Goal: Task Accomplishment & Management: Manage account settings

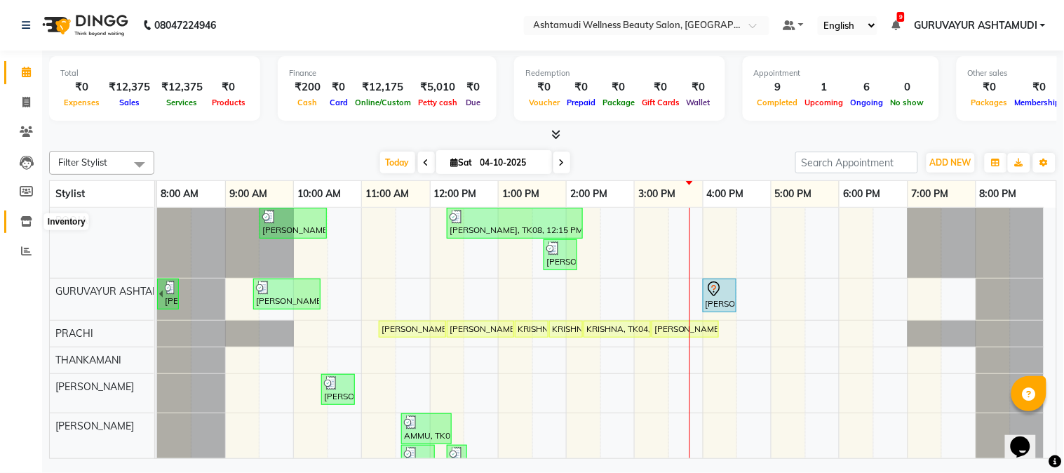
click at [30, 222] on icon at bounding box center [26, 221] width 12 height 11
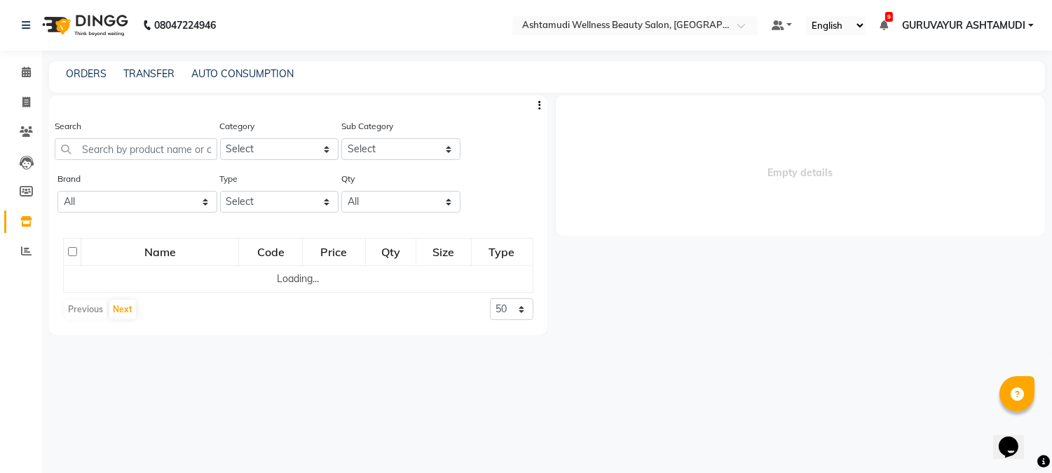
select select
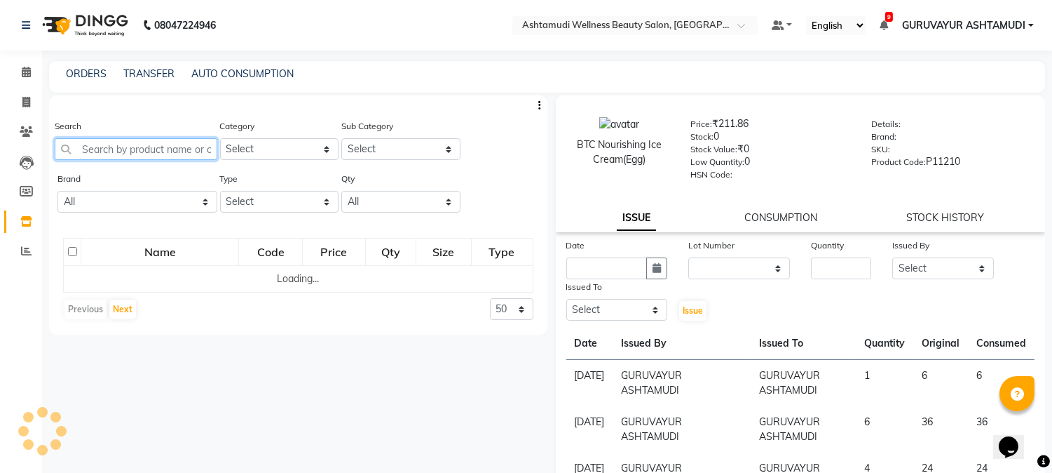
click at [104, 151] on input "text" at bounding box center [136, 149] width 163 height 22
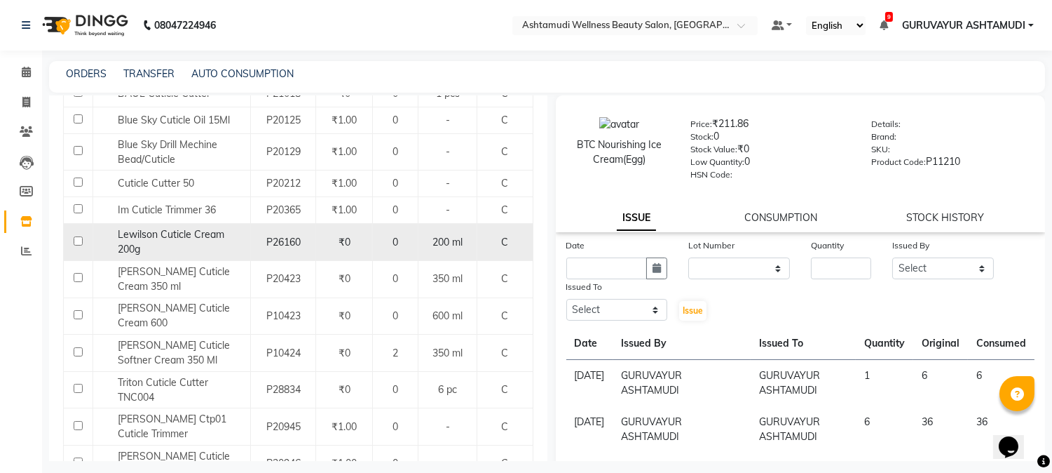
scroll to position [233, 0]
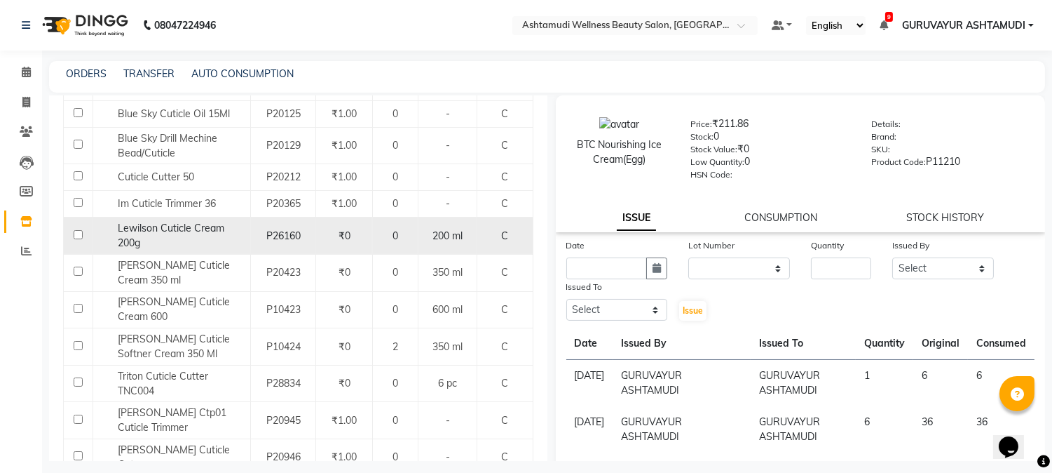
type input "cuti"
click at [74, 238] on input "checkbox" at bounding box center [78, 234] width 9 height 9
checkbox input "true"
select select
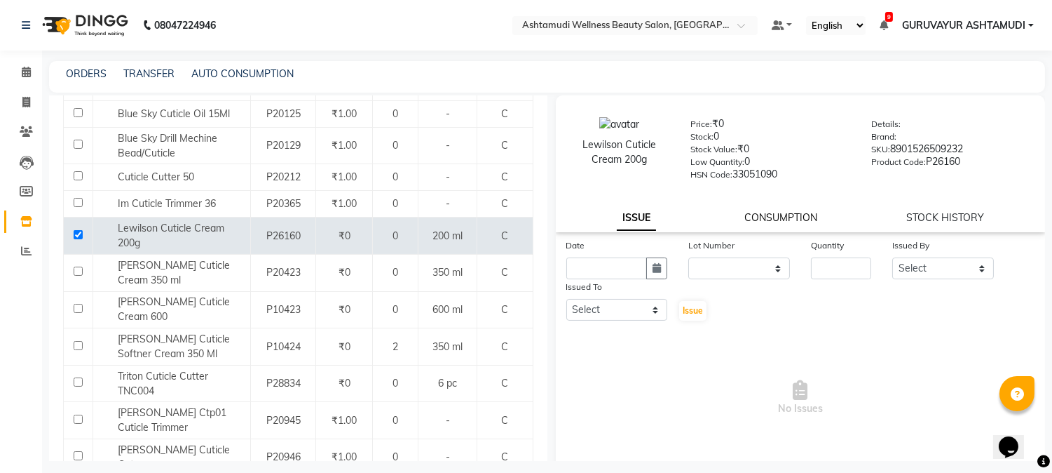
click at [785, 215] on link "CONSUMPTION" at bounding box center [781, 217] width 73 height 13
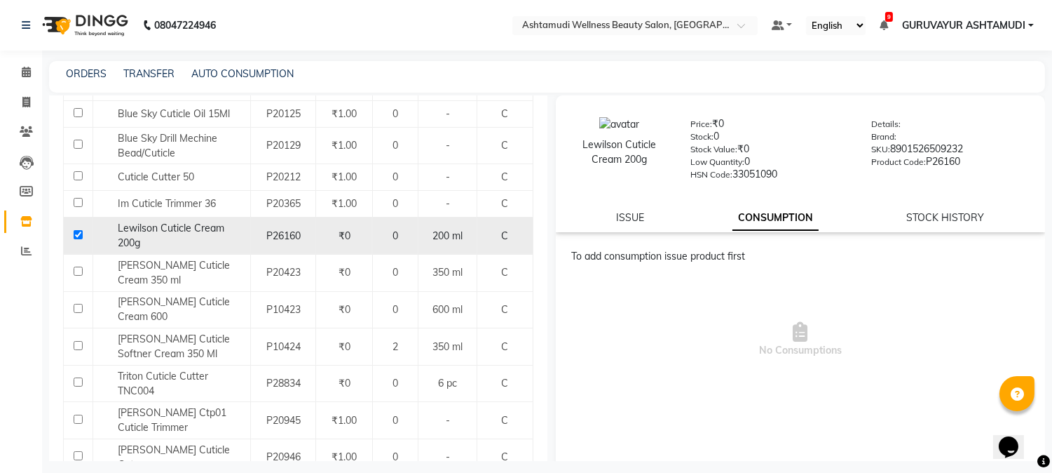
click at [77, 235] on input "checkbox" at bounding box center [78, 234] width 9 height 9
checkbox input "false"
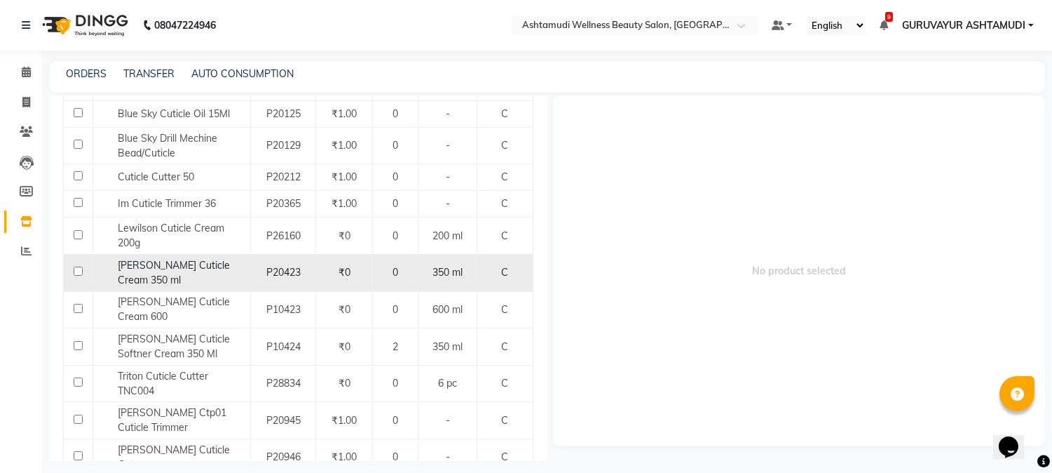
click at [79, 271] on input "checkbox" at bounding box center [78, 270] width 9 height 9
checkbox input "true"
select select
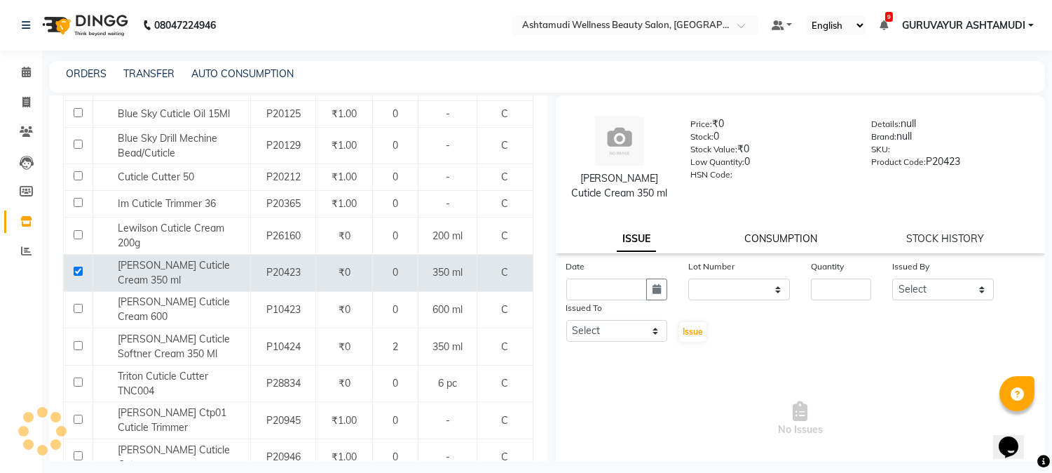
click at [752, 236] on link "CONSUMPTION" at bounding box center [781, 238] width 73 height 13
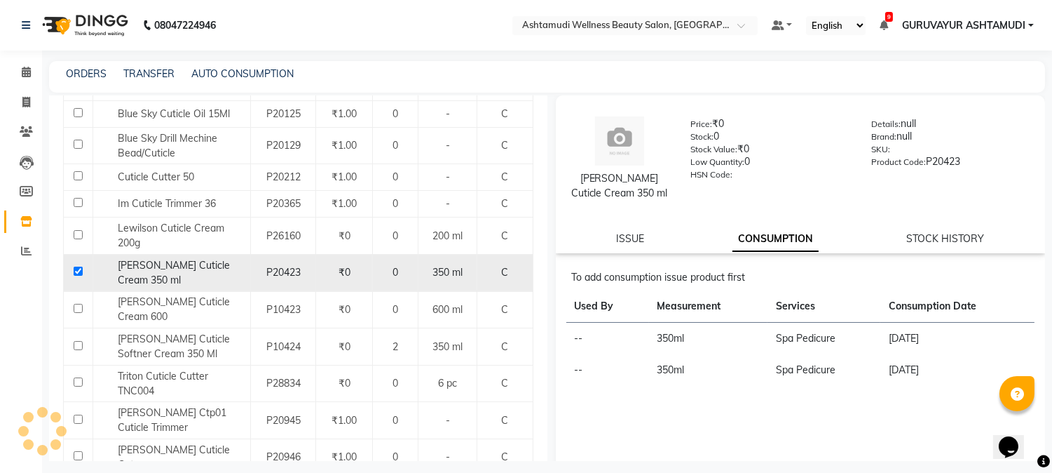
click at [77, 269] on input "checkbox" at bounding box center [78, 270] width 9 height 9
checkbox input "false"
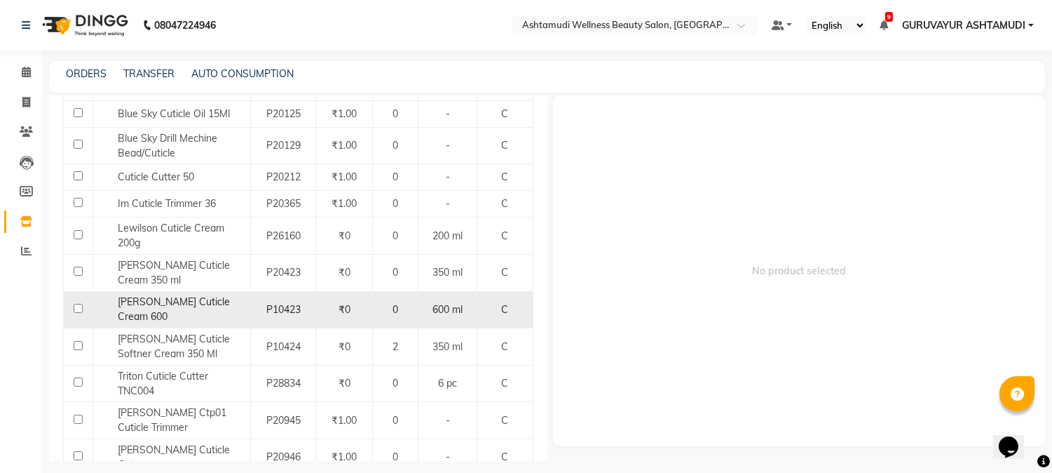
click at [79, 311] on input "checkbox" at bounding box center [78, 308] width 9 height 9
checkbox input "true"
select select
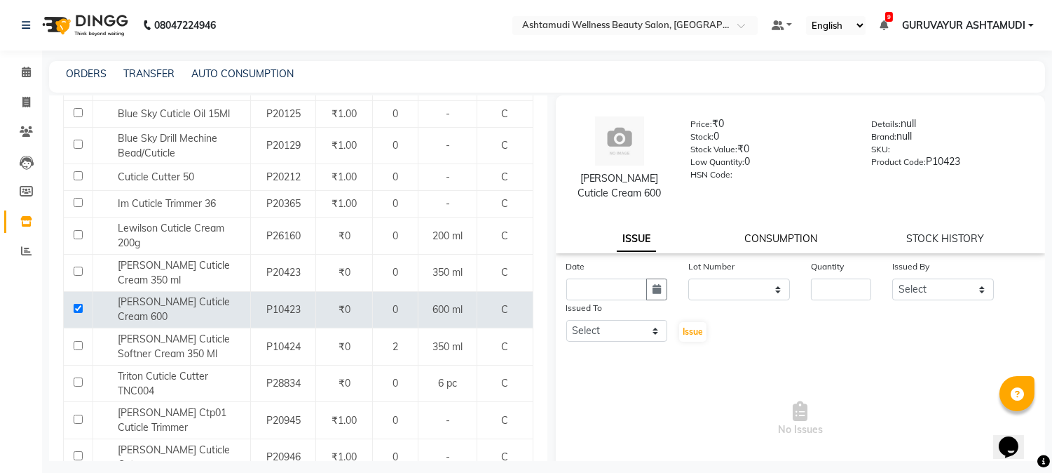
click at [766, 243] on link "CONSUMPTION" at bounding box center [781, 238] width 73 height 13
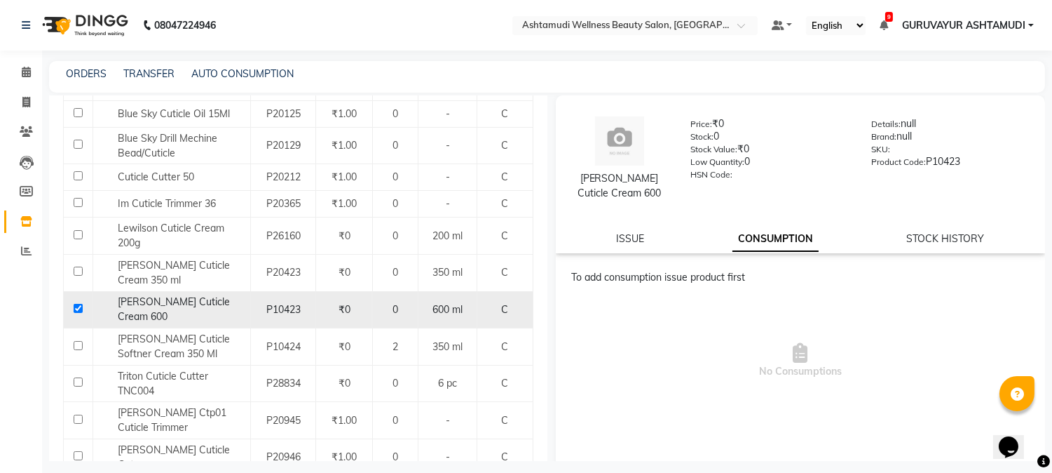
click at [74, 306] on input "checkbox" at bounding box center [78, 308] width 9 height 9
checkbox input "false"
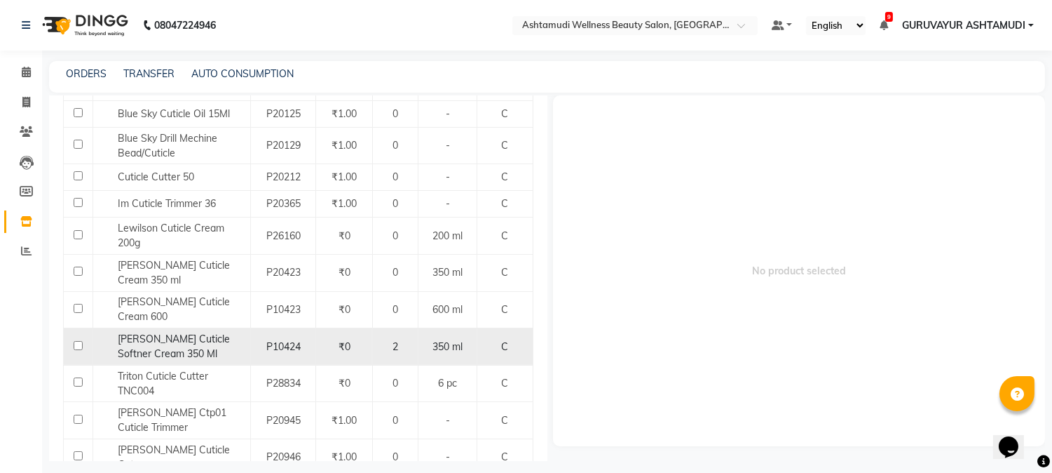
click at [78, 346] on input "checkbox" at bounding box center [78, 345] width 9 height 9
checkbox input "true"
select select
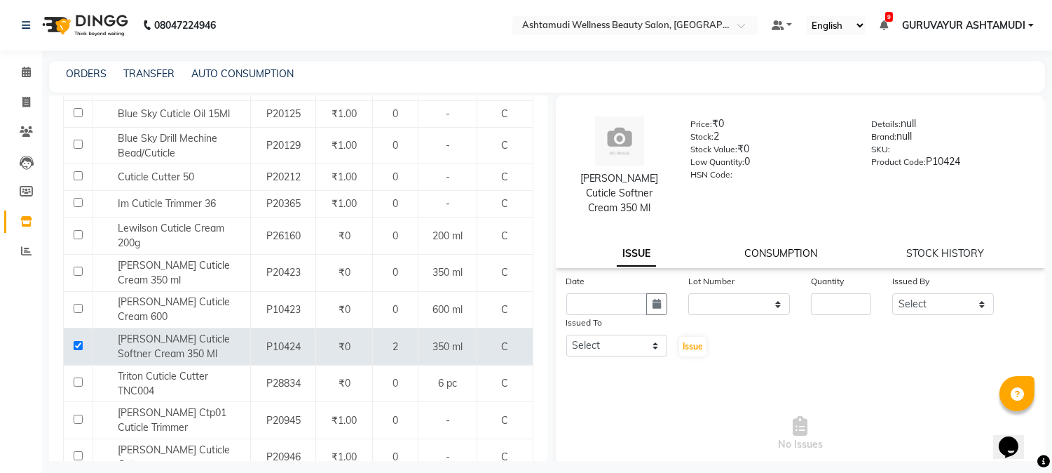
click at [782, 252] on link "CONSUMPTION" at bounding box center [781, 253] width 73 height 13
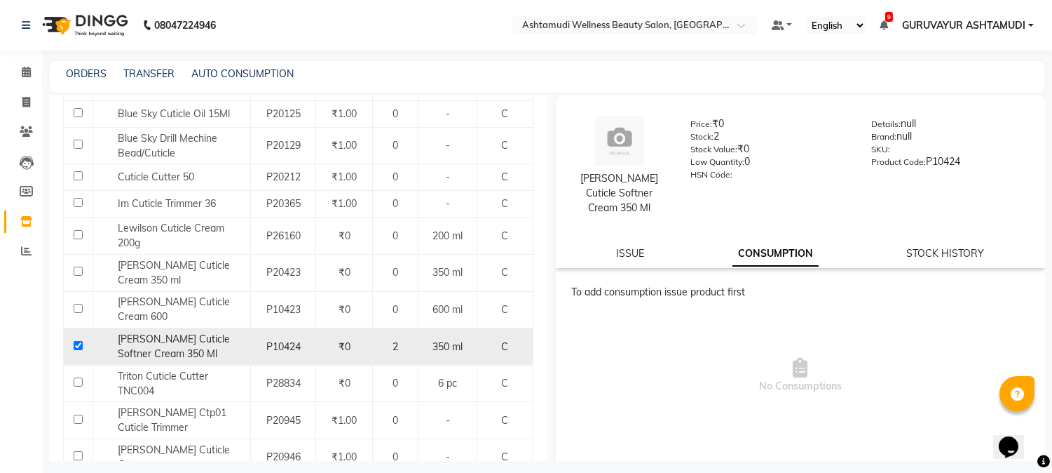
click at [76, 346] on input "checkbox" at bounding box center [78, 345] width 9 height 9
checkbox input "false"
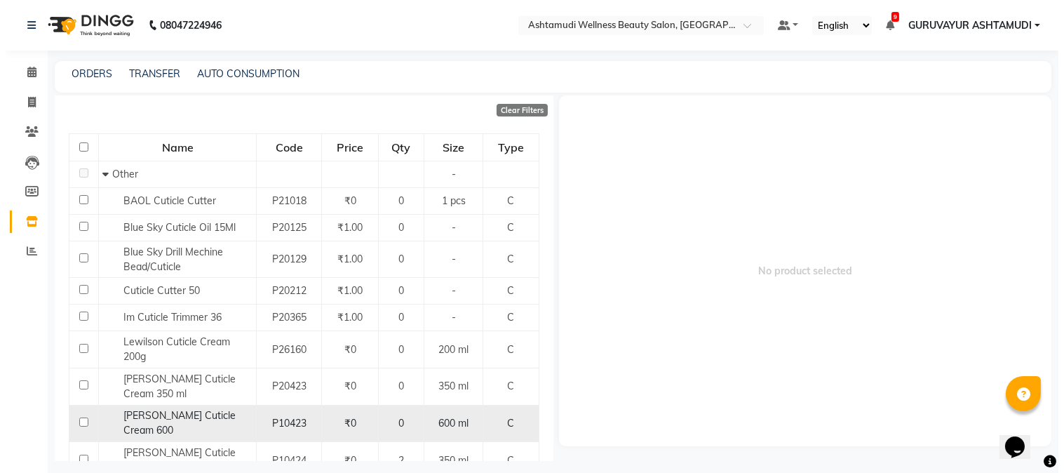
scroll to position [0, 0]
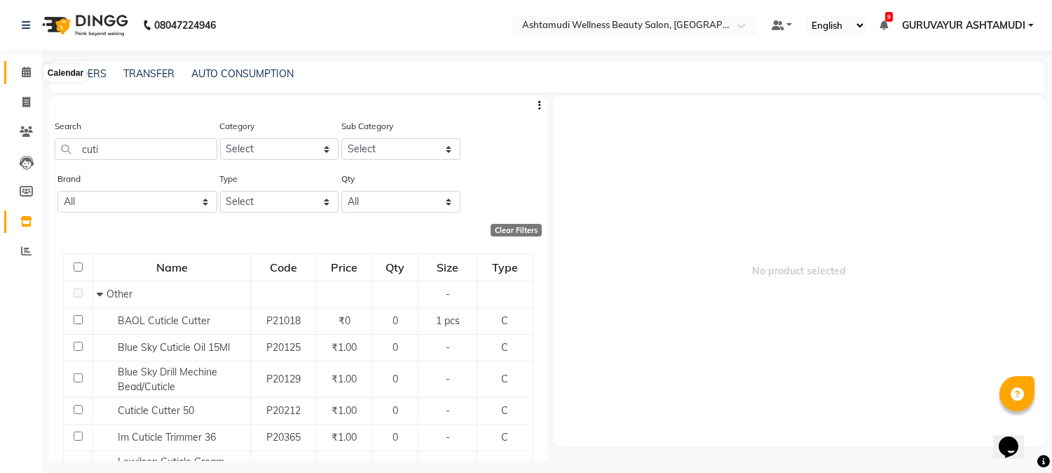
click at [24, 71] on icon at bounding box center [26, 72] width 9 height 11
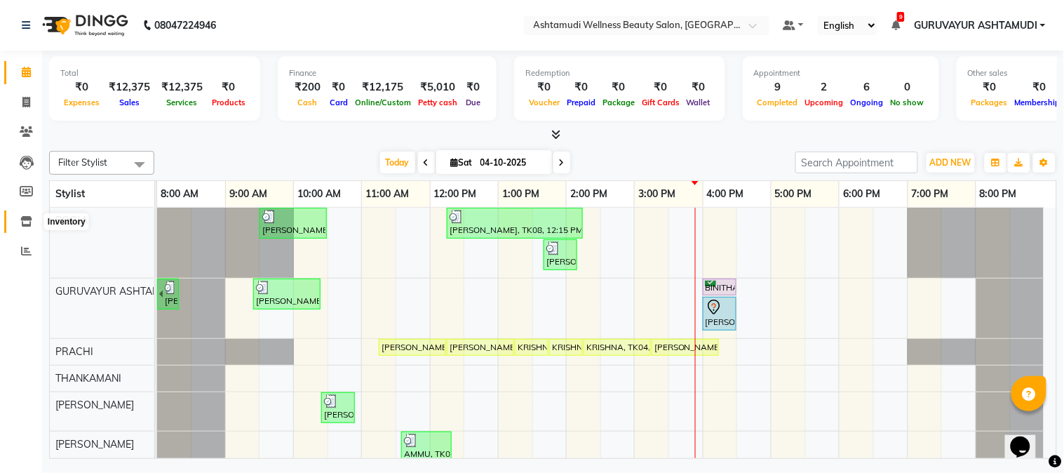
click at [29, 221] on icon at bounding box center [26, 221] width 12 height 11
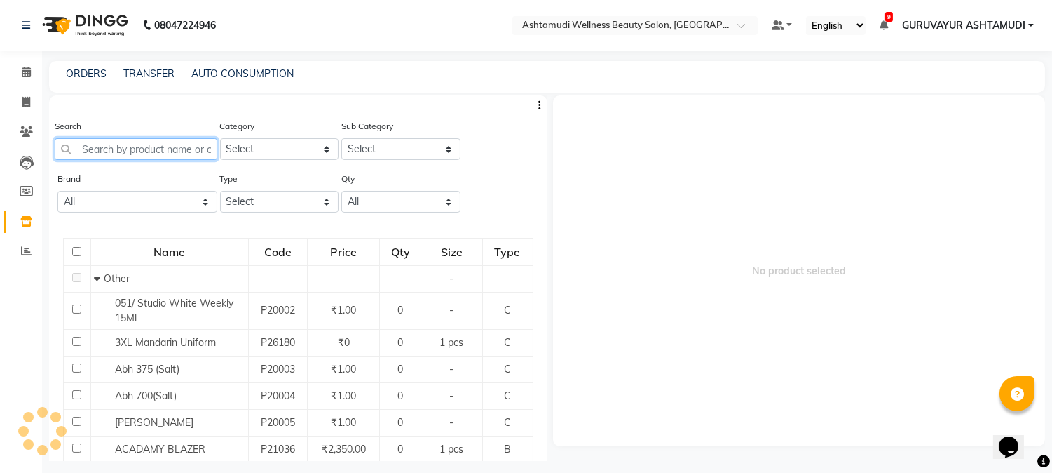
click at [127, 148] on input "text" at bounding box center [136, 149] width 163 height 22
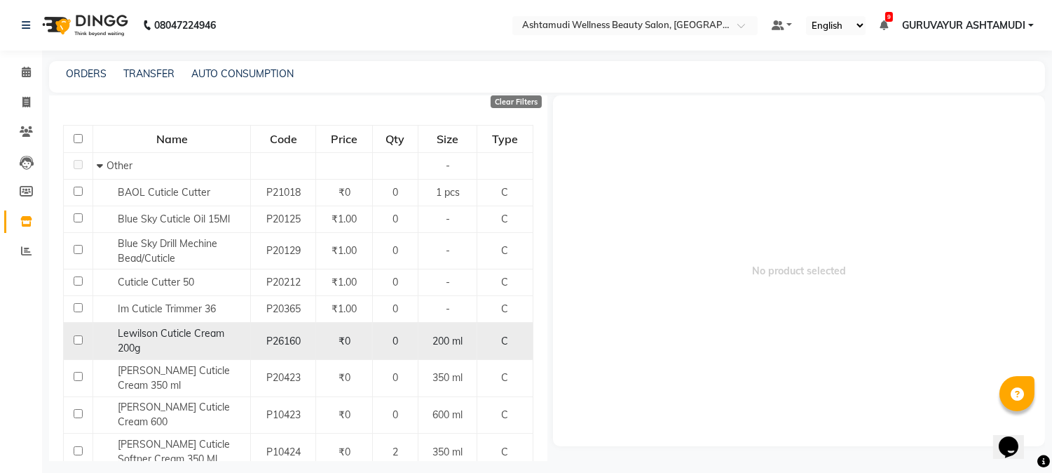
scroll to position [156, 0]
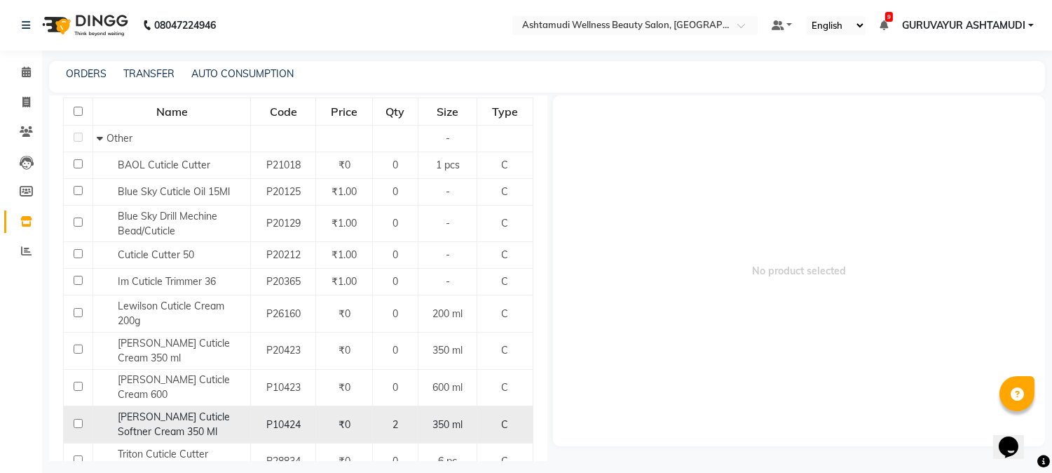
type input "cuticl"
click at [80, 421] on input "checkbox" at bounding box center [78, 423] width 9 height 9
checkbox input "true"
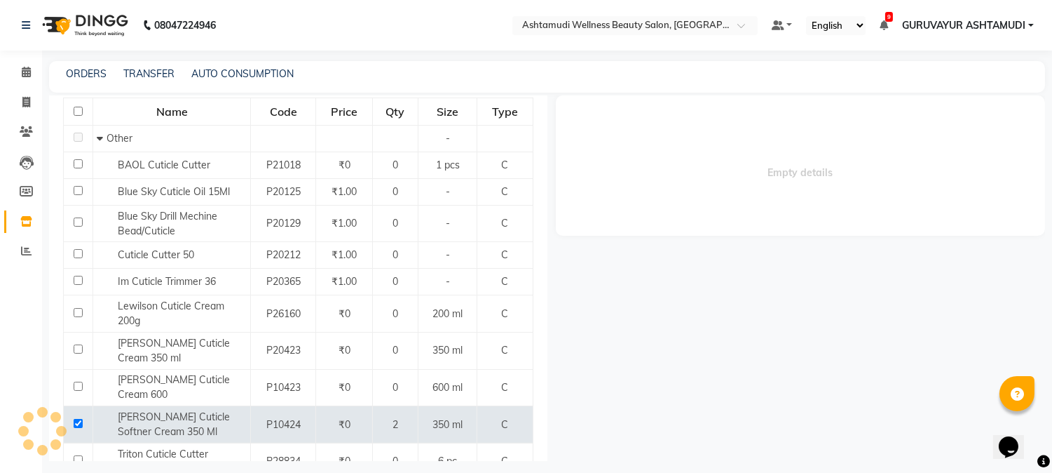
select select
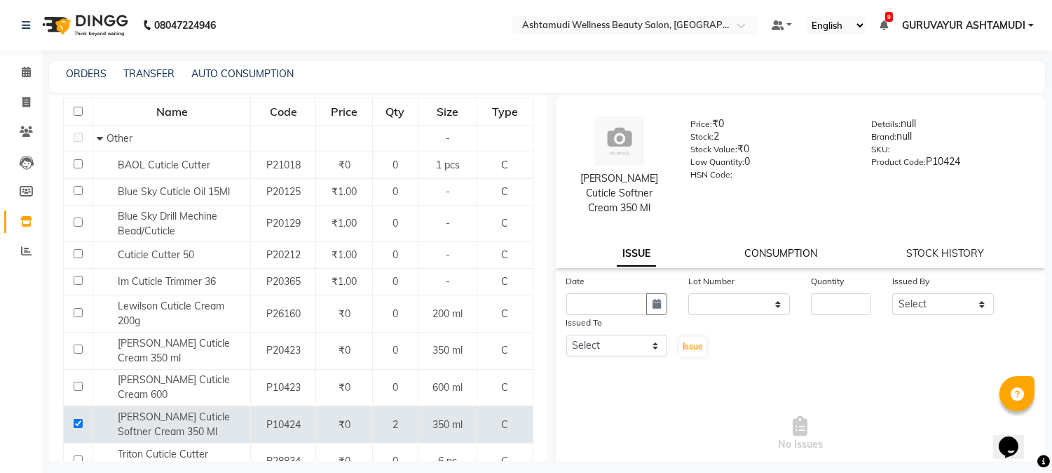
click at [761, 251] on link "CONSUMPTION" at bounding box center [781, 253] width 73 height 13
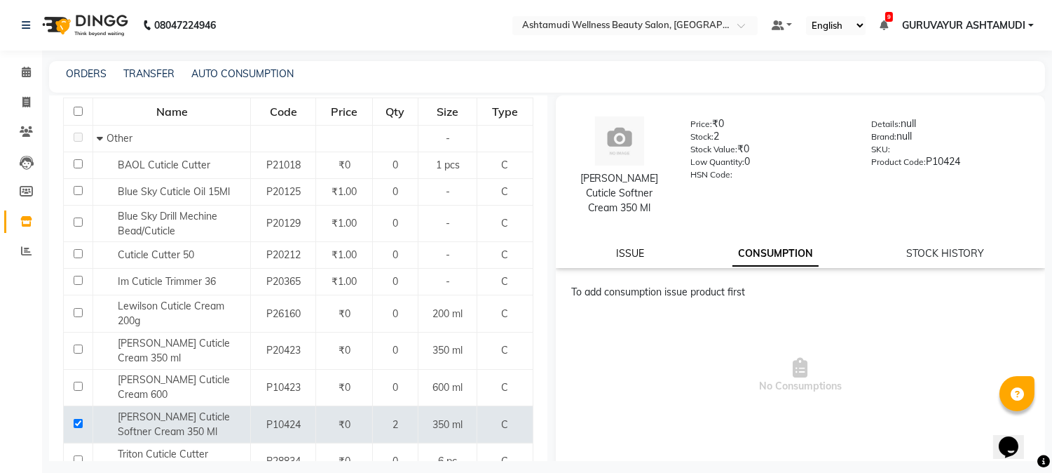
click at [637, 256] on link "ISSUE" at bounding box center [630, 253] width 28 height 13
select select
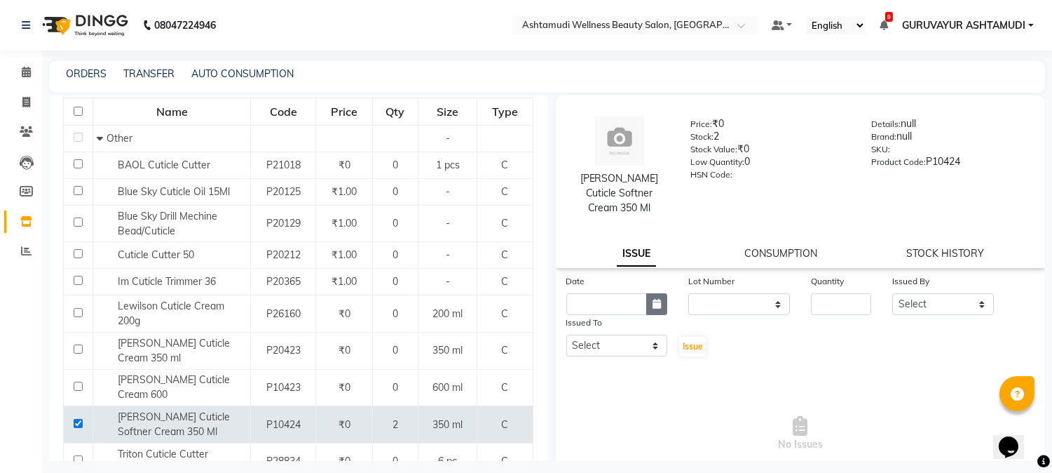
click at [653, 306] on icon "button" at bounding box center [657, 304] width 8 height 10
select select "10"
select select "2025"
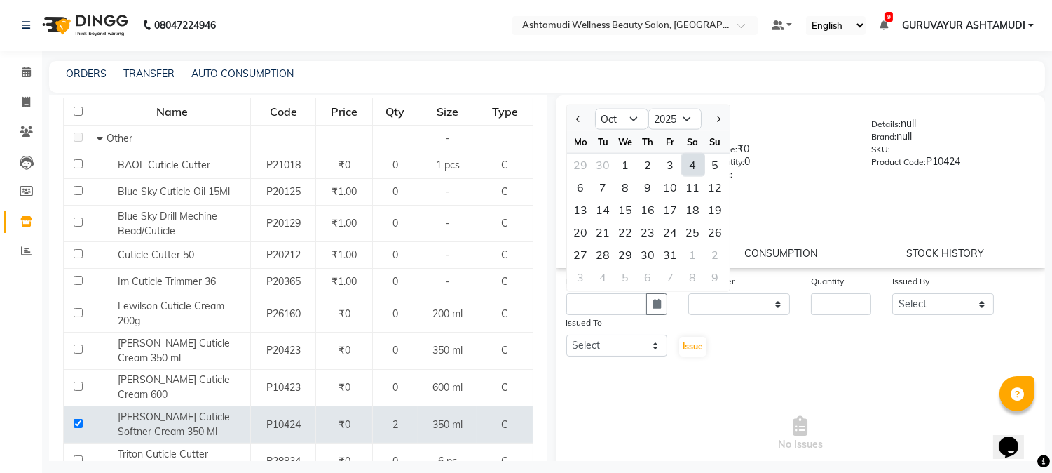
click at [698, 168] on div "4" at bounding box center [693, 165] width 22 height 22
type input "04-10-2025"
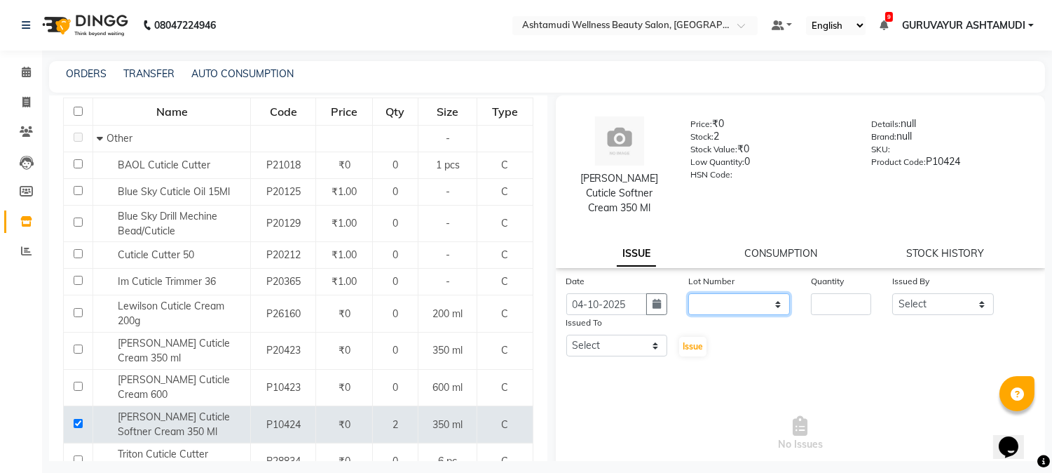
click at [738, 299] on select "None" at bounding box center [739, 304] width 102 height 22
select select "0: null"
click at [688, 293] on select "None" at bounding box center [739, 304] width 102 height 22
click at [829, 300] on input "number" at bounding box center [841, 304] width 60 height 22
type input "1"
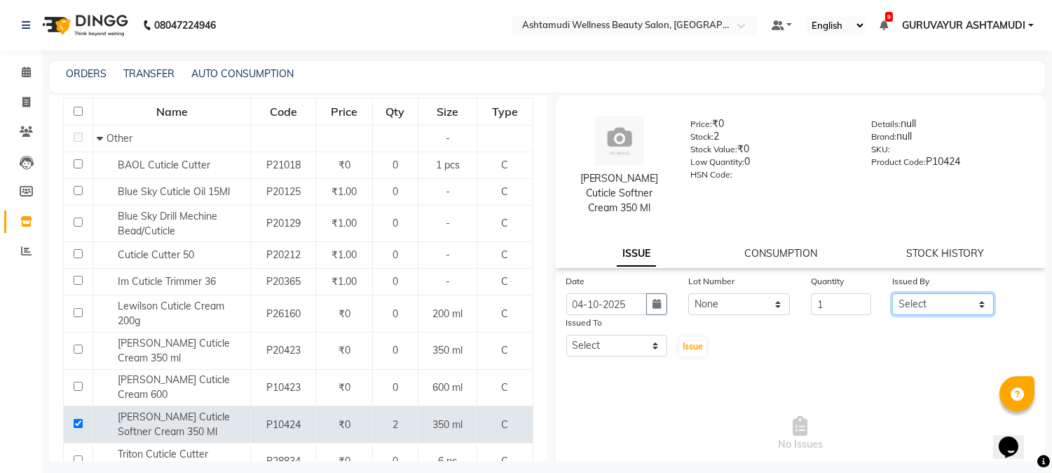
click at [944, 295] on select "Select Aathithya ANILA Anjana Das ARYA GURUVAYUR ASHTAMUDI NEETHU Nigisha POOJA…" at bounding box center [944, 304] width 102 height 22
select select "77498"
click at [893, 293] on select "Select Aathithya ANILA Anjana Das ARYA GURUVAYUR ASHTAMUDI NEETHU Nigisha POOJA…" at bounding box center [944, 304] width 102 height 22
click at [606, 344] on select "Select Aathithya ANILA Anjana Das ARYA GURUVAYUR ASHTAMUDI NEETHU Nigisha POOJA…" at bounding box center [617, 345] width 102 height 22
select select "38876"
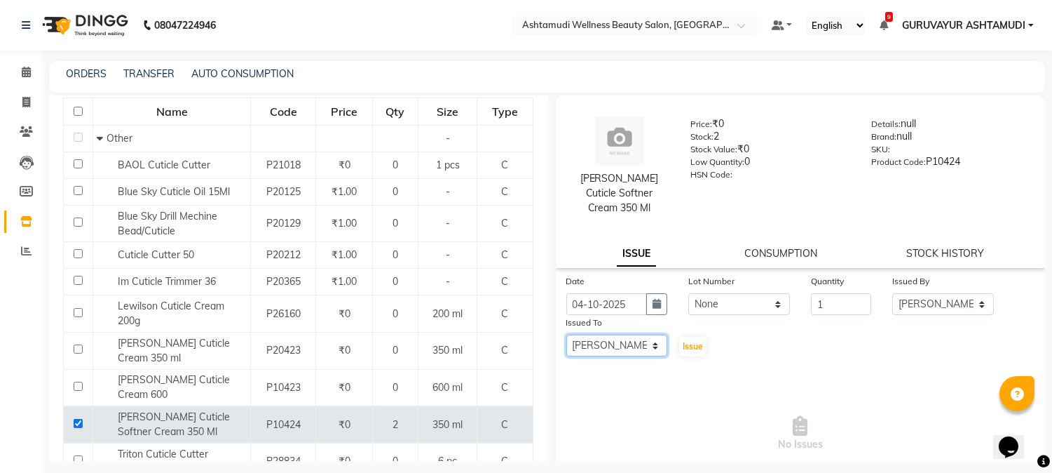
click at [566, 334] on select "Select Aathithya ANILA Anjana Das ARYA GURUVAYUR ASHTAMUDI NEETHU Nigisha POOJA…" at bounding box center [617, 345] width 102 height 22
click at [683, 346] on span "Issue" at bounding box center [693, 346] width 20 height 11
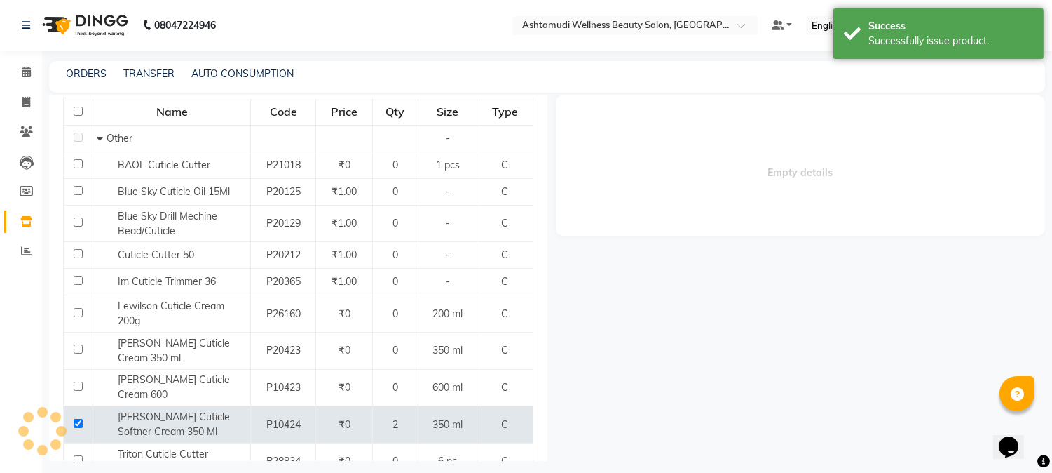
select select
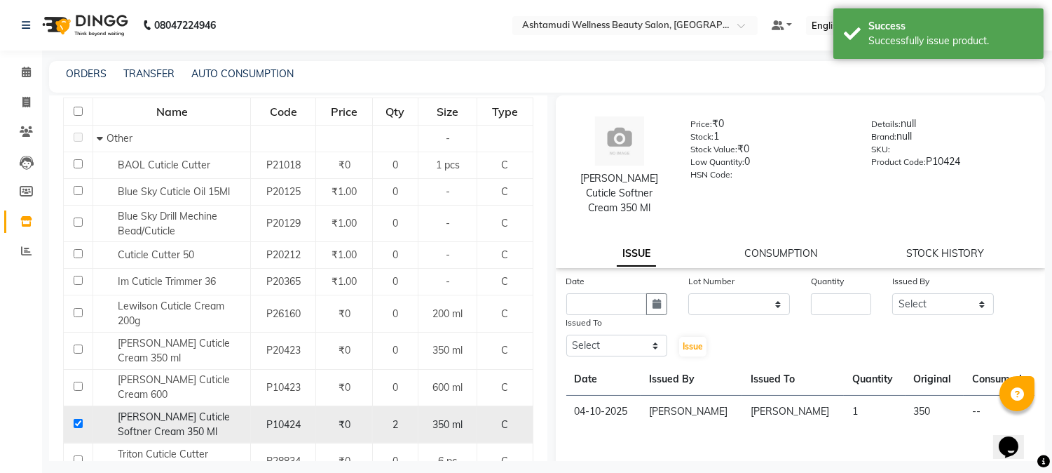
click at [76, 422] on input "checkbox" at bounding box center [78, 423] width 9 height 9
checkbox input "false"
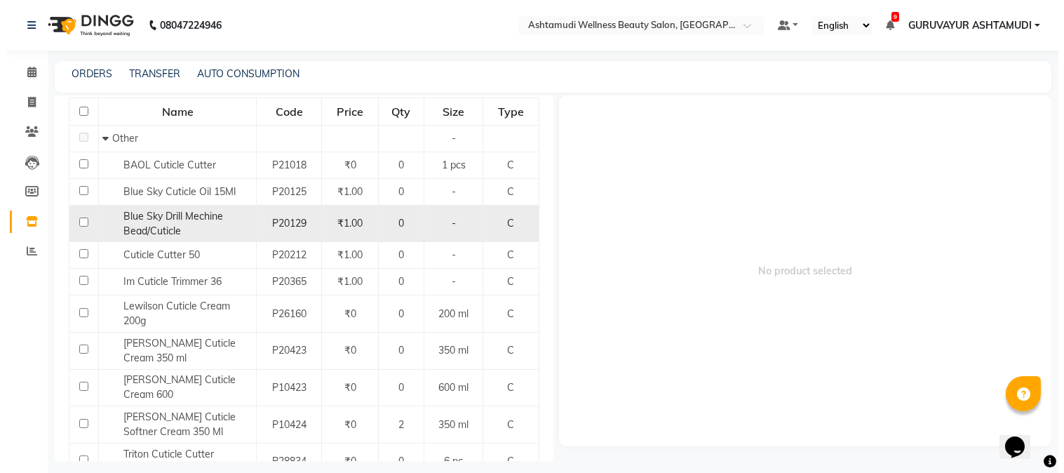
scroll to position [0, 0]
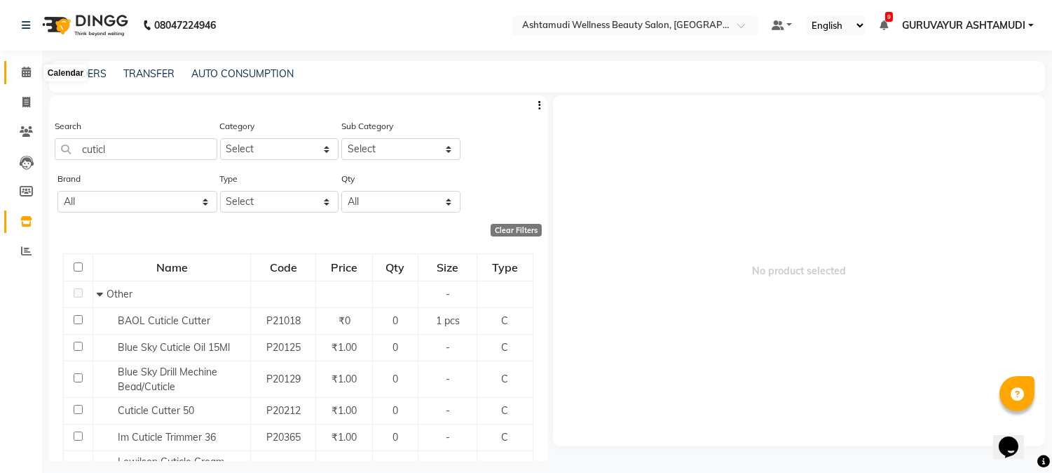
click at [30, 73] on span at bounding box center [26, 73] width 25 height 16
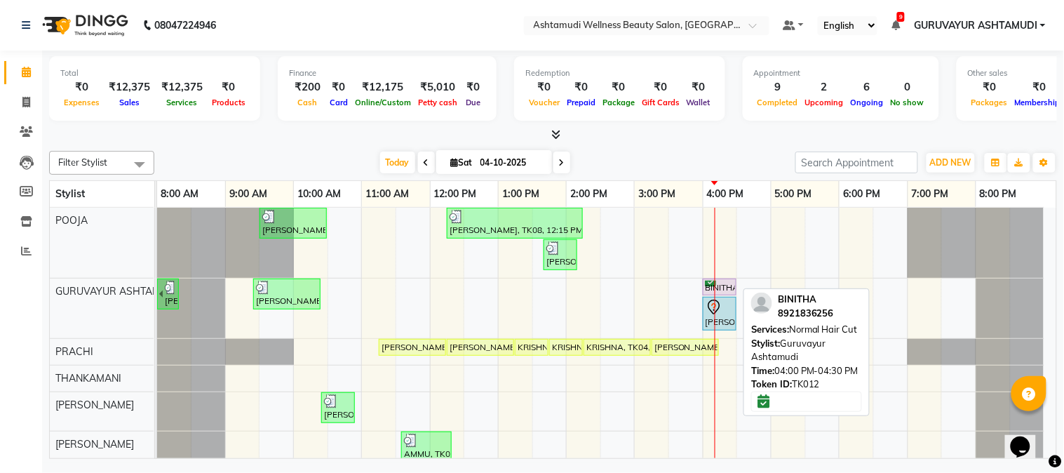
click at [712, 285] on div "BINITHA, TK12, 04:00 PM-04:30 PM, Normal Hair Cut" at bounding box center [719, 286] width 31 height 13
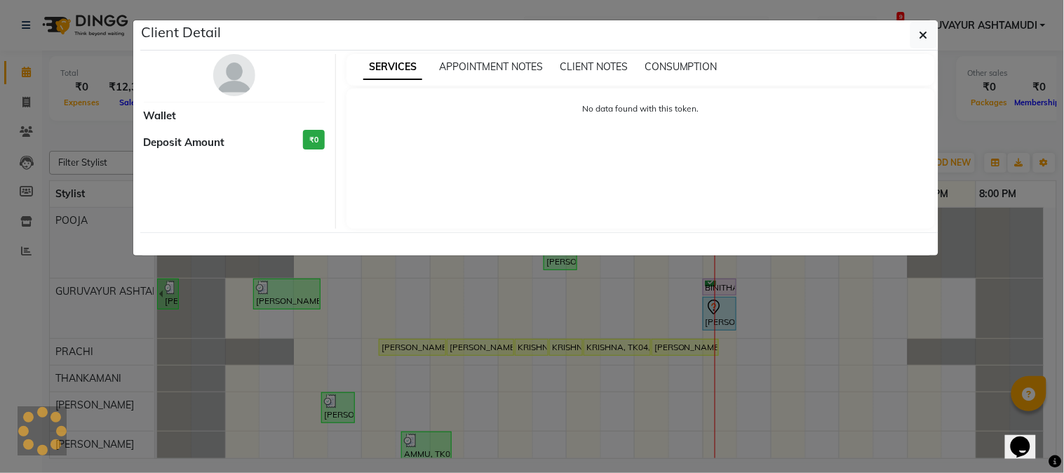
select select "6"
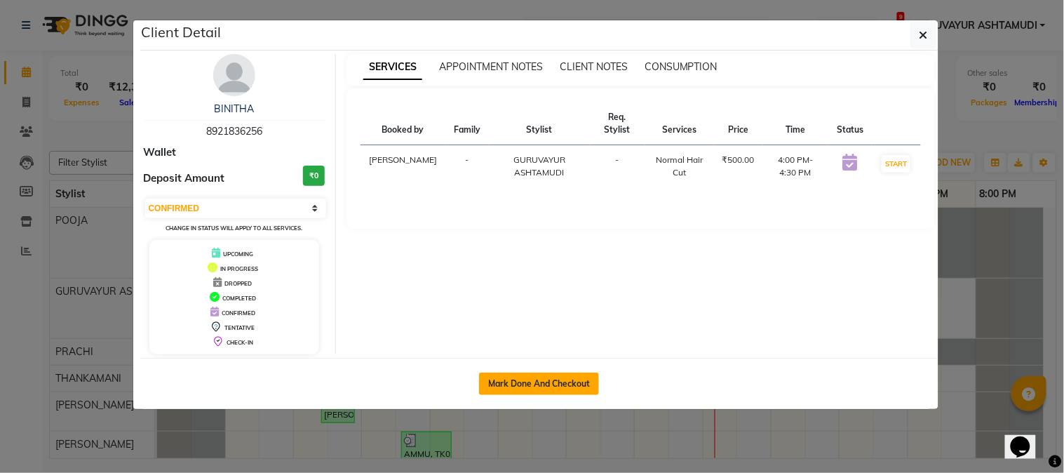
click at [554, 384] on button "Mark Done And Checkout" at bounding box center [539, 383] width 120 height 22
select select "4660"
select select "service"
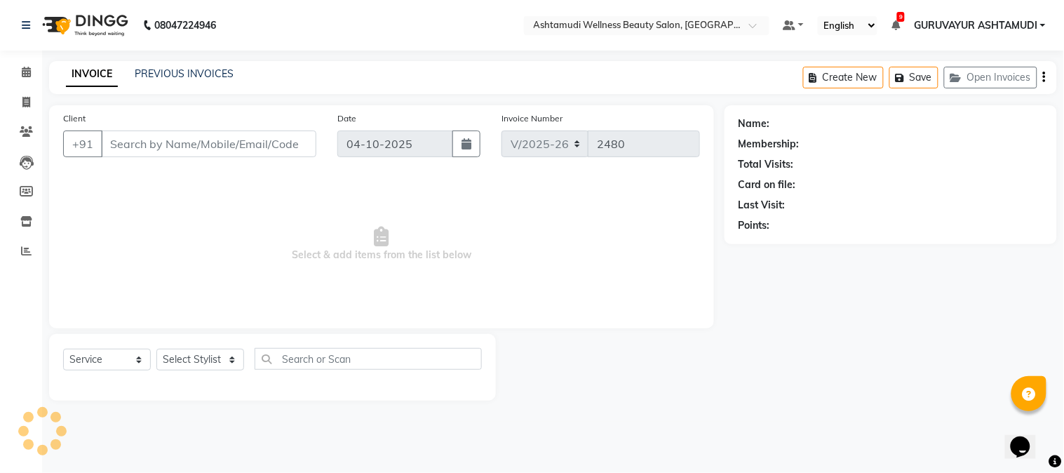
type input "8921836256"
select select "27526"
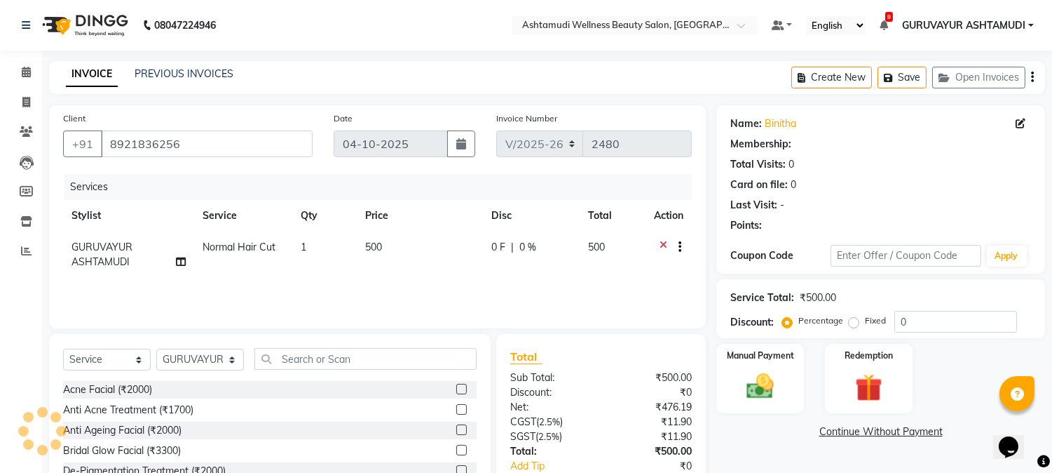
select select "1: Object"
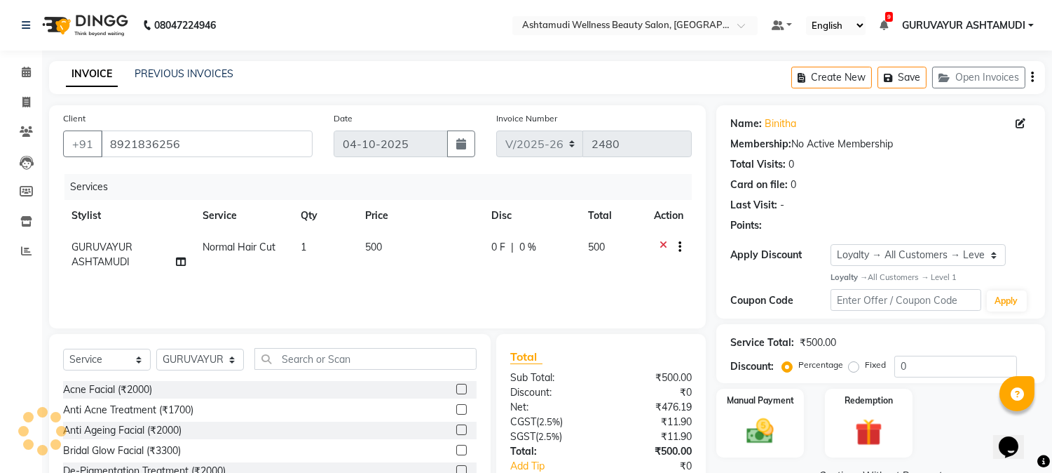
click at [91, 266] on span "GURUVAYUR ASHTAMUDI" at bounding box center [102, 253] width 61 height 27
select select "27526"
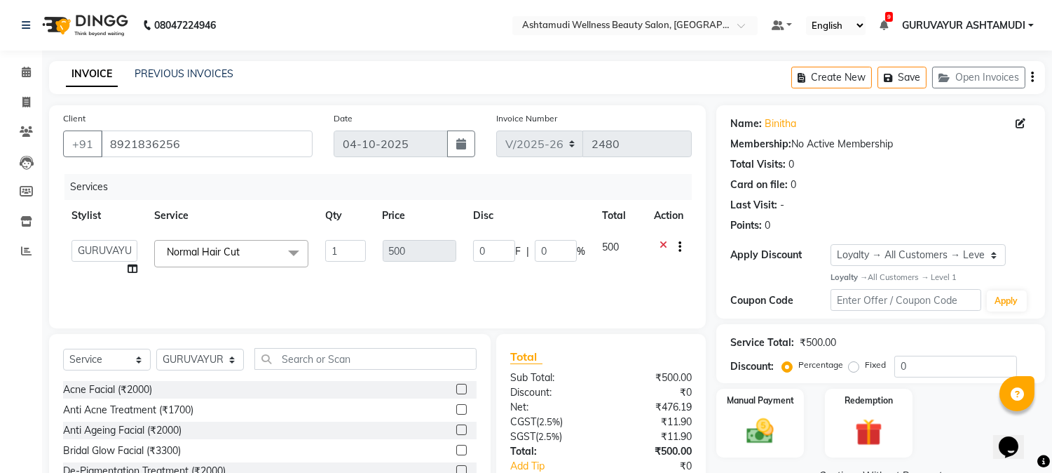
click at [91, 266] on td "Aathithya [PERSON_NAME] [PERSON_NAME] ARYA GURUVAYUR ASHTAMUDI [PERSON_NAME] Ni…" at bounding box center [104, 257] width 83 height 53
click at [102, 254] on select "Aathithya [PERSON_NAME] [PERSON_NAME] ARYA GURUVAYUR ASHTAMUDI [PERSON_NAME] Ni…" at bounding box center [105, 251] width 66 height 22
select select "27386"
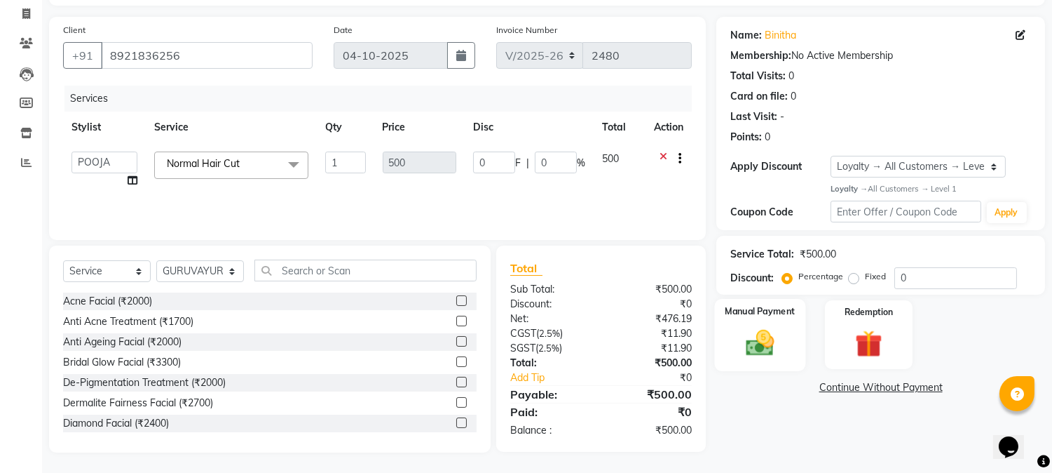
click at [775, 346] on img at bounding box center [761, 342] width 46 height 33
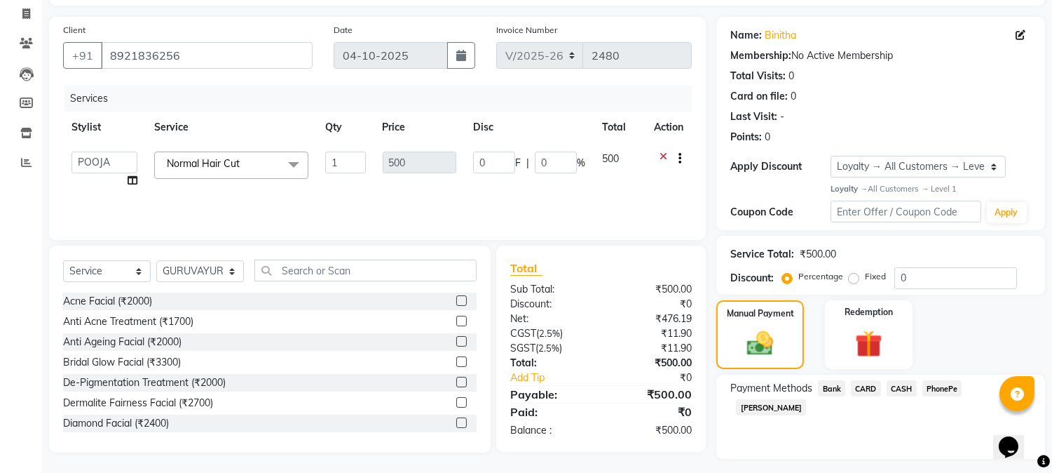
click at [900, 388] on span "CASH" at bounding box center [902, 388] width 30 height 16
drag, startPoint x: 878, startPoint y: 433, endPoint x: 906, endPoint y: 376, distance: 62.4
click at [878, 447] on input "Note:" at bounding box center [935, 458] width 194 height 22
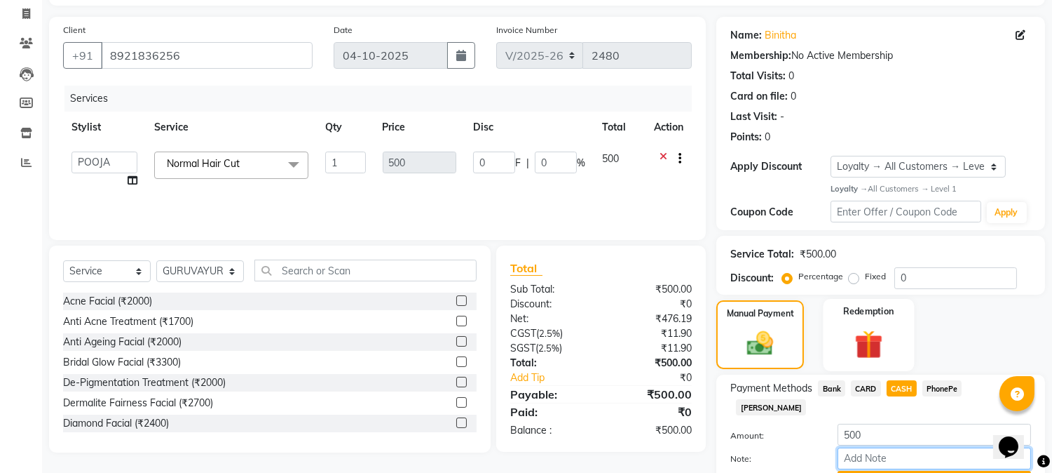
type input "[PERSON_NAME]"
click at [910, 470] on button "Add Payment" at bounding box center [935, 481] width 194 height 22
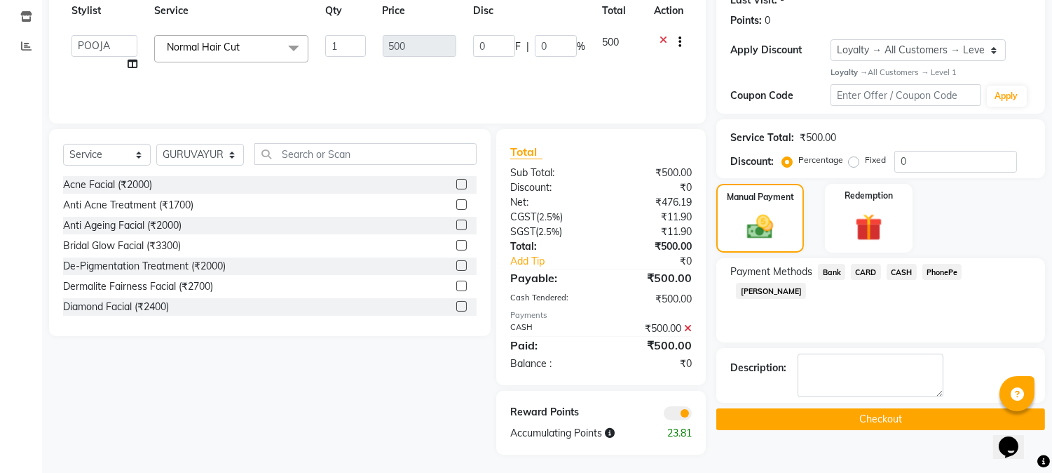
scroll to position [207, 0]
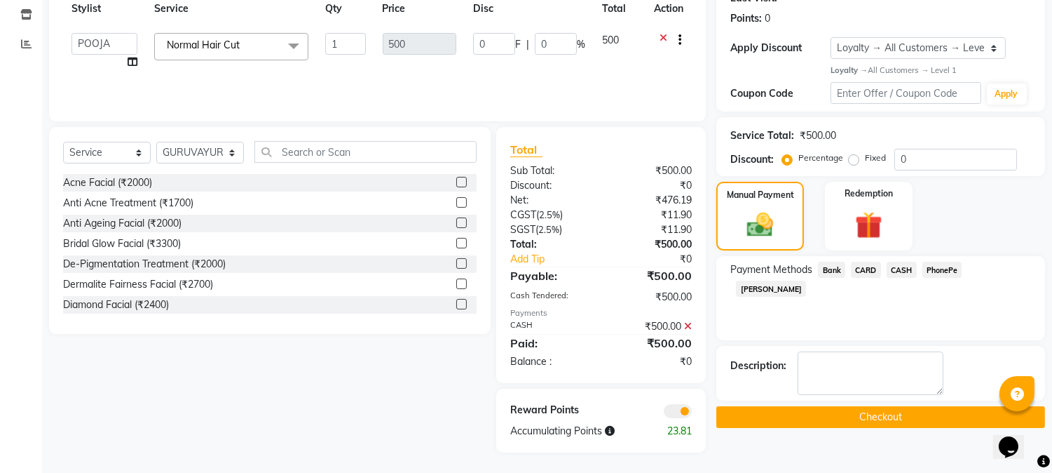
click at [910, 416] on button "Checkout" at bounding box center [881, 417] width 329 height 22
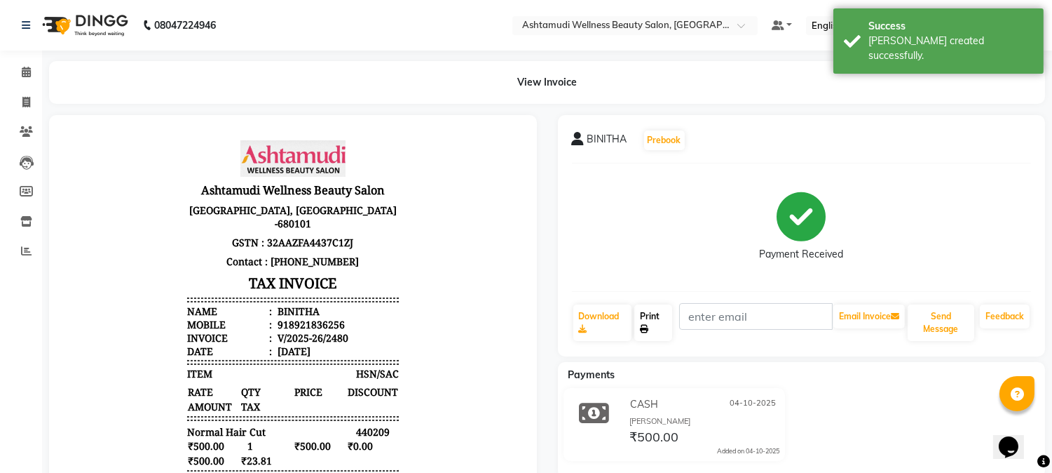
click at [663, 332] on link "Print" at bounding box center [654, 322] width 38 height 36
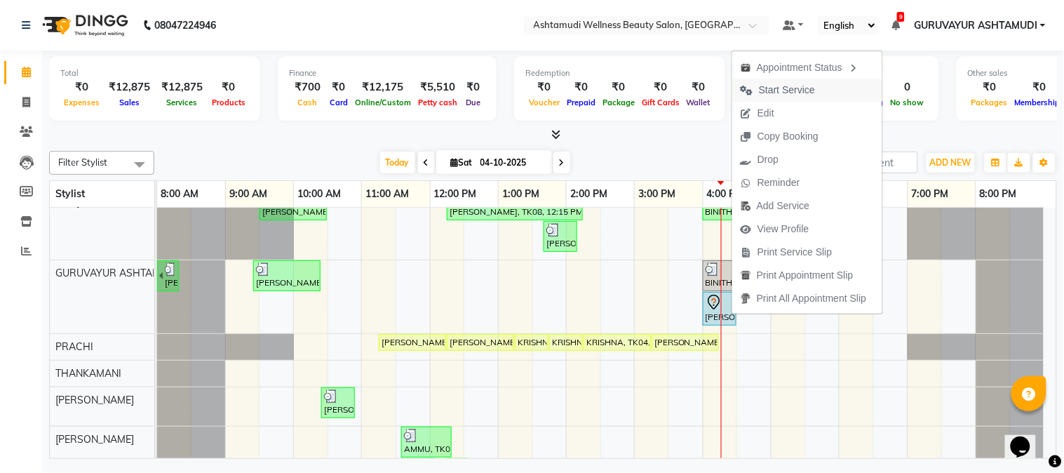
click at [788, 89] on span "Start Service" at bounding box center [787, 90] width 56 height 15
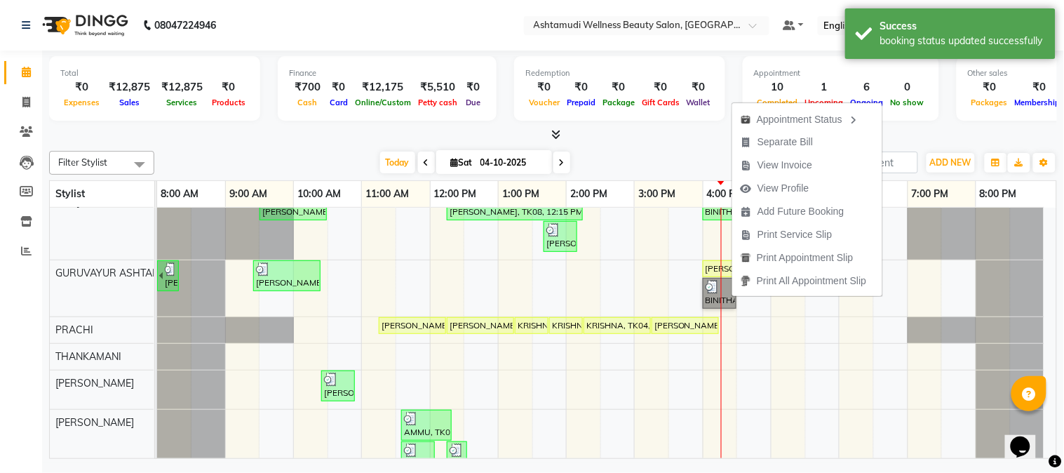
click at [881, 347] on div "[PERSON_NAME] pm, TK03, 09:30 AM-10:30 AM, Highlighting (Per Streaks) (₹250) [P…" at bounding box center [606, 440] width 899 height 503
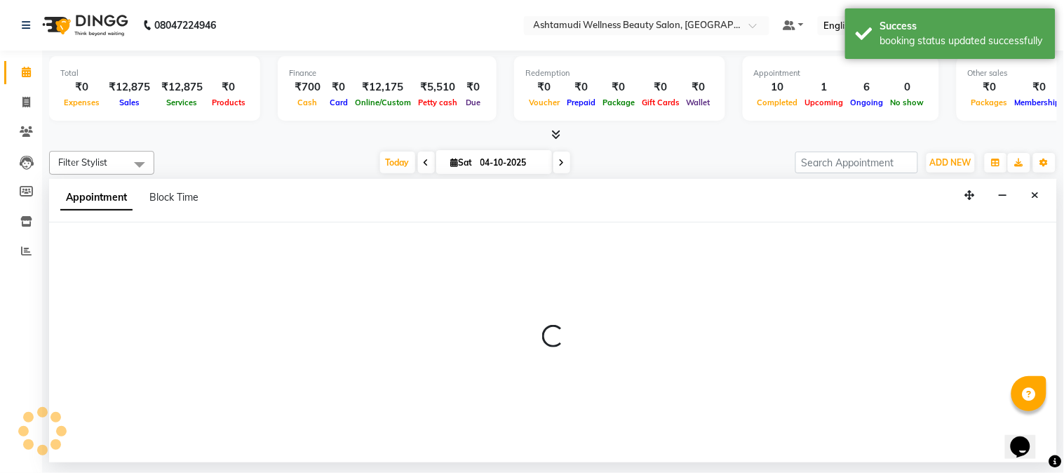
select select "34531"
select select "tentative"
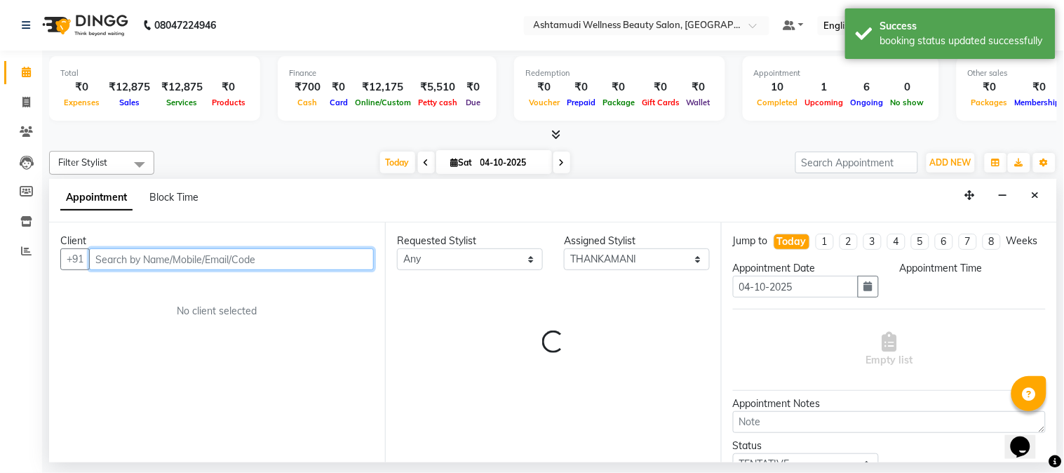
select select "1110"
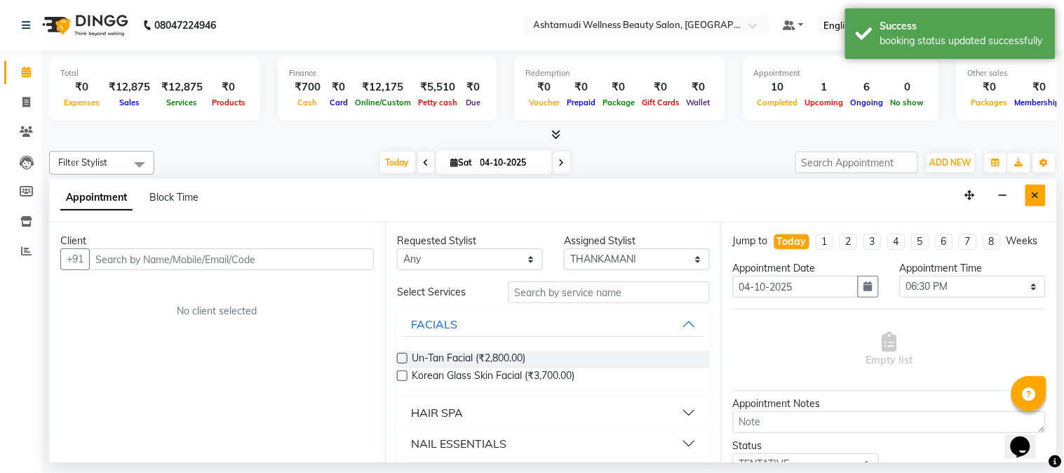
click at [1035, 199] on icon "Close" at bounding box center [1035, 195] width 8 height 10
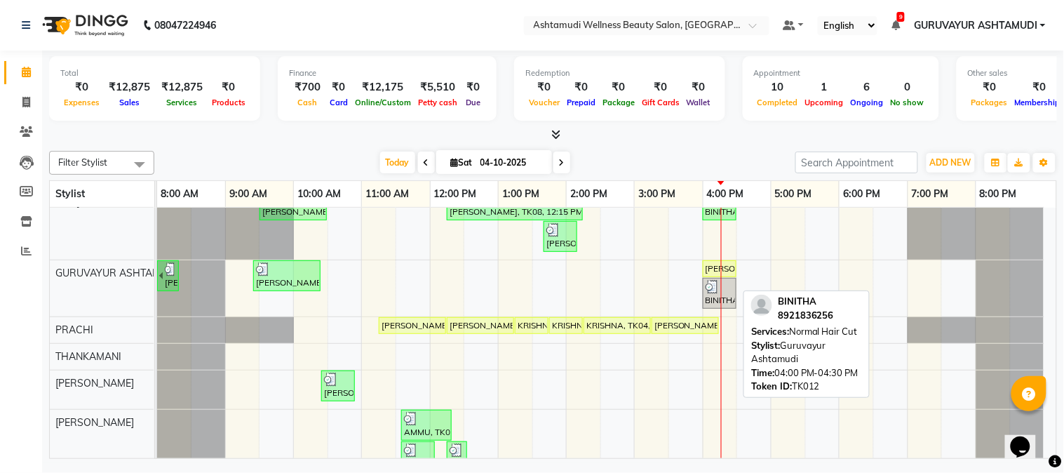
click at [733, 290] on div at bounding box center [719, 287] width 28 height 14
select select "3"
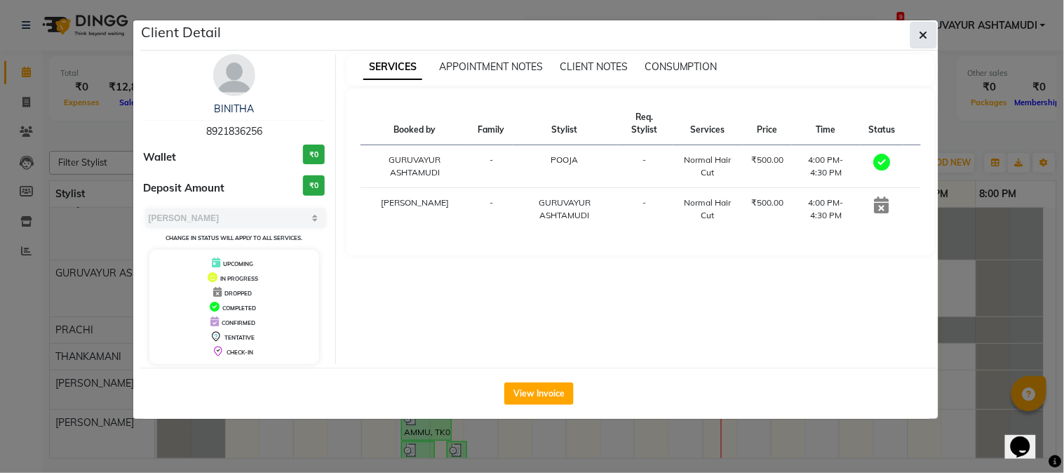
click at [922, 35] on icon "button" at bounding box center [923, 34] width 8 height 11
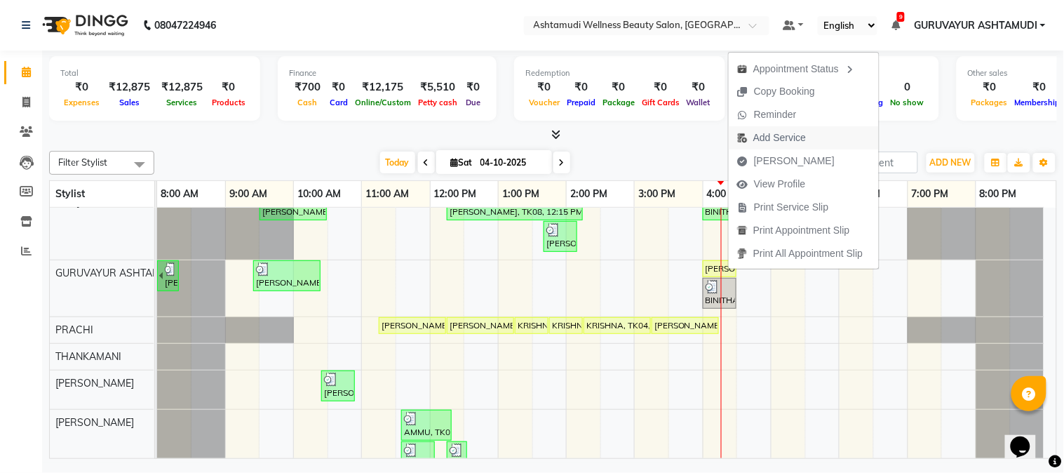
click at [782, 140] on span "Add Service" at bounding box center [779, 137] width 53 height 15
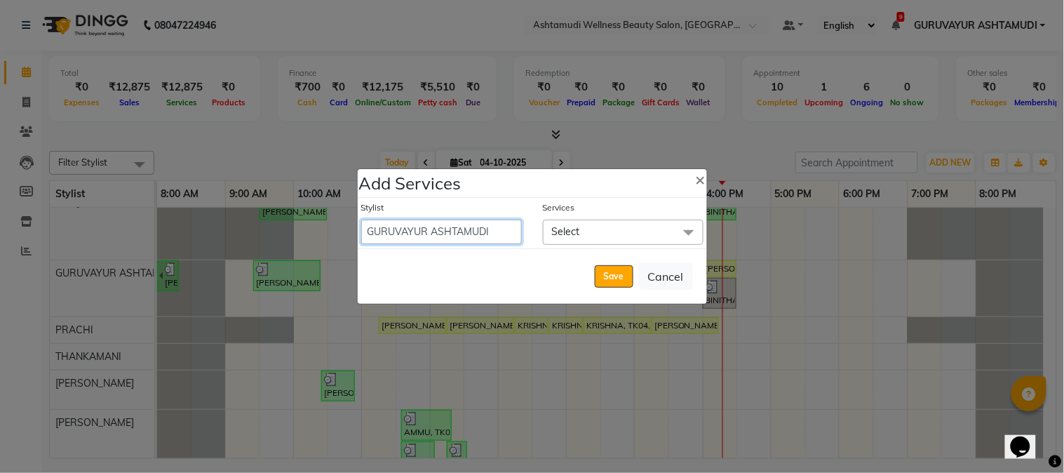
click at [430, 233] on select "Aathithya [PERSON_NAME] [PERSON_NAME] ARYA GURUVAYUR ASHTAMUDI [PERSON_NAME] Ni…" at bounding box center [441, 231] width 161 height 25
select select "67519"
click at [361, 219] on select "Aathithya [PERSON_NAME] [PERSON_NAME] ARYA GURUVAYUR ASHTAMUDI [PERSON_NAME] Ni…" at bounding box center [441, 231] width 161 height 25
select select "990"
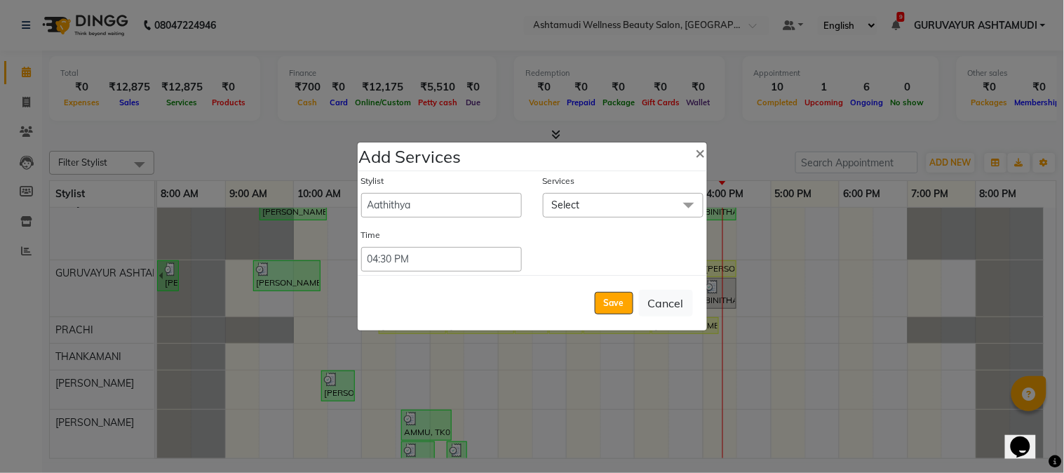
click at [601, 214] on span "Select" at bounding box center [623, 205] width 161 height 25
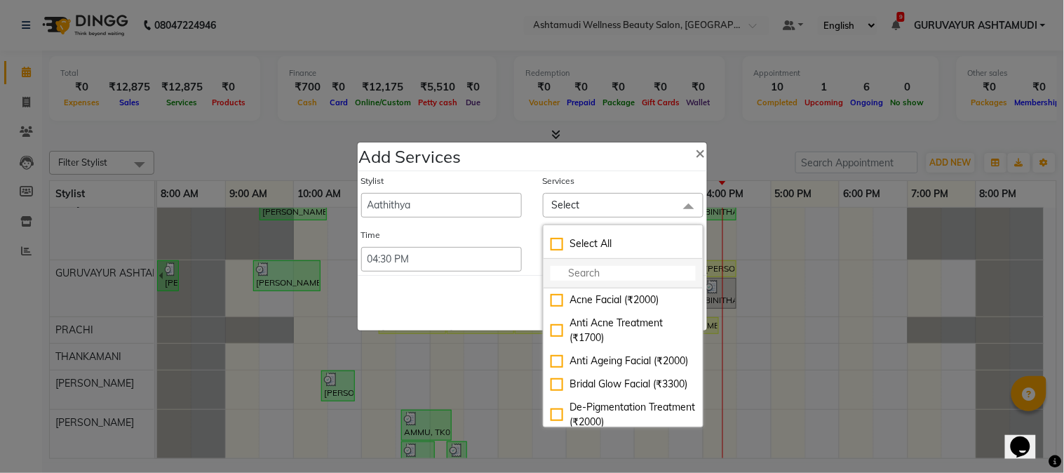
click at [590, 277] on input "multiselect-search" at bounding box center [622, 273] width 145 height 15
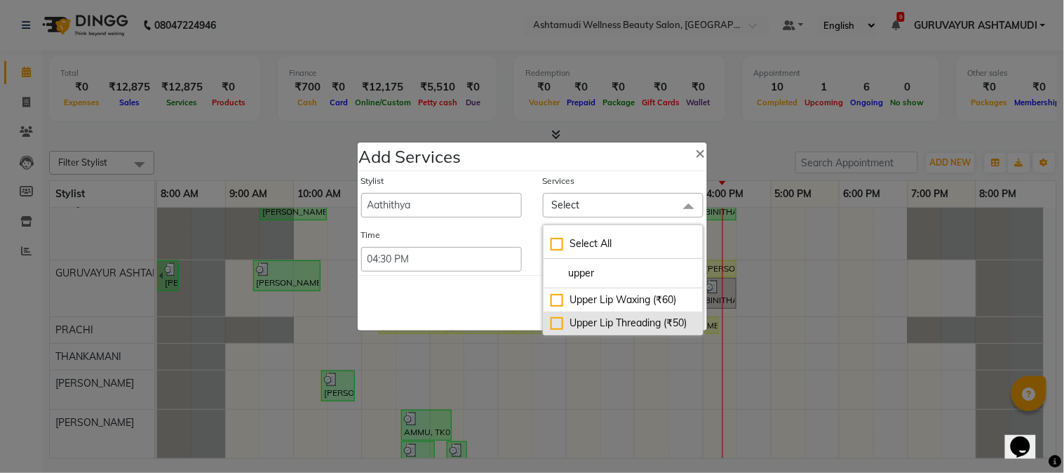
type input "upper"
click at [556, 321] on div "Upper Lip Threading (₹50)" at bounding box center [622, 322] width 145 height 15
checkbox input "true"
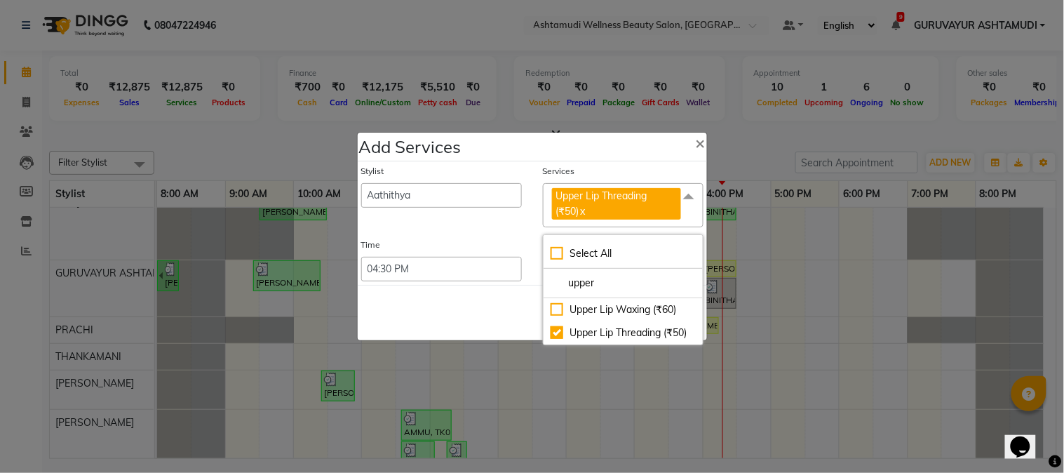
click at [524, 218] on div "Stylist Aathithya [PERSON_NAME] [PERSON_NAME] ARYA GURUVAYUR ASHTAMUDI [PERSON_…" at bounding box center [442, 196] width 182 height 62
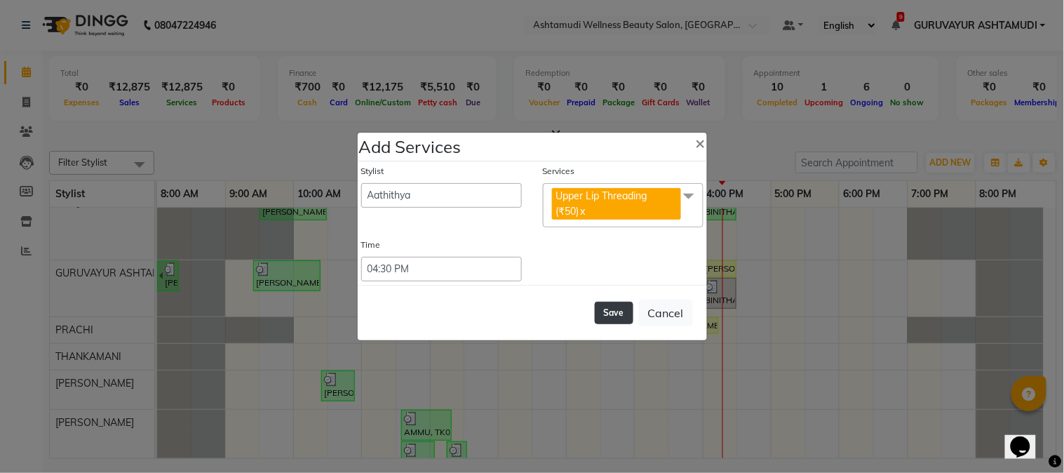
click at [626, 308] on button "Save" at bounding box center [614, 312] width 39 height 22
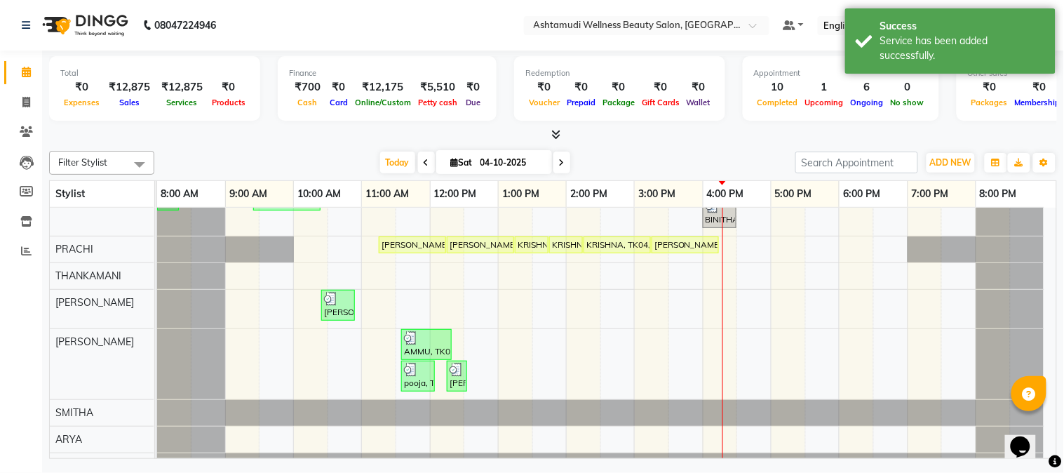
scroll to position [252, 0]
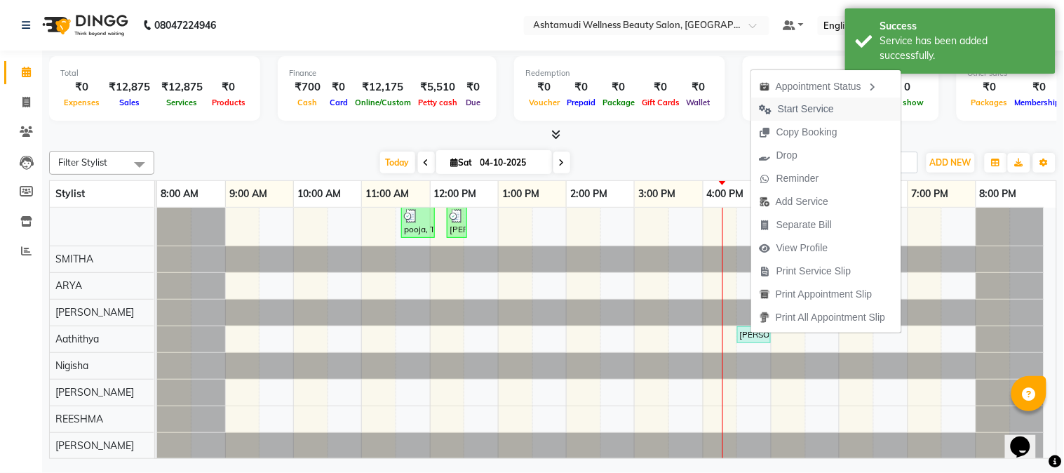
click at [816, 102] on span "Start Service" at bounding box center [806, 109] width 56 height 15
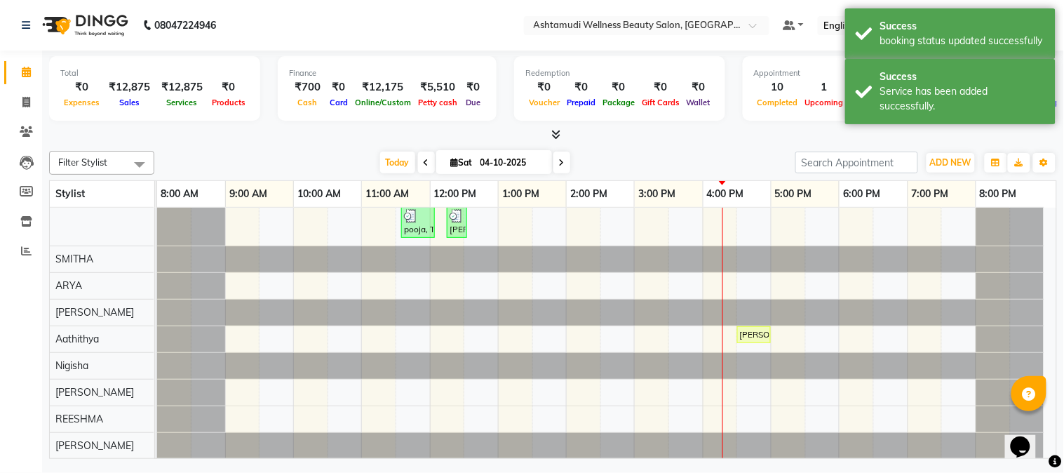
scroll to position [18, 0]
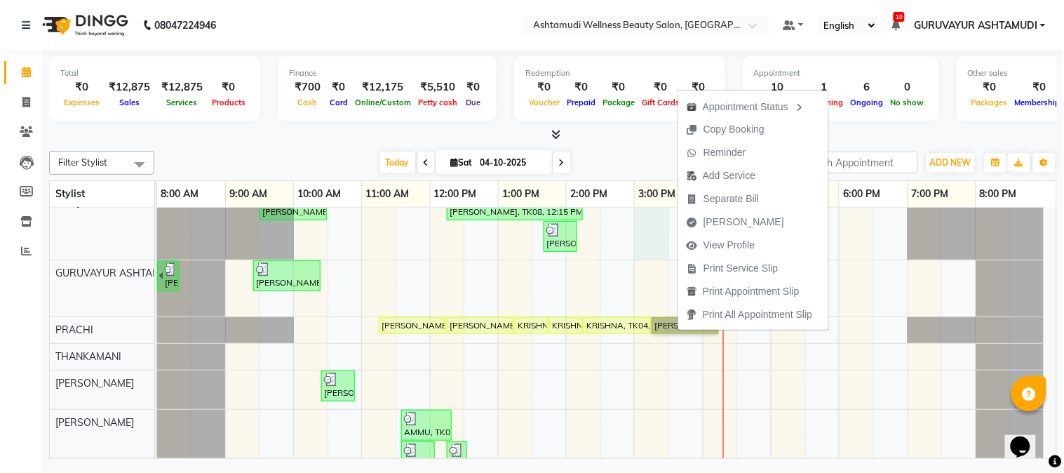
click at [663, 214] on div "[PERSON_NAME] pm, TK03, 09:30 AM-10:30 AM, Highlighting (Per Streaks) (₹250) [P…" at bounding box center [606, 440] width 899 height 503
select select "27386"
select select "tentative"
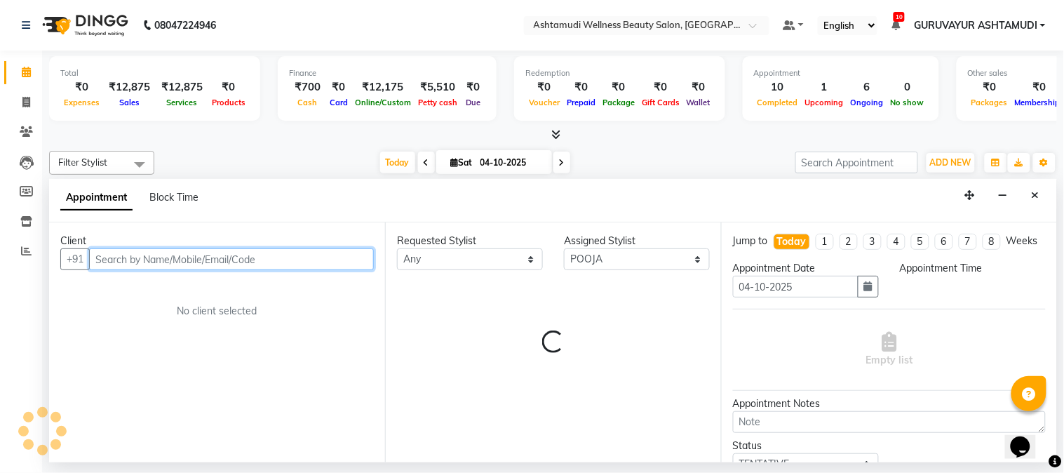
select select "900"
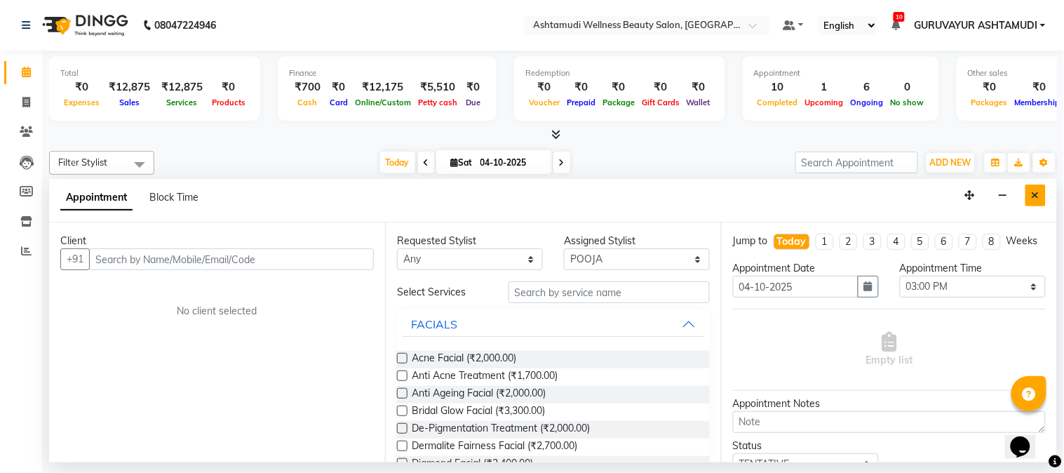
click at [1040, 198] on button "Close" at bounding box center [1035, 195] width 20 height 22
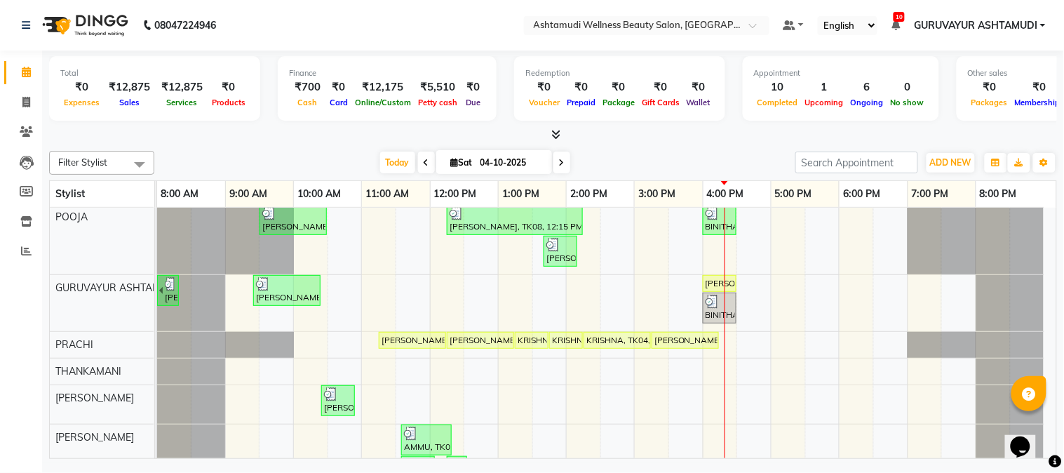
scroll to position [0, 0]
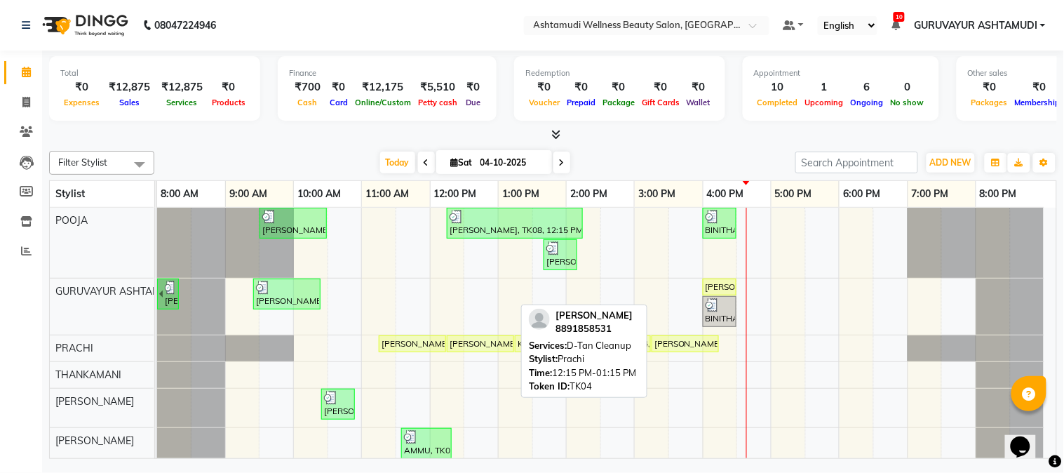
click at [454, 339] on div "[PERSON_NAME], TK04, 12:15 PM-01:15 PM, D-Tan Cleanup" at bounding box center [480, 343] width 65 height 13
select select "1"
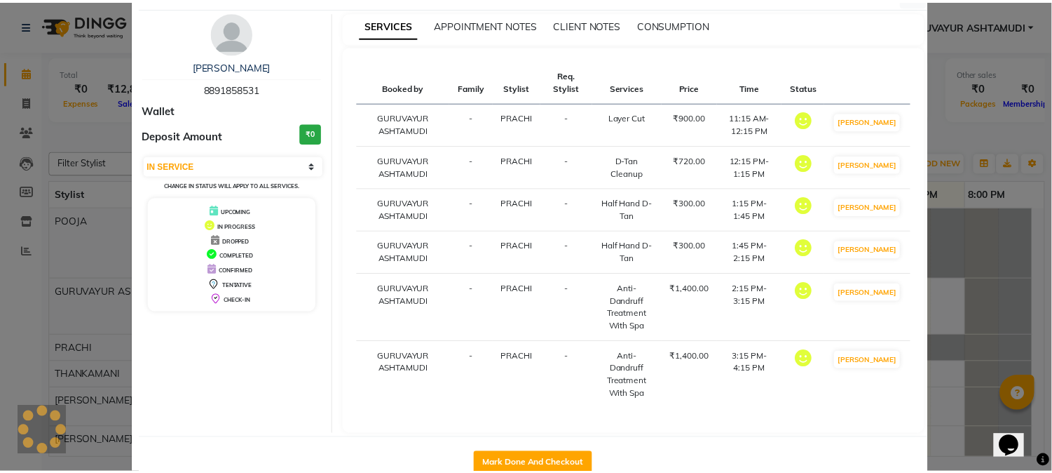
scroll to position [77, 0]
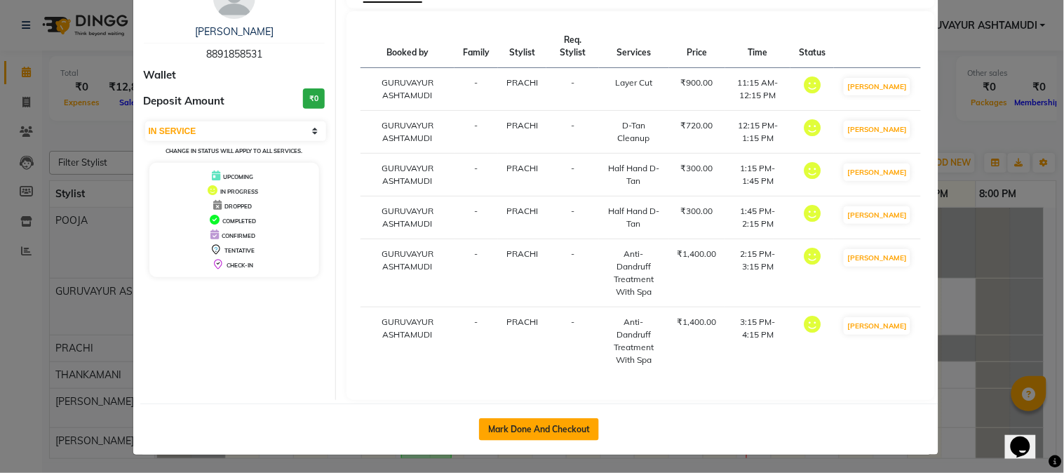
click at [524, 423] on button "Mark Done And Checkout" at bounding box center [539, 429] width 120 height 22
select select "service"
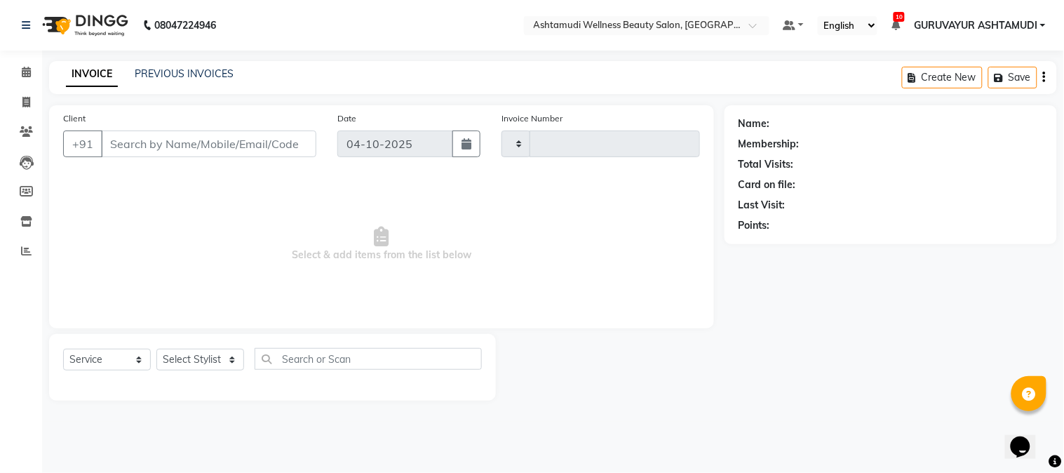
type input "2481"
select select "4660"
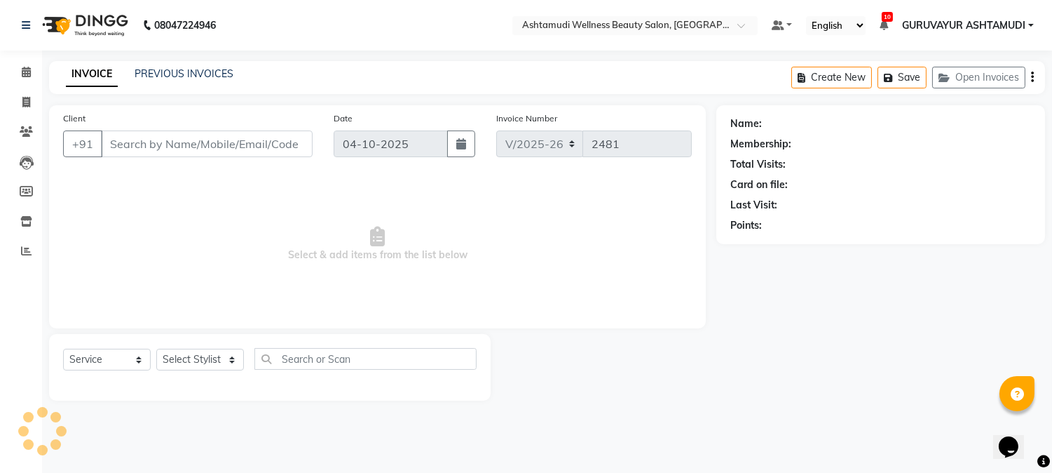
type input "8891858531"
select select "28230"
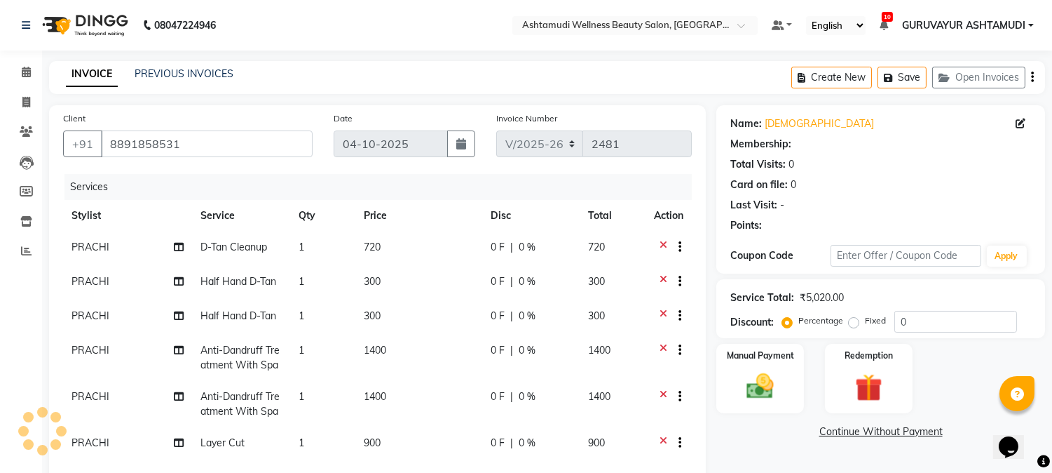
select select "1: Object"
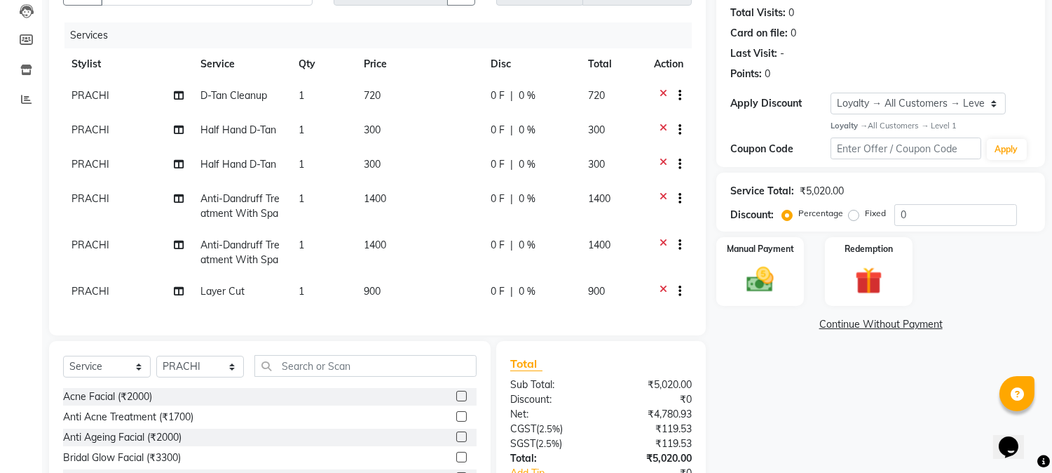
scroll to position [156, 0]
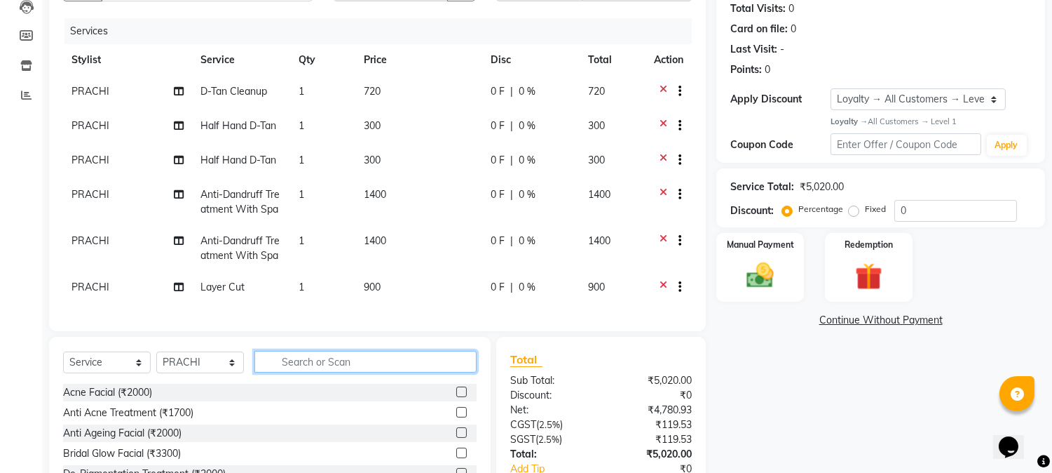
click at [384, 372] on input "text" at bounding box center [366, 362] width 222 height 22
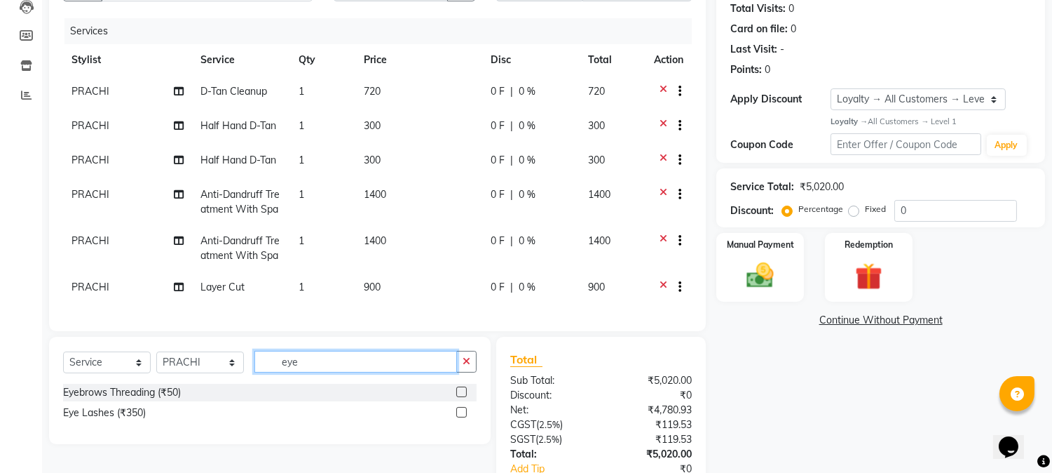
type input "eye"
click at [461, 397] on label at bounding box center [461, 391] width 11 height 11
click at [461, 397] on input "checkbox" at bounding box center [460, 392] width 9 height 9
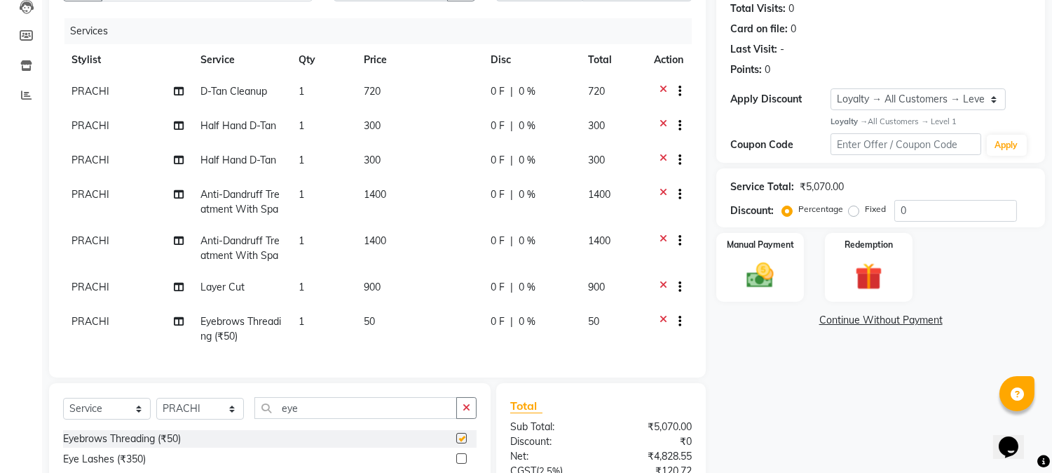
checkbox input "false"
drag, startPoint x: 200, startPoint y: 421, endPoint x: 200, endPoint y: 408, distance: 12.6
click at [200, 419] on select "Select Stylist Aathithya [PERSON_NAME] [PERSON_NAME] ARYA GURUVAYUR ASHTAMUDI […" at bounding box center [200, 409] width 88 height 22
select select "38876"
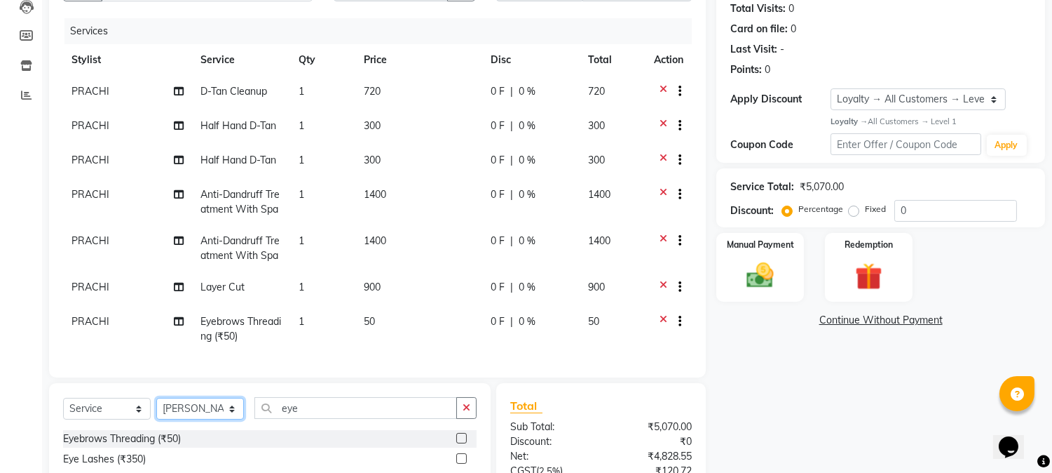
click at [156, 404] on select "Select Stylist Aathithya [PERSON_NAME] [PERSON_NAME] ARYA GURUVAYUR ASHTAMUDI […" at bounding box center [200, 409] width 88 height 22
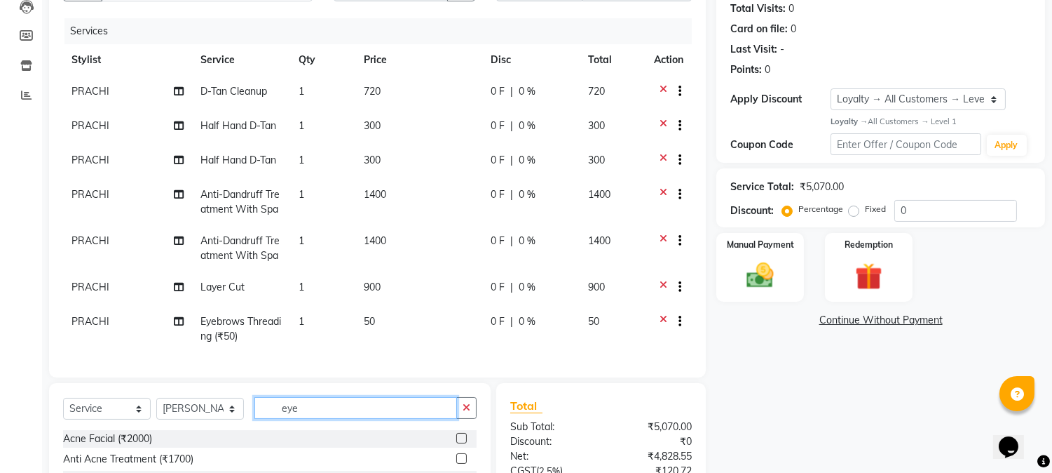
drag, startPoint x: 320, startPoint y: 419, endPoint x: 237, endPoint y: 423, distance: 82.8
click at [237, 423] on div "Select Service Product Membership Package Voucher Prepaid Gift Card Select Styl…" at bounding box center [270, 413] width 414 height 33
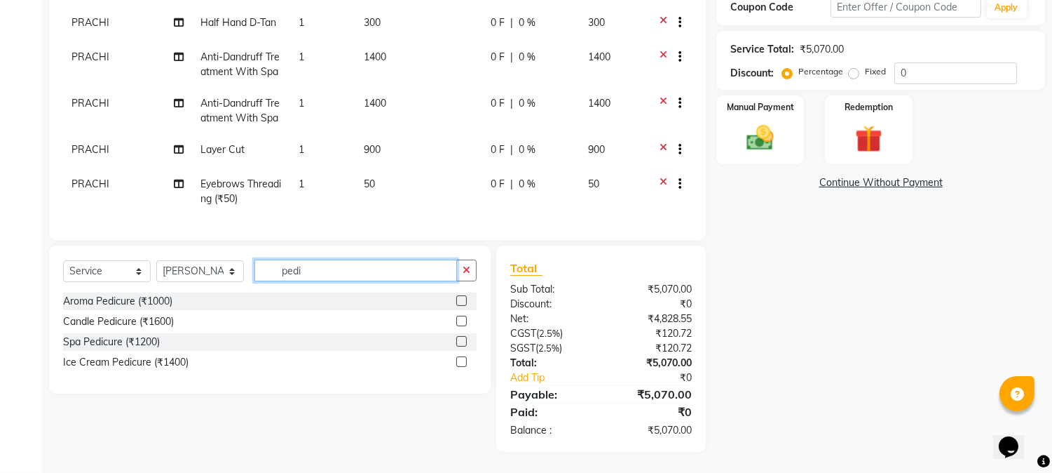
scroll to position [298, 0]
type input "pedi"
click at [460, 304] on label at bounding box center [461, 300] width 11 height 11
click at [460, 304] on input "checkbox" at bounding box center [460, 301] width 9 height 9
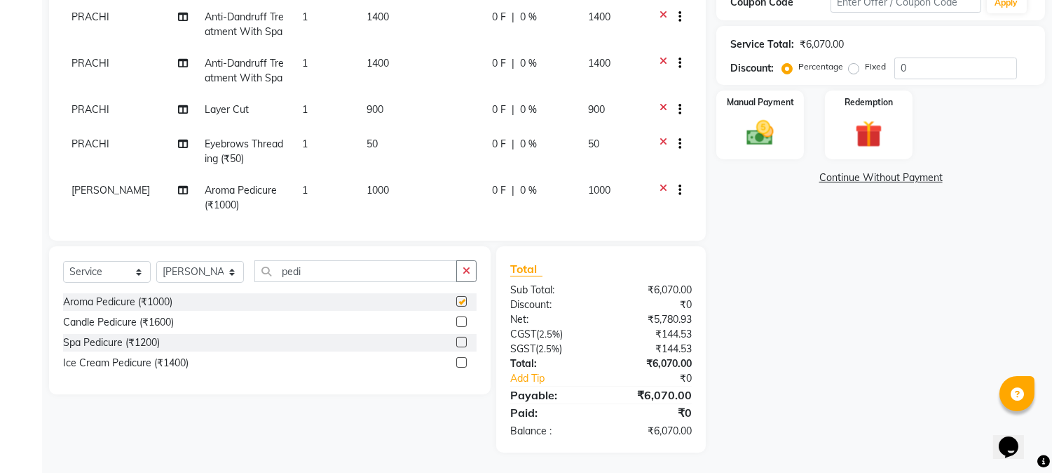
checkbox input "false"
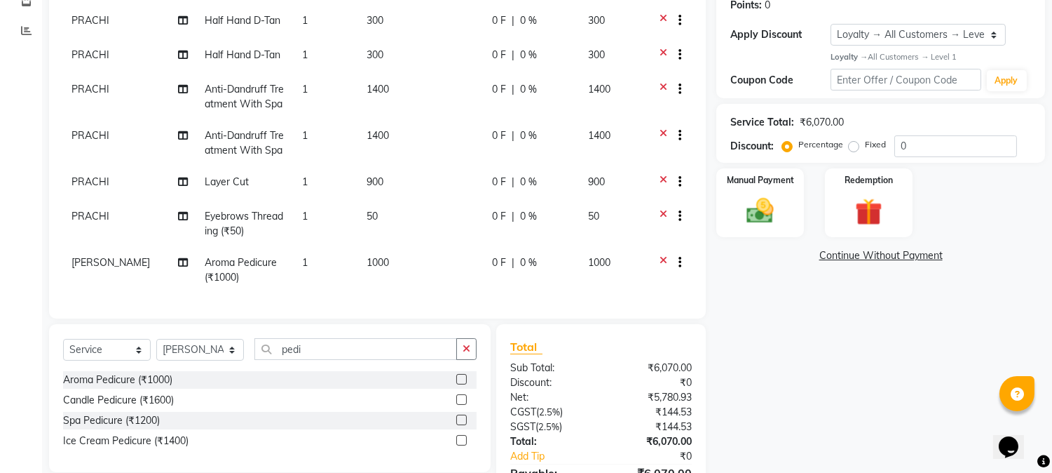
scroll to position [81, 0]
click at [251, 173] on td "Layer Cut" at bounding box center [245, 183] width 97 height 34
select select "28230"
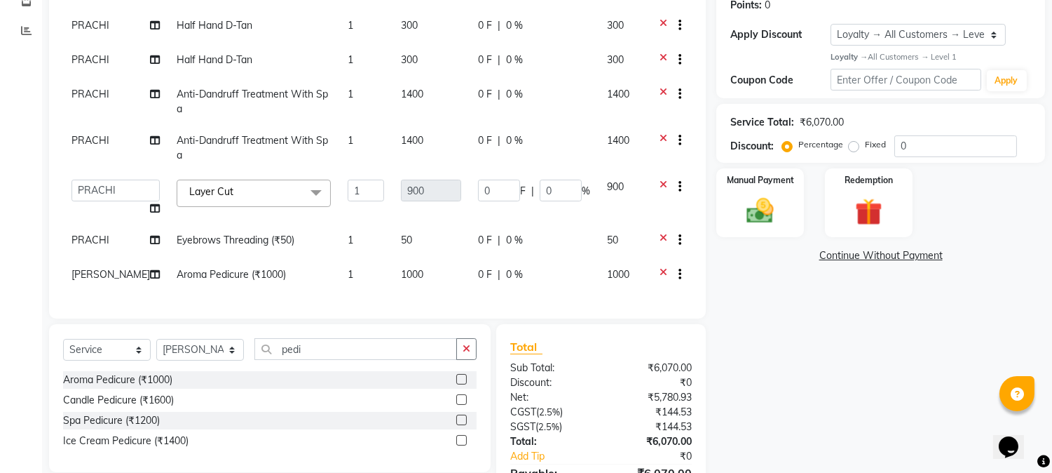
scroll to position [47, 0]
click at [250, 179] on span "Layer Cut x" at bounding box center [254, 192] width 154 height 27
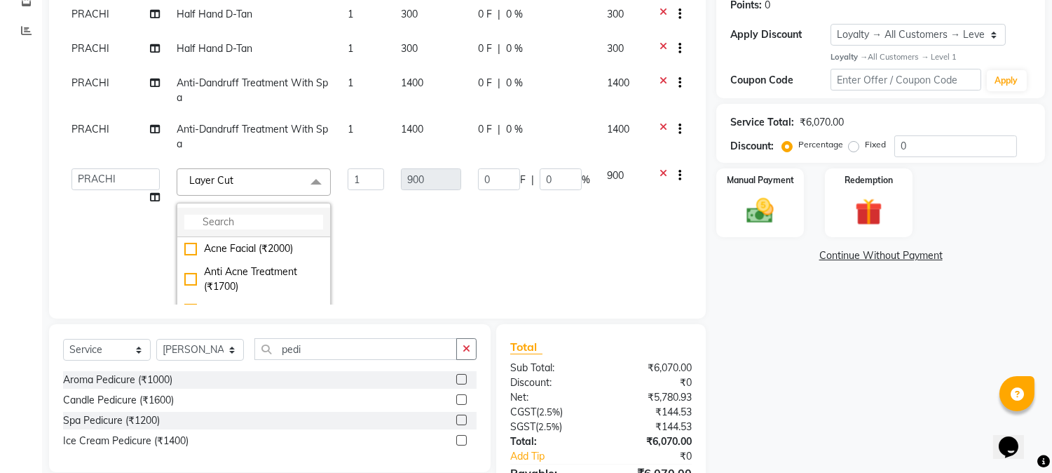
click at [229, 220] on input "multiselect-search" at bounding box center [253, 222] width 139 height 15
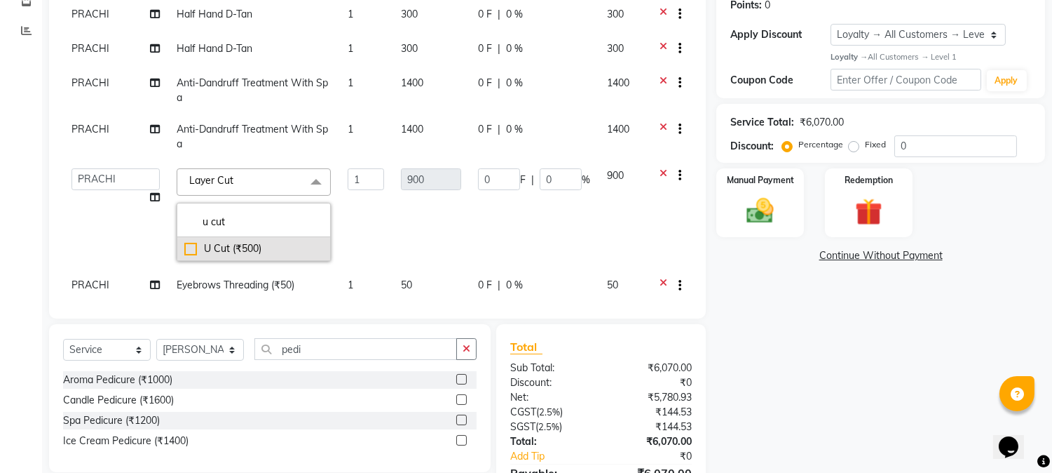
type input "u cut"
click at [184, 243] on div "U Cut (₹500)" at bounding box center [253, 248] width 139 height 15
checkbox input "true"
type input "500"
click at [701, 219] on div "Client [PHONE_NUMBER] Date [DATE] Invoice Number V/2025 V/[PHONE_NUMBER] Servic…" at bounding box center [377, 101] width 657 height 433
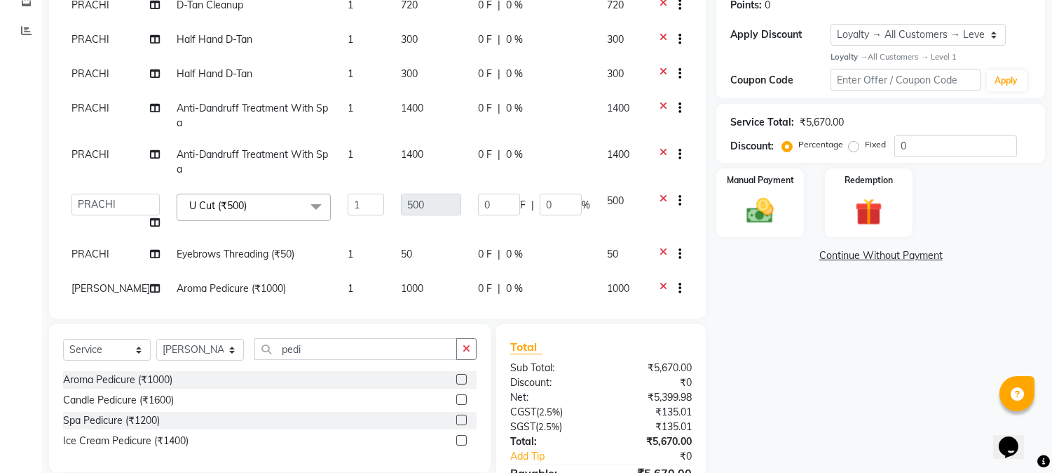
scroll to position [0, 0]
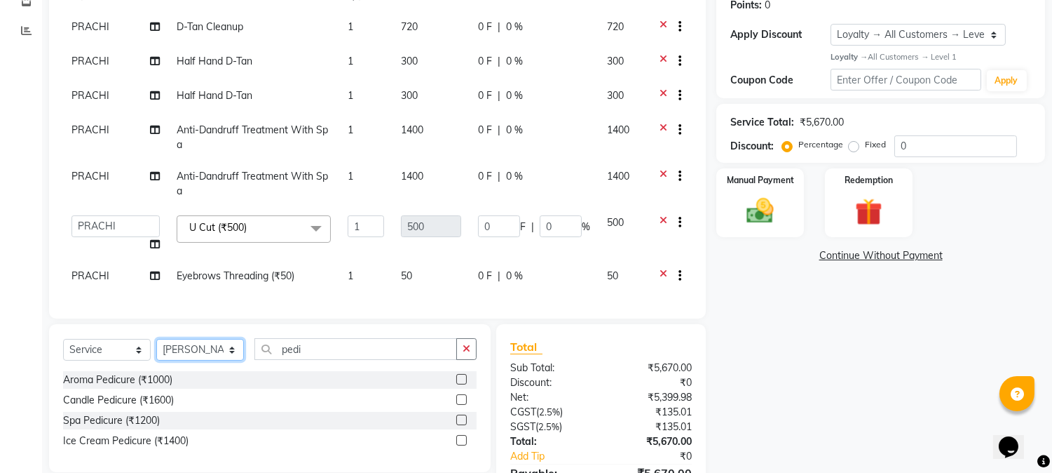
click at [198, 347] on select "Select Stylist Aathithya [PERSON_NAME] [PERSON_NAME] ARYA GURUVAYUR ASHTAMUDI […" at bounding box center [200, 350] width 88 height 22
select select "28230"
click at [156, 339] on select "Select Stylist Aathithya [PERSON_NAME] [PERSON_NAME] ARYA GURUVAYUR ASHTAMUDI […" at bounding box center [200, 350] width 88 height 22
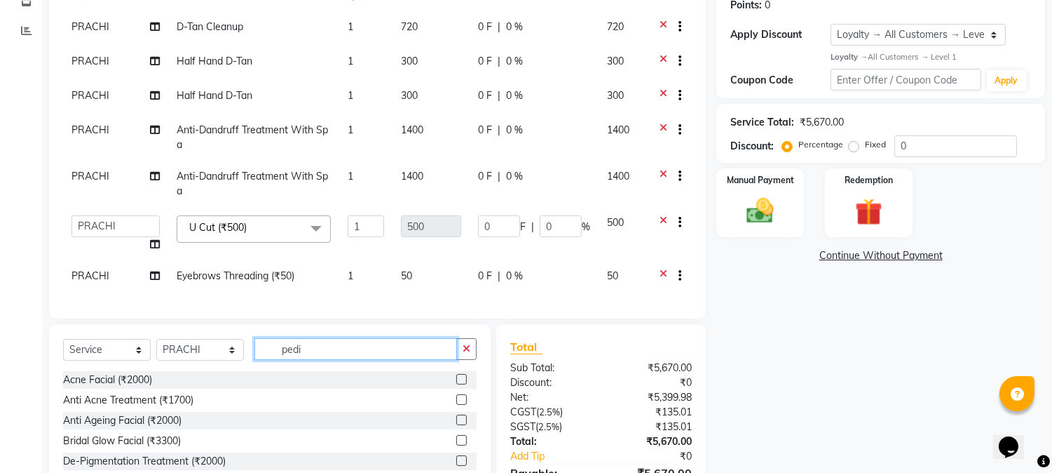
drag, startPoint x: 321, startPoint y: 351, endPoint x: 230, endPoint y: 351, distance: 91.1
click at [230, 351] on div "Select Service Product Membership Package Voucher Prepaid Gift Card Select Styl…" at bounding box center [270, 354] width 414 height 33
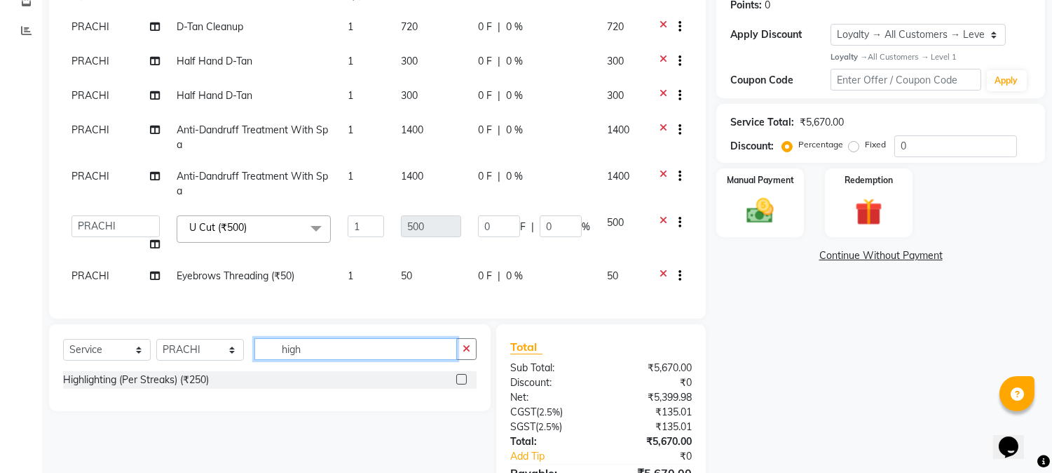
type input "high"
click at [461, 382] on label at bounding box center [461, 379] width 11 height 11
click at [461, 382] on input "checkbox" at bounding box center [460, 379] width 9 height 9
checkbox input "false"
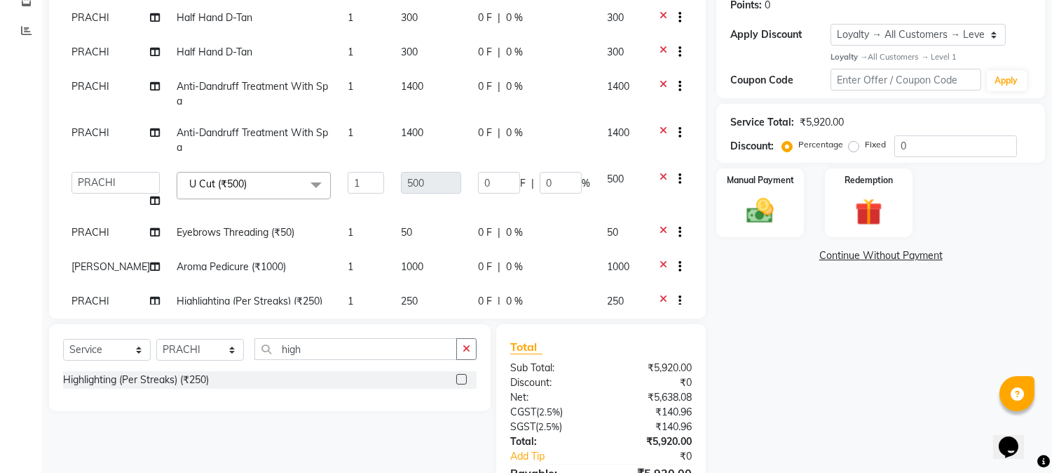
scroll to position [81, 0]
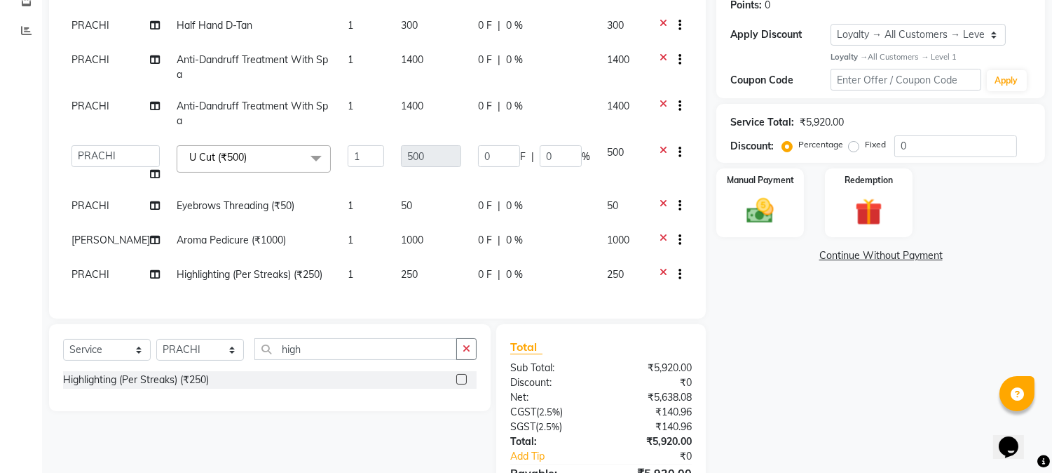
click at [339, 262] on td "1" at bounding box center [365, 276] width 53 height 34
select select "28230"
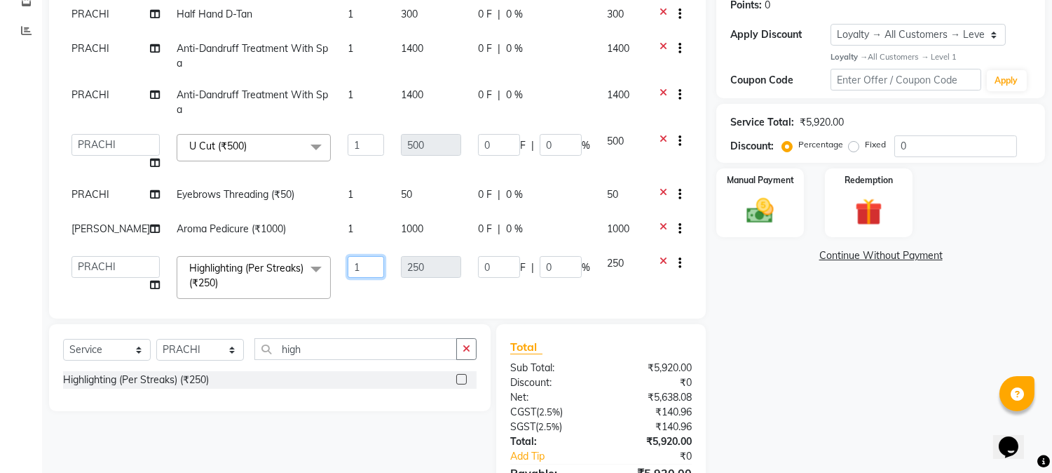
click at [353, 262] on input "1" at bounding box center [366, 267] width 36 height 22
type input "6"
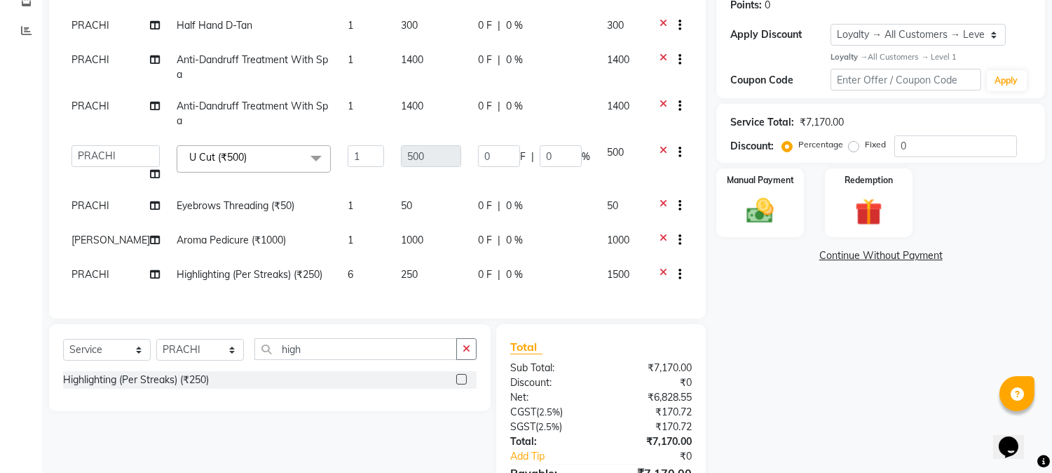
click at [696, 265] on div "Client [PHONE_NUMBER] Date [DATE] Invoice Number V/2025 V/[PHONE_NUMBER] Servic…" at bounding box center [377, 101] width 657 height 433
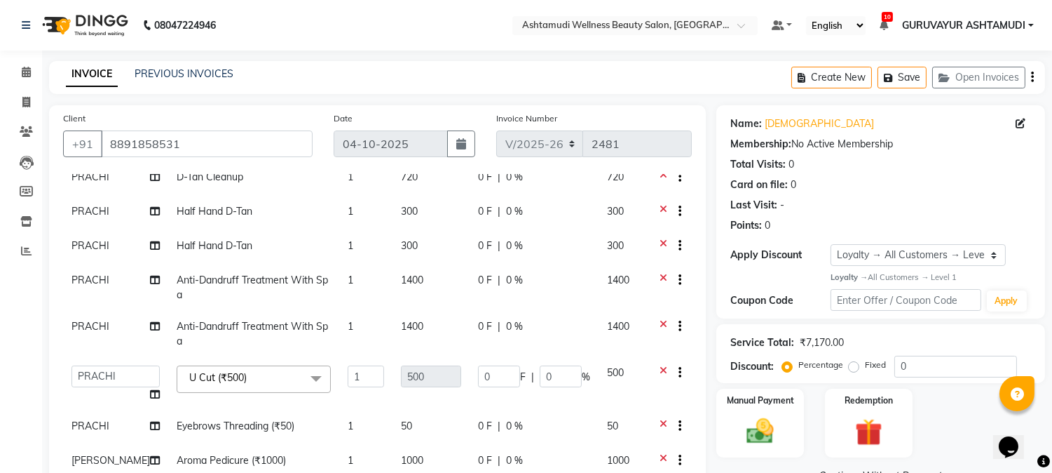
click at [660, 319] on icon at bounding box center [664, 328] width 8 height 18
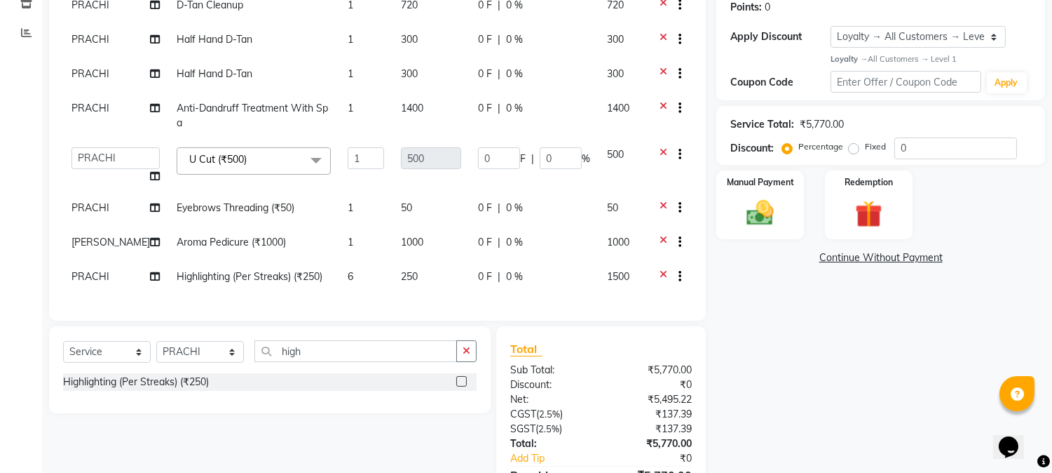
scroll to position [298, 0]
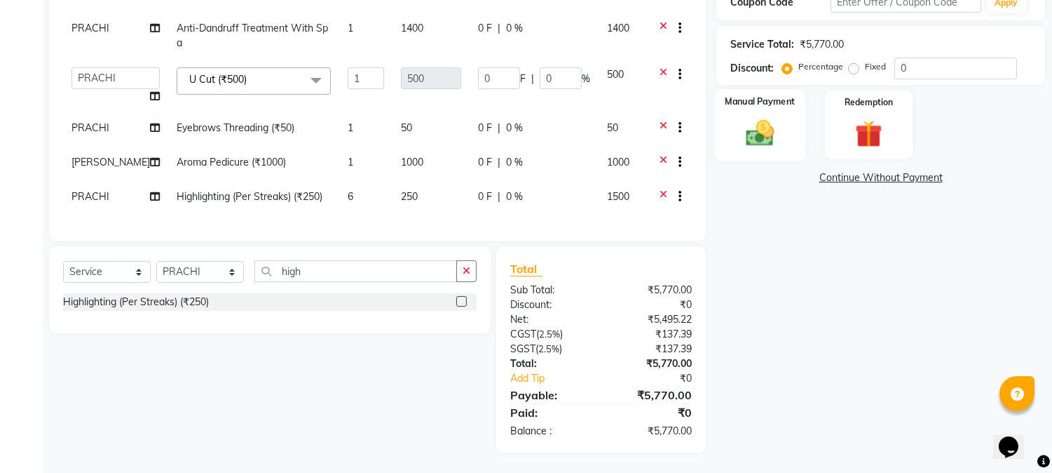
click at [744, 129] on img at bounding box center [761, 132] width 46 height 33
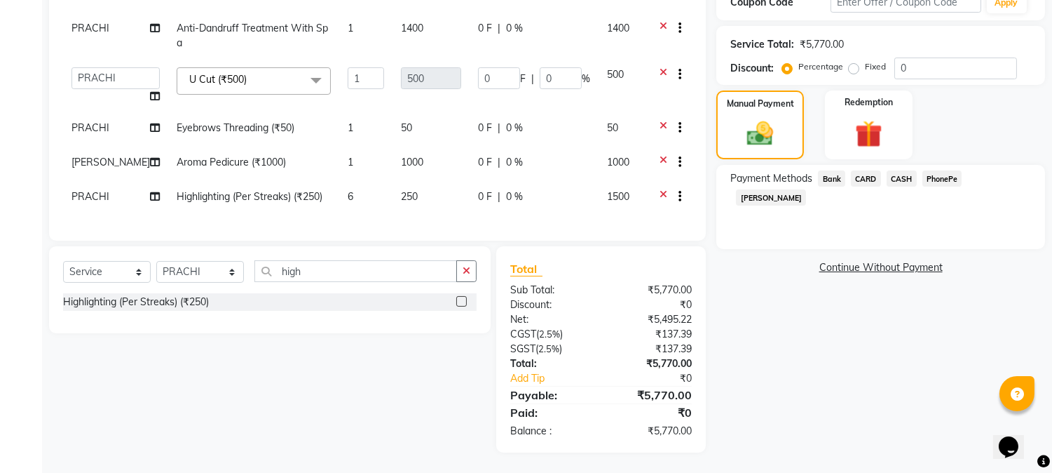
click at [902, 179] on span "CASH" at bounding box center [902, 178] width 30 height 16
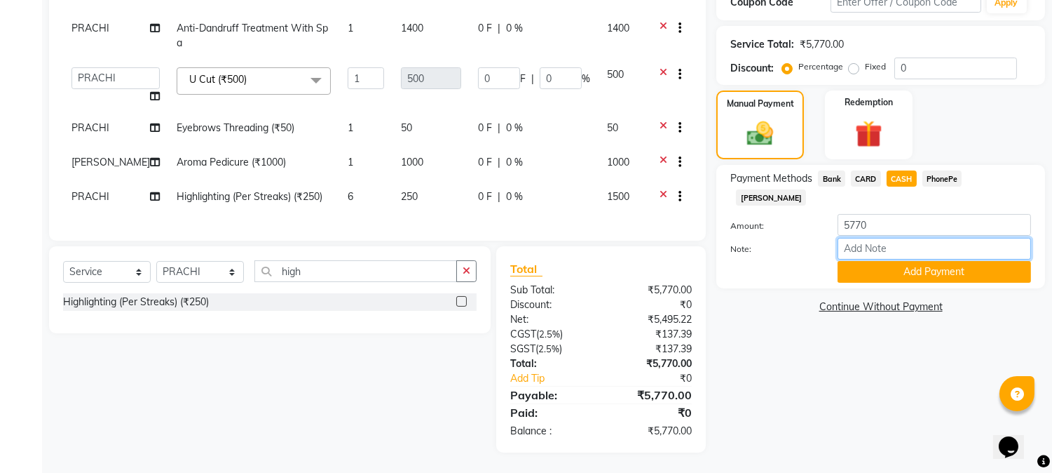
click at [877, 238] on input "Note:" at bounding box center [935, 249] width 194 height 22
type input "[PERSON_NAME]"
click at [923, 261] on button "Add Payment" at bounding box center [935, 272] width 194 height 22
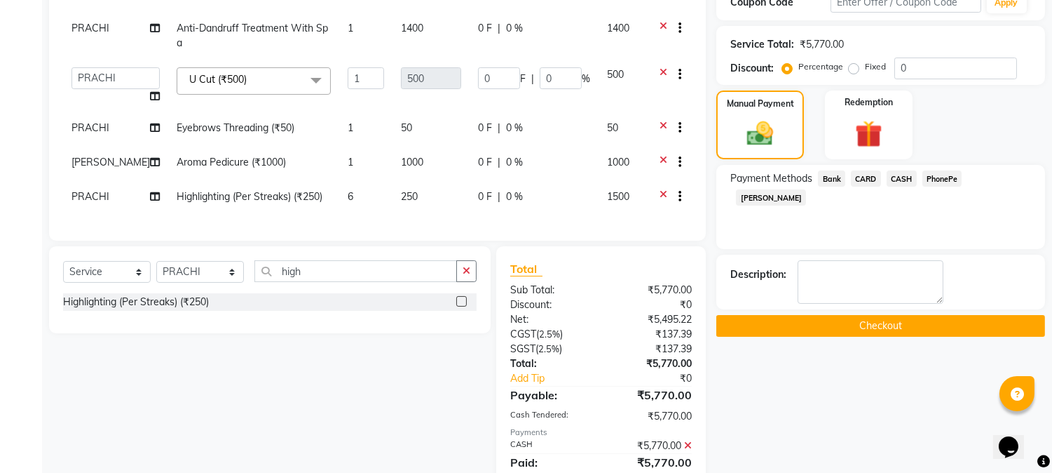
scroll to position [432, 0]
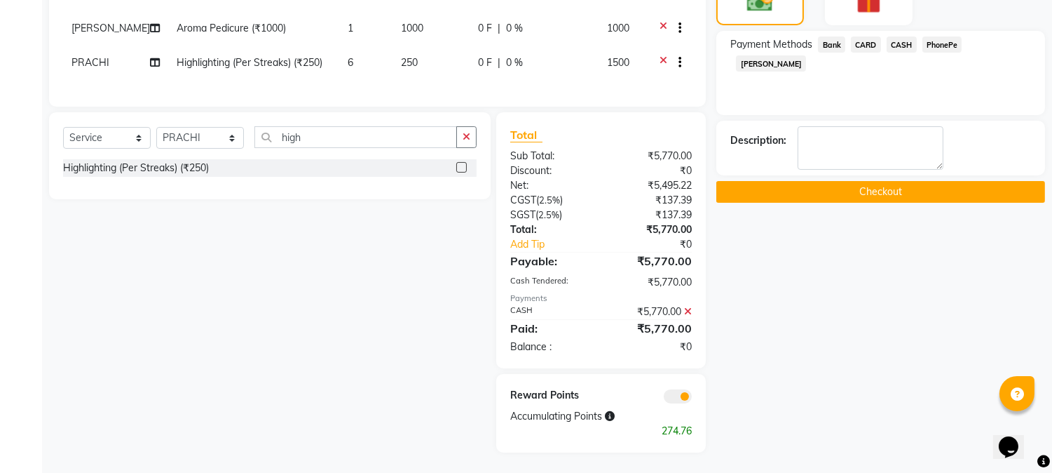
click at [827, 183] on button "Checkout" at bounding box center [881, 192] width 329 height 22
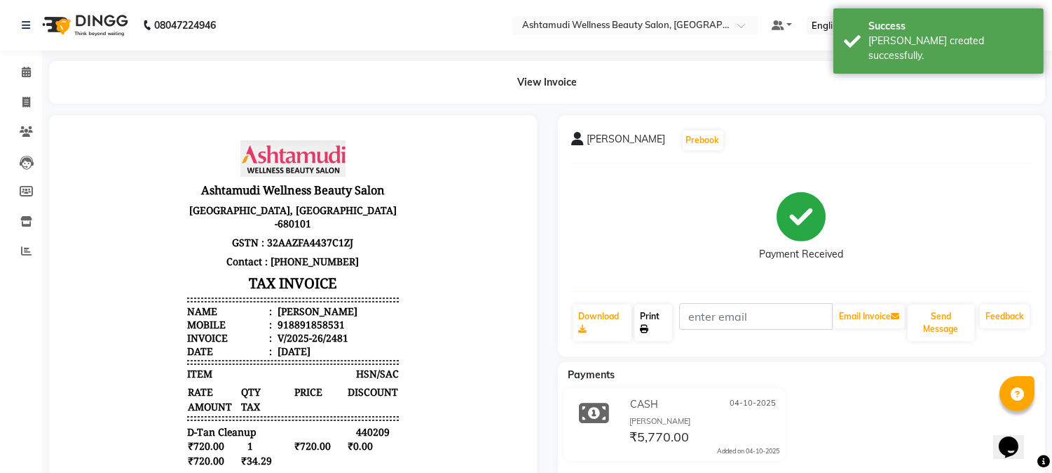
click at [649, 326] on icon at bounding box center [644, 329] width 8 height 8
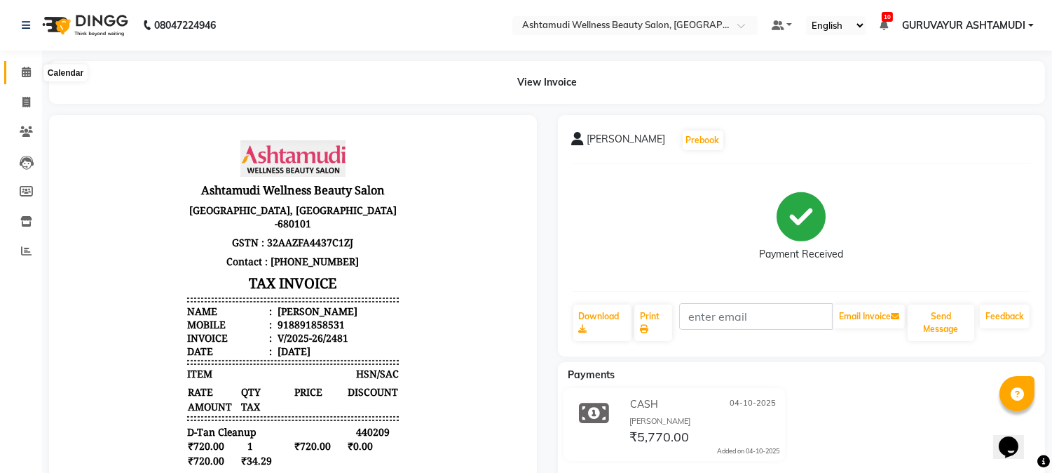
click at [32, 70] on span at bounding box center [26, 73] width 25 height 16
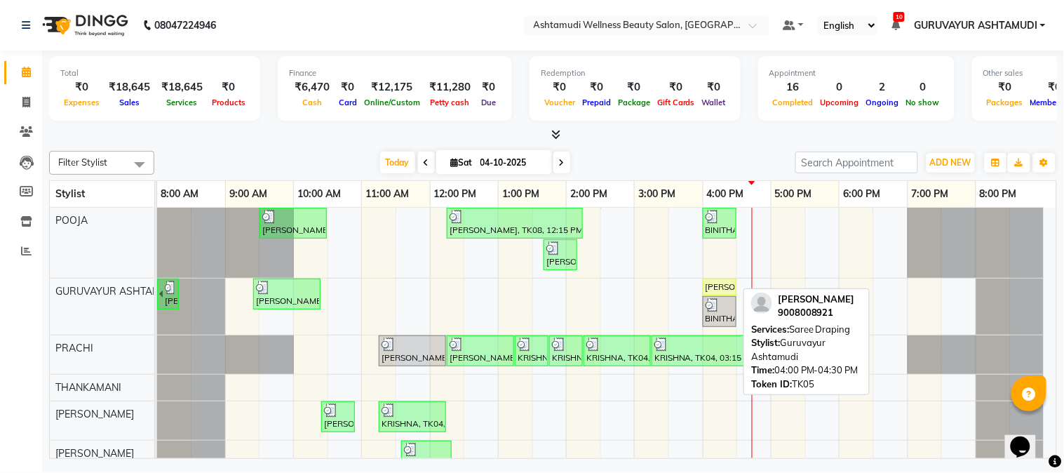
click at [715, 287] on div "[PERSON_NAME], TK05, 04:00 PM-04:30 PM, Saree Draping" at bounding box center [719, 286] width 31 height 13
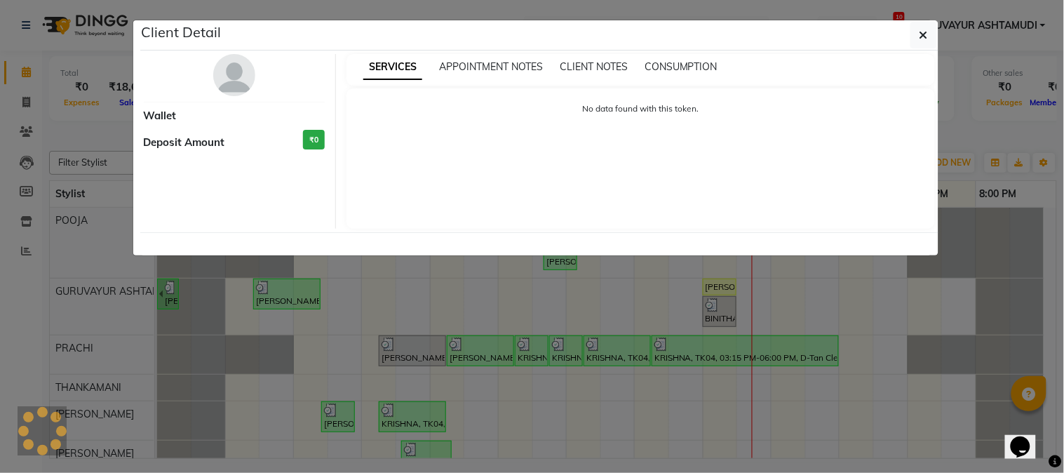
select select "1"
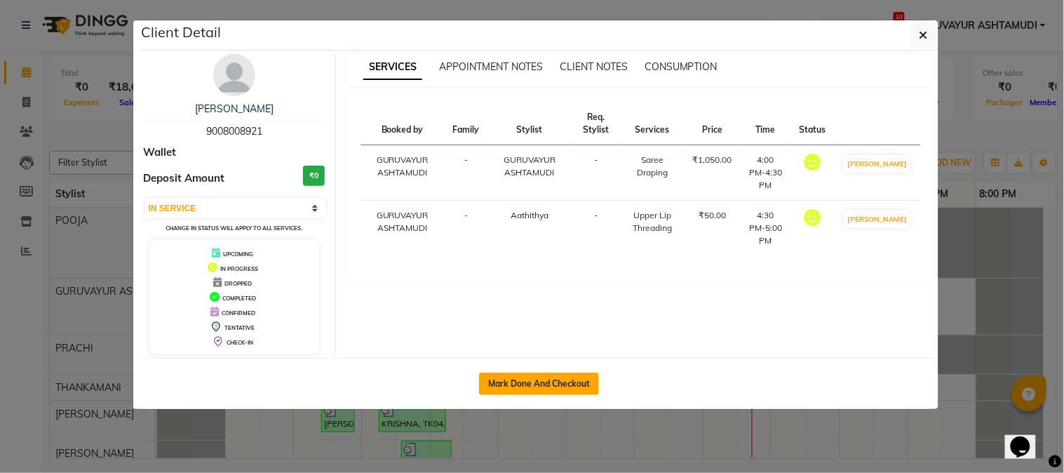
click at [529, 382] on button "Mark Done And Checkout" at bounding box center [539, 383] width 120 height 22
select select "4660"
select select "service"
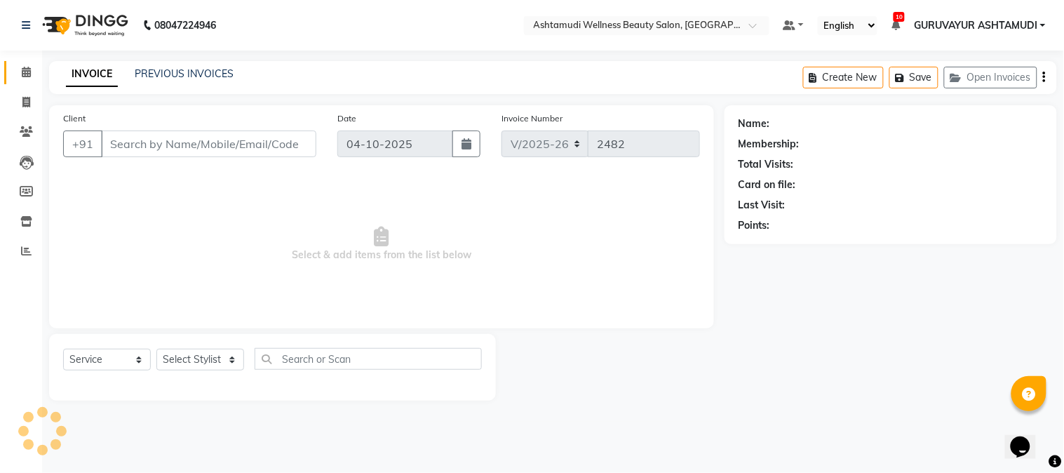
type input "9008008921"
select select "67519"
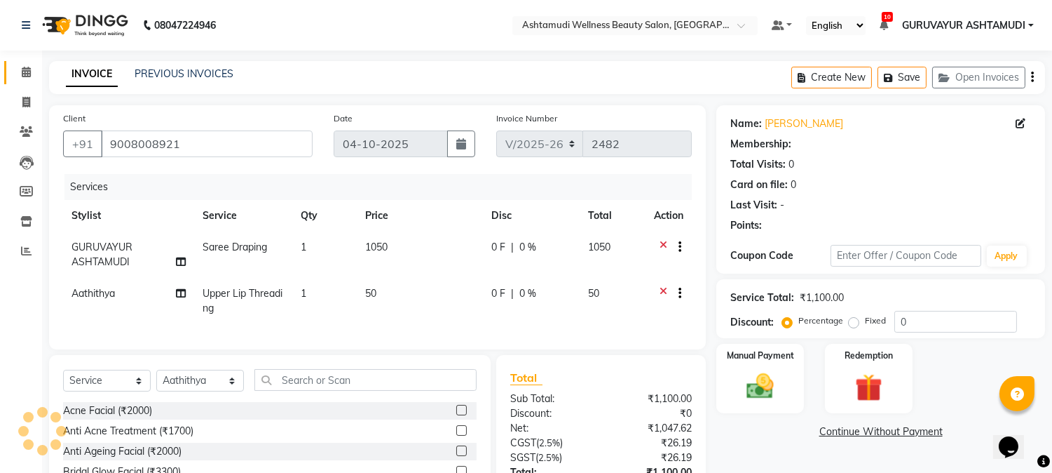
select select "1: Object"
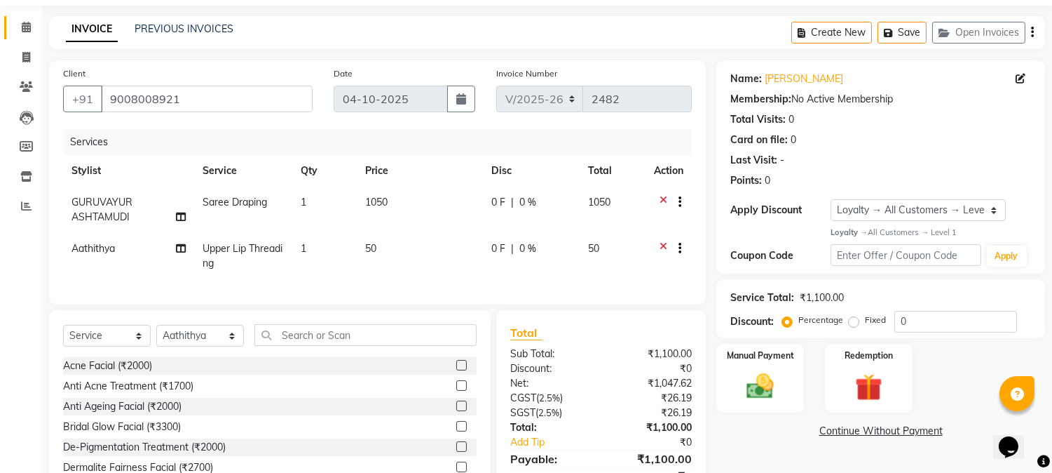
scroll to position [121, 0]
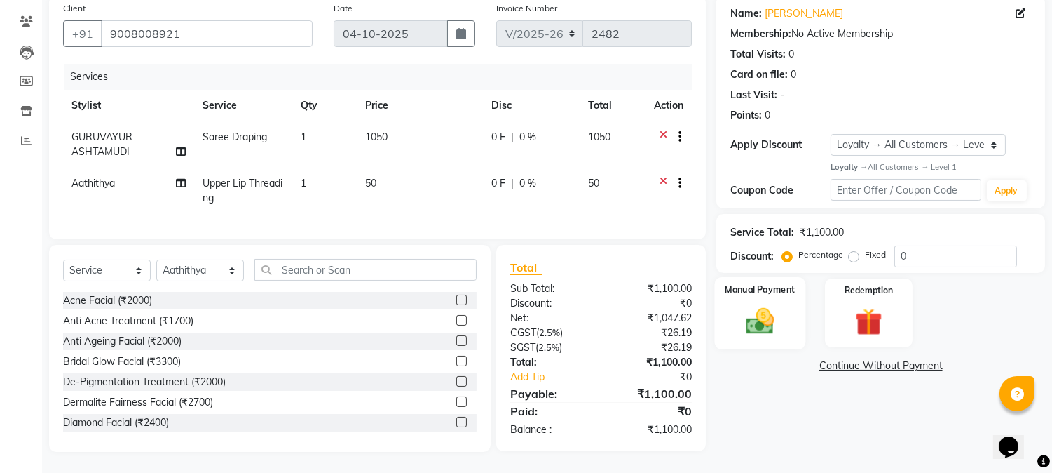
click at [768, 321] on img at bounding box center [761, 320] width 46 height 33
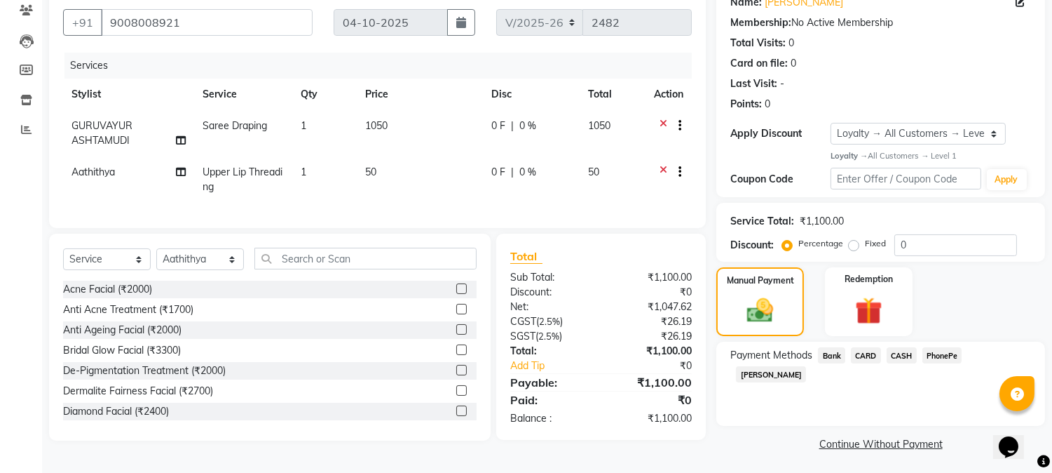
click at [933, 351] on span "PhonePe" at bounding box center [943, 355] width 40 height 16
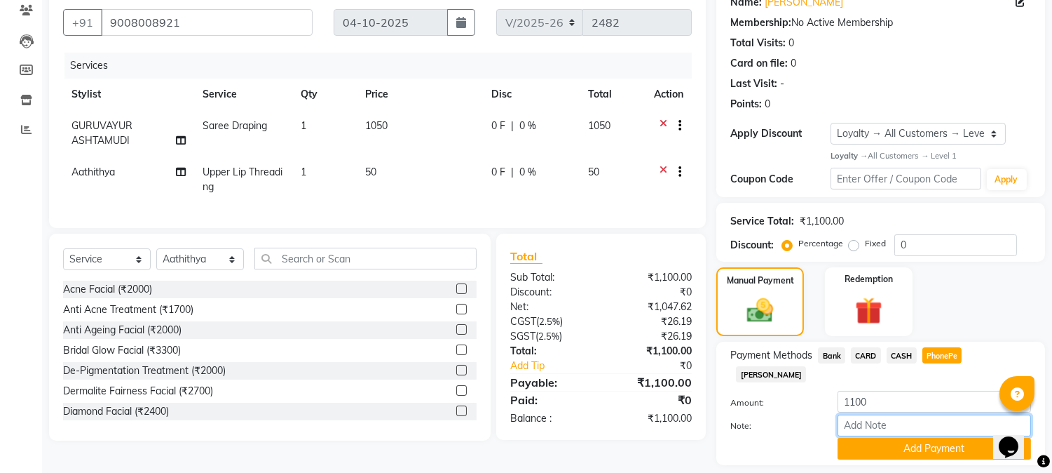
drag, startPoint x: 900, startPoint y: 407, endPoint x: 909, endPoint y: 398, distance: 12.9
click at [900, 414] on input "Note:" at bounding box center [935, 425] width 194 height 22
type input "[PERSON_NAME]"
click at [855, 440] on button "Add Payment" at bounding box center [935, 448] width 194 height 22
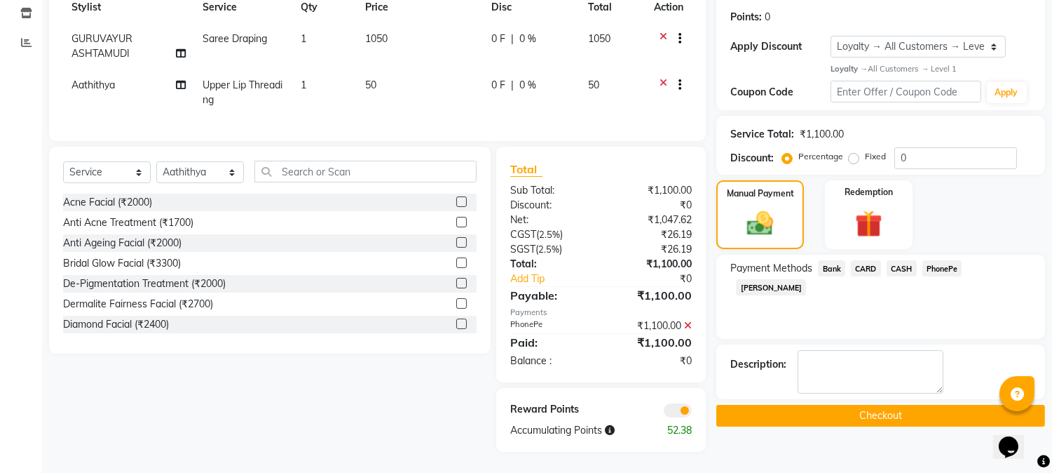
scroll to position [219, 0]
click at [860, 405] on button "Checkout" at bounding box center [881, 416] width 329 height 22
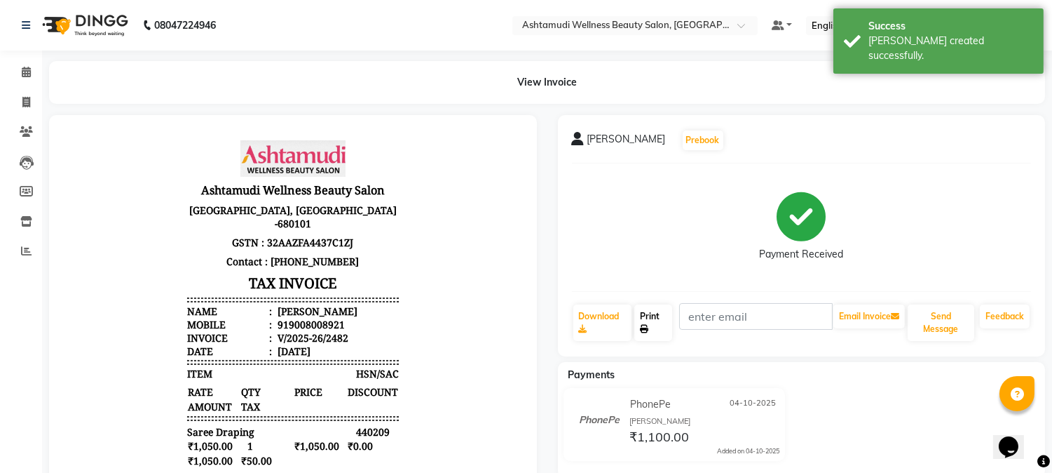
click at [651, 327] on link "Print" at bounding box center [654, 322] width 38 height 36
click at [24, 74] on icon at bounding box center [26, 72] width 9 height 11
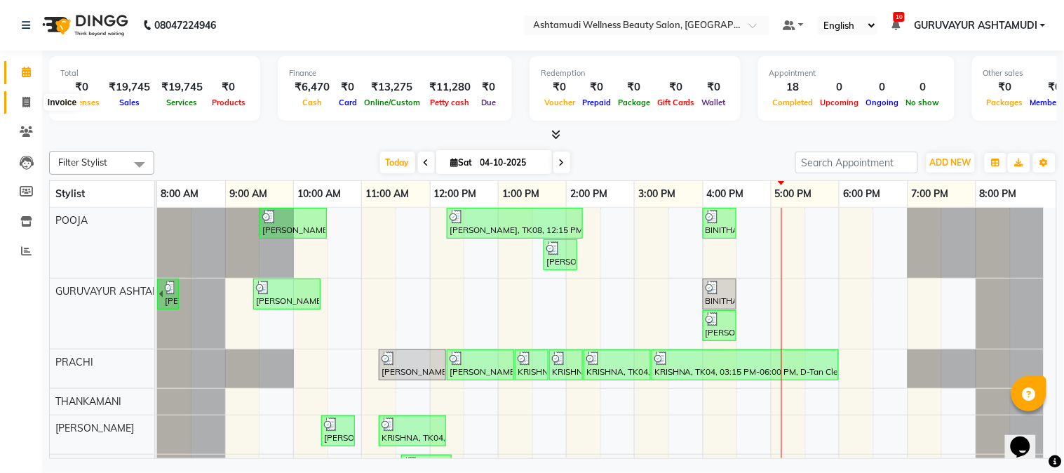
click at [26, 100] on icon at bounding box center [26, 102] width 8 height 11
select select "service"
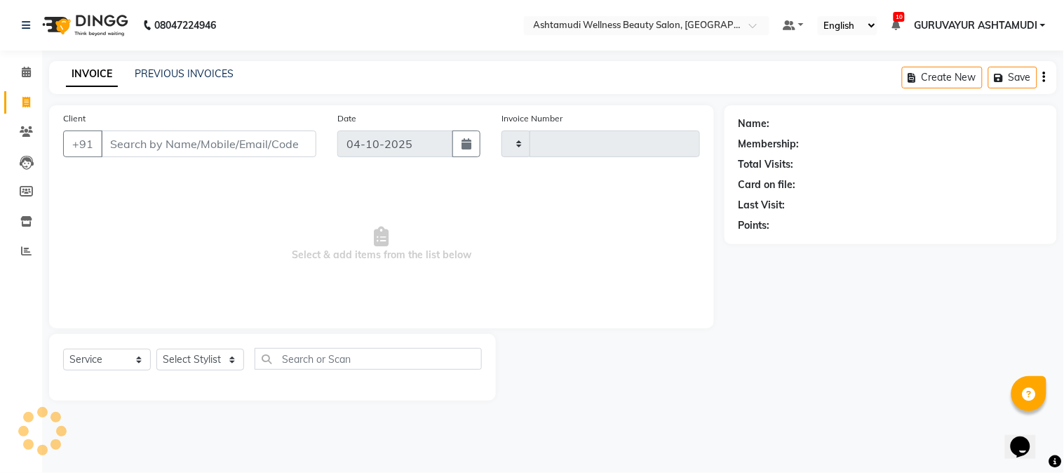
type input "2483"
select select "4660"
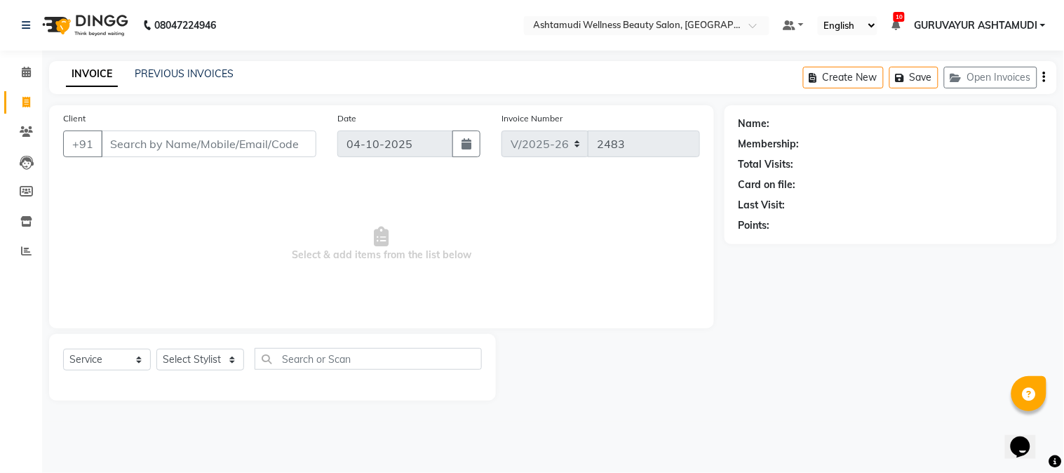
click at [201, 144] on input "Client" at bounding box center [208, 143] width 215 height 27
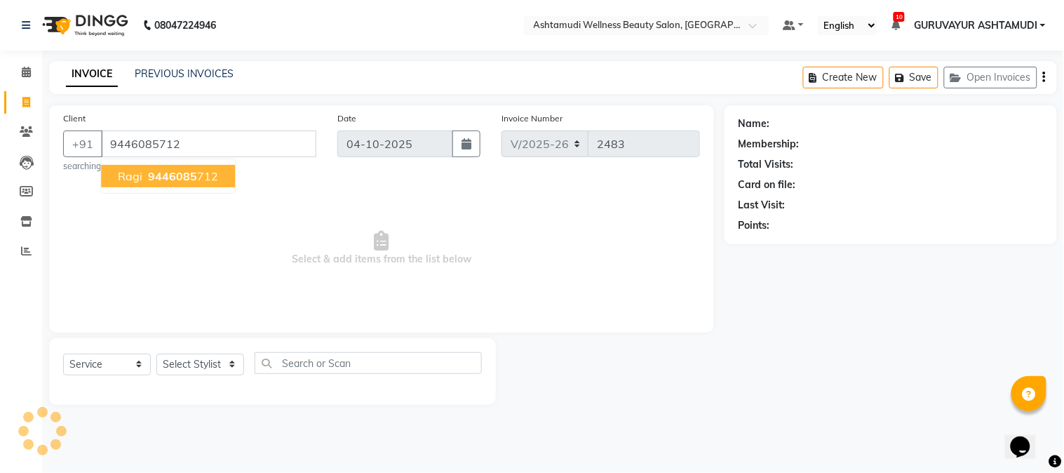
type input "9446085712"
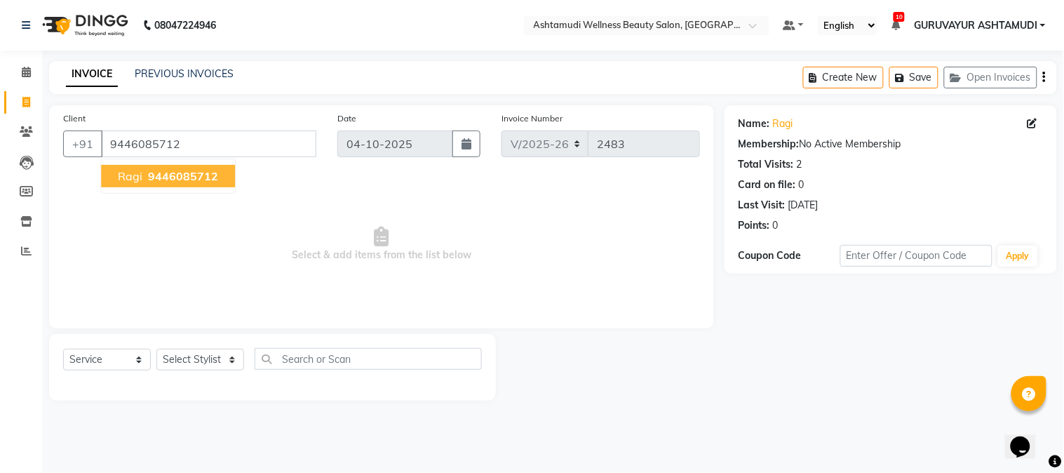
click at [168, 175] on span "9446085712" at bounding box center [183, 176] width 70 height 14
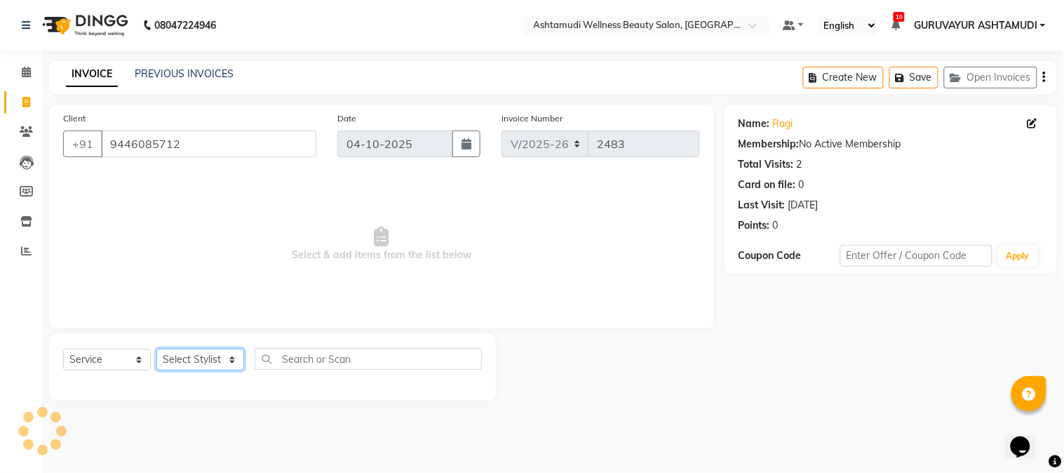
drag, startPoint x: 179, startPoint y: 355, endPoint x: 186, endPoint y: 351, distance: 8.0
click at [181, 356] on select "Select Stylist Aathithya [PERSON_NAME] [PERSON_NAME] ARYA GURUVAYUR ASHTAMUDI […" at bounding box center [200, 359] width 88 height 22
select select "39865"
click at [156, 349] on select "Select Stylist Aathithya [PERSON_NAME] [PERSON_NAME] ARYA GURUVAYUR ASHTAMUDI […" at bounding box center [200, 359] width 88 height 22
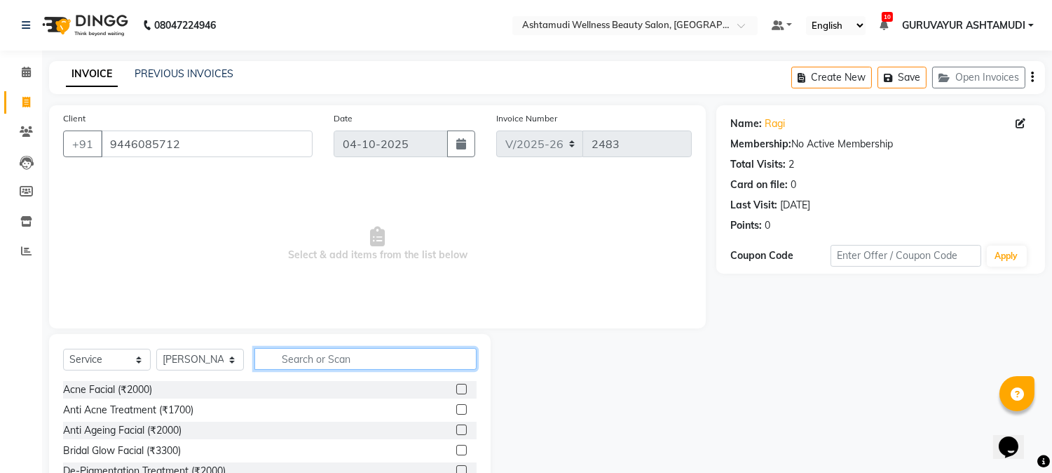
click at [321, 354] on input "text" at bounding box center [366, 359] width 222 height 22
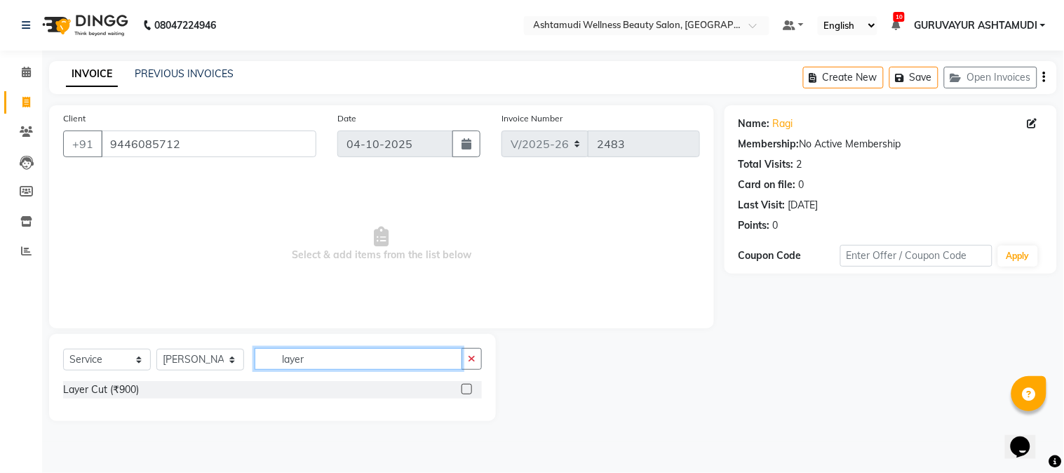
type input "layer"
click at [470, 391] on label at bounding box center [466, 389] width 11 height 11
click at [470, 391] on input "checkbox" at bounding box center [465, 389] width 9 height 9
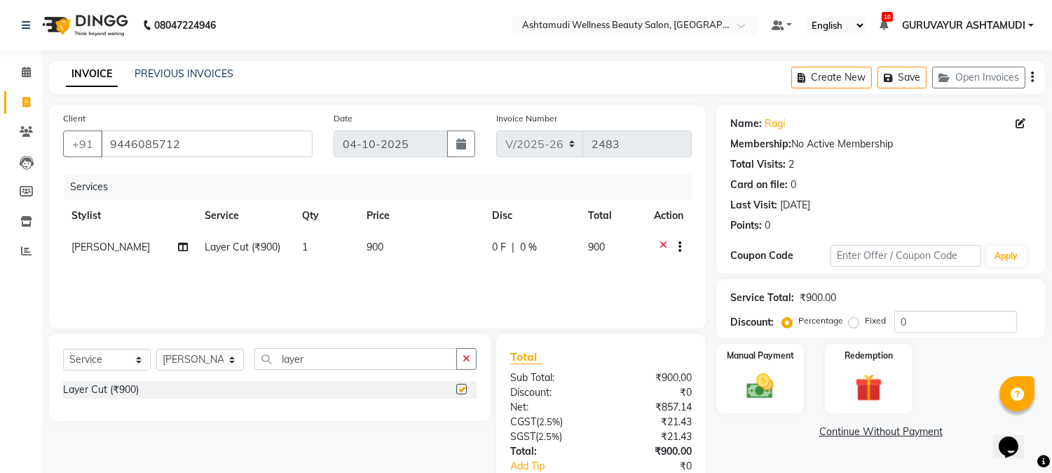
checkbox input "false"
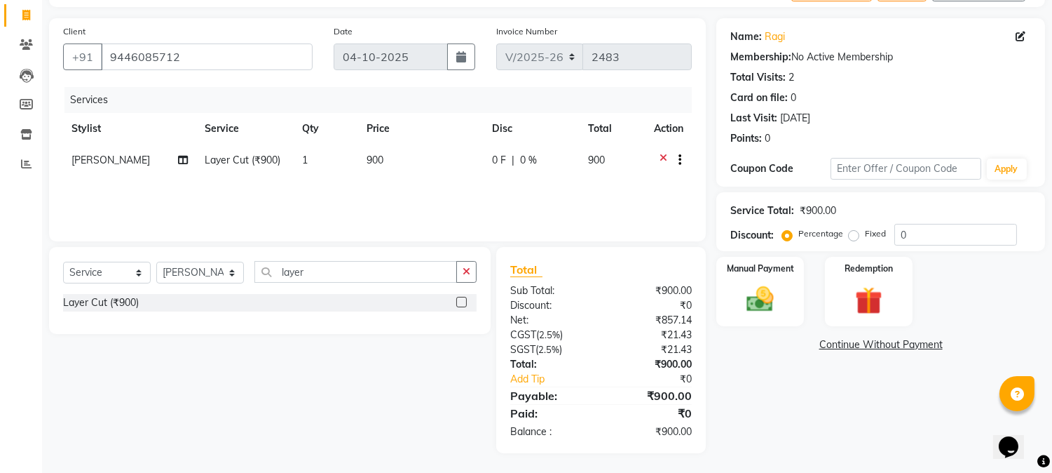
scroll to position [88, 0]
click at [743, 299] on img at bounding box center [761, 299] width 46 height 33
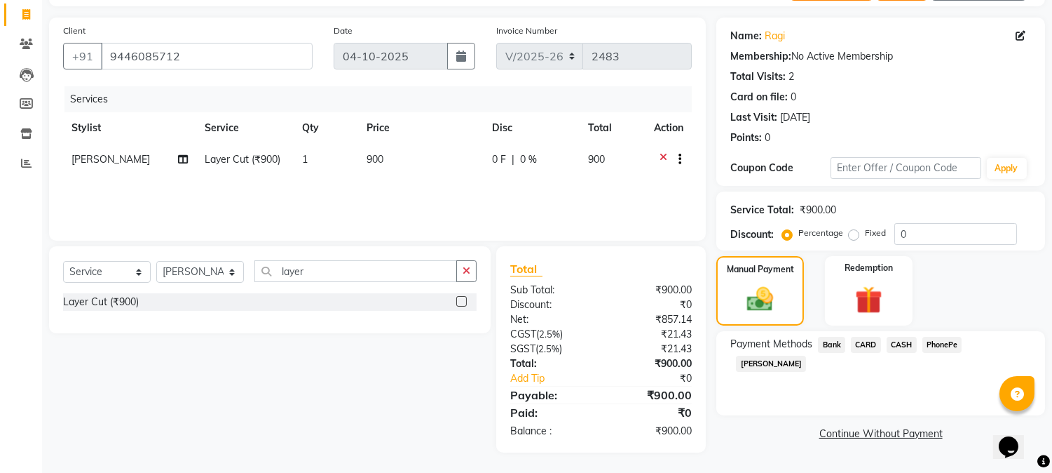
click at [950, 341] on span "PhonePe" at bounding box center [943, 345] width 40 height 16
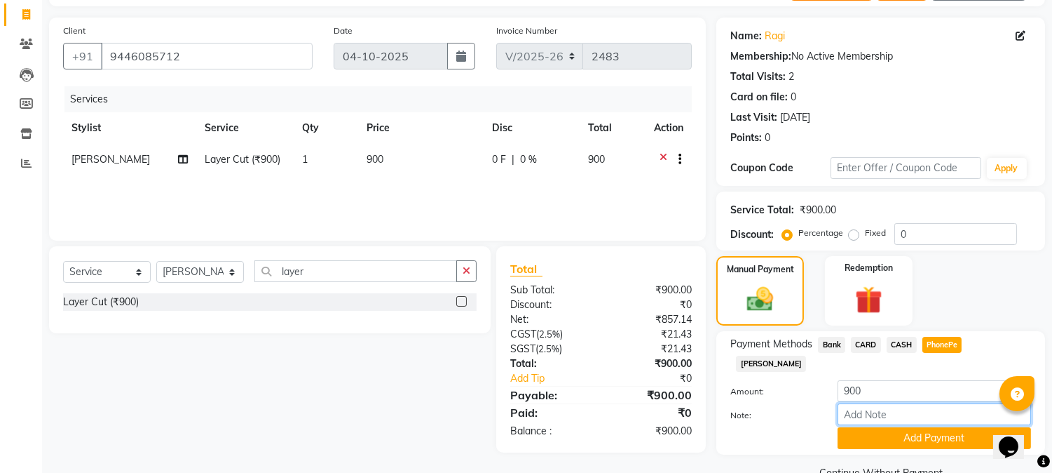
click at [907, 403] on input "Note:" at bounding box center [935, 414] width 194 height 22
type input "[PERSON_NAME]"
click at [927, 427] on button "Add Payment" at bounding box center [935, 438] width 194 height 22
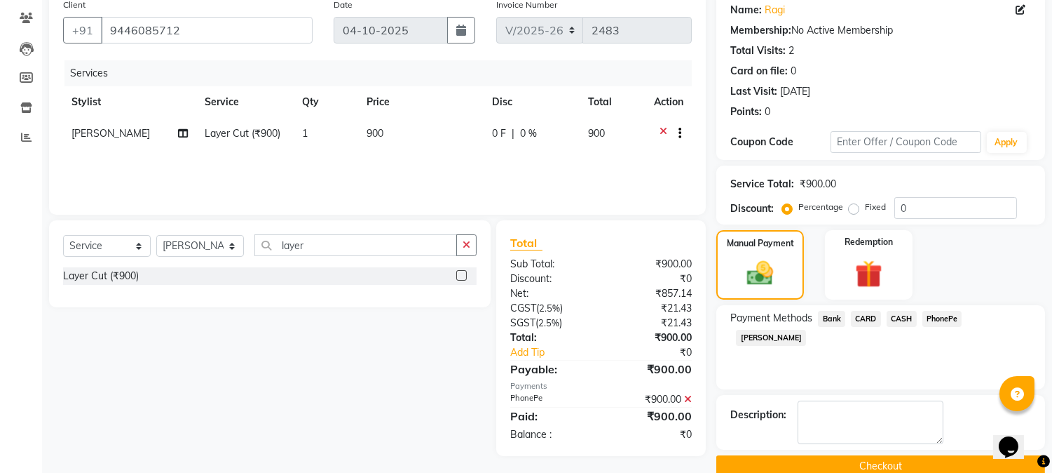
scroll to position [137, 0]
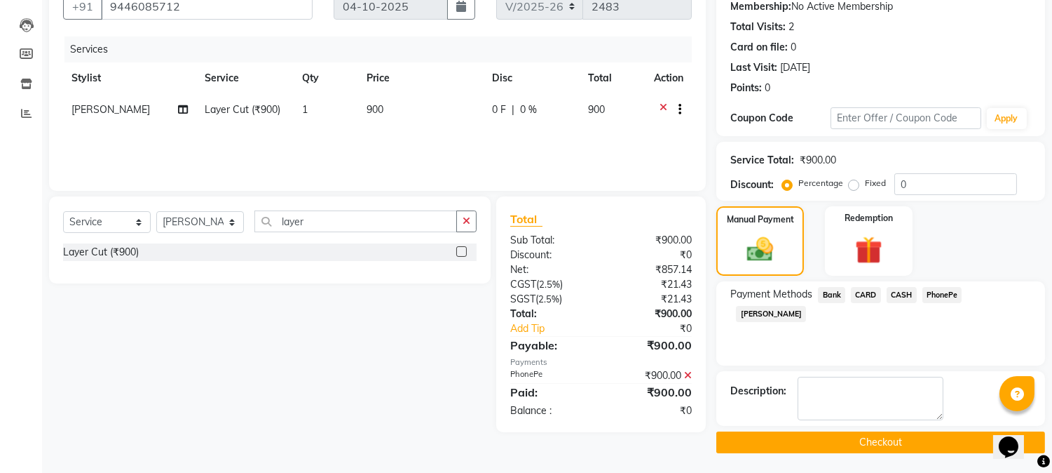
click at [918, 436] on button "Checkout" at bounding box center [881, 442] width 329 height 22
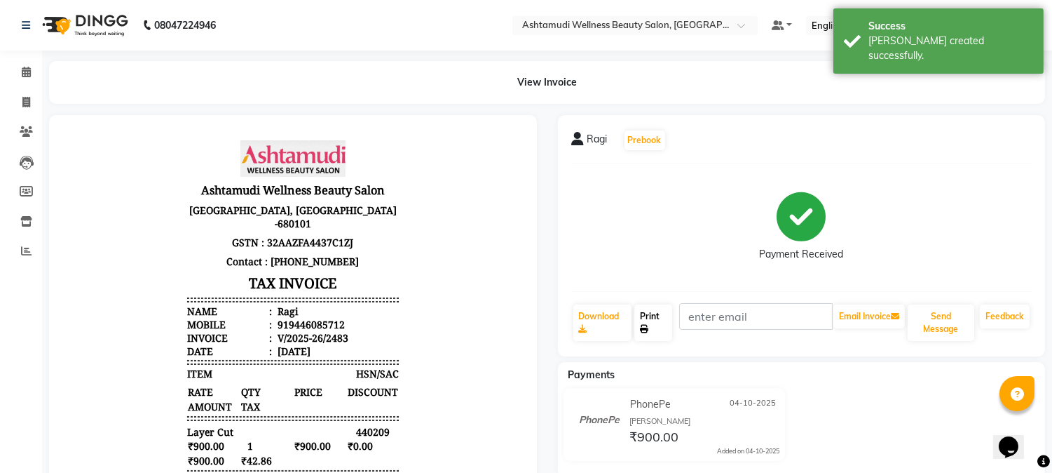
click at [665, 325] on link "Print" at bounding box center [654, 322] width 38 height 36
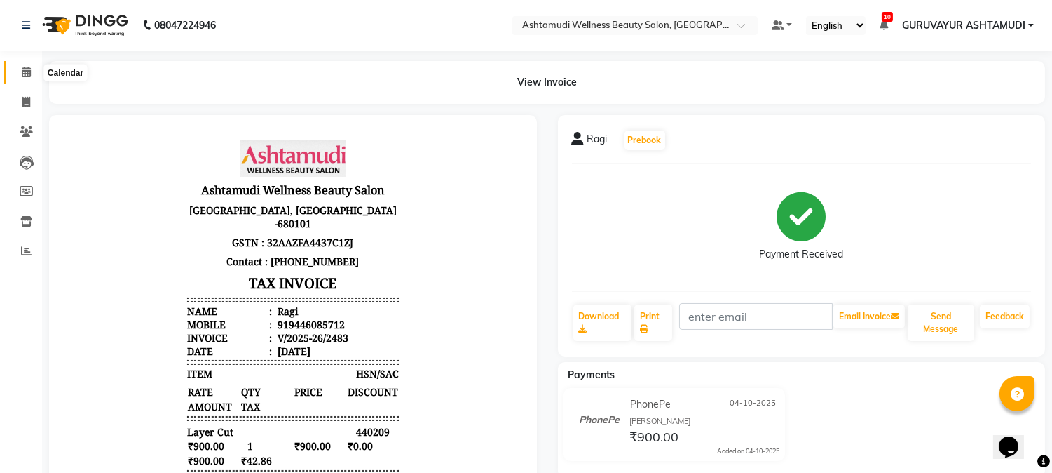
click at [26, 72] on icon at bounding box center [26, 72] width 9 height 11
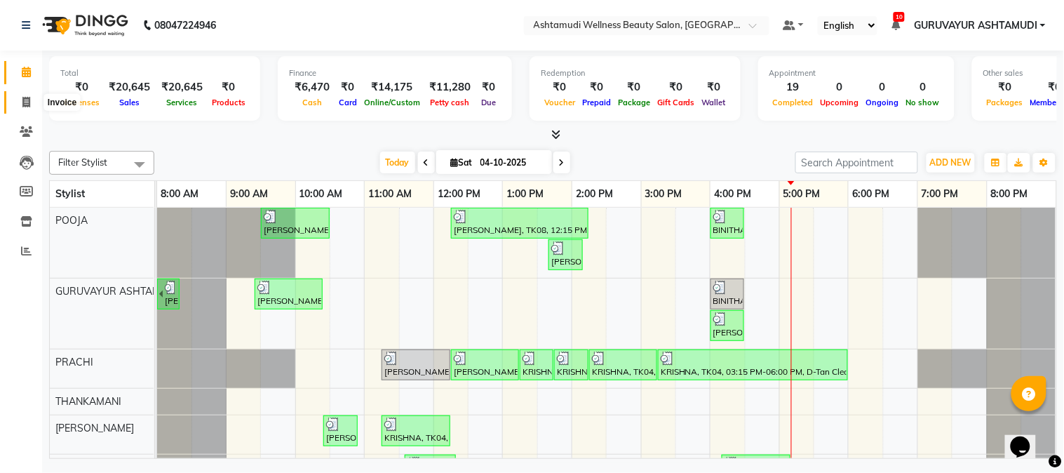
click at [26, 95] on span at bounding box center [26, 103] width 25 height 16
select select "4660"
select select "service"
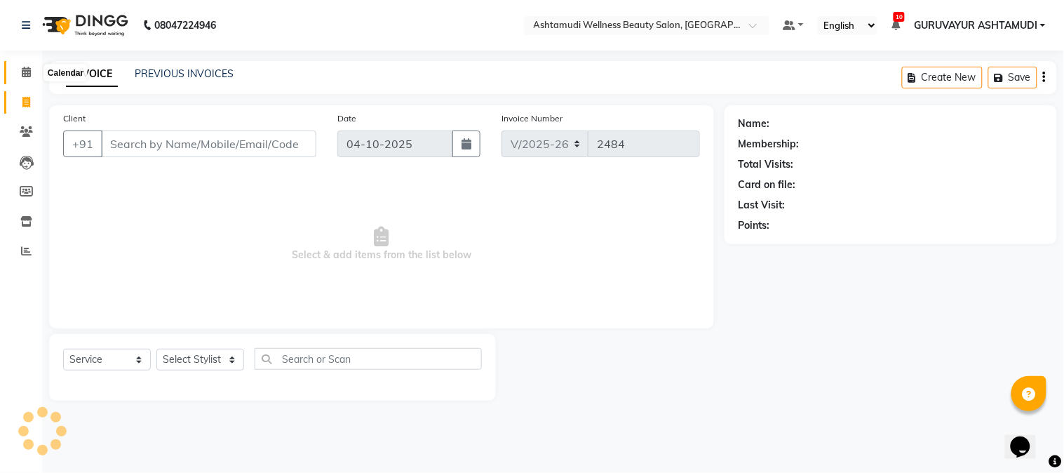
click at [29, 77] on icon at bounding box center [26, 72] width 9 height 11
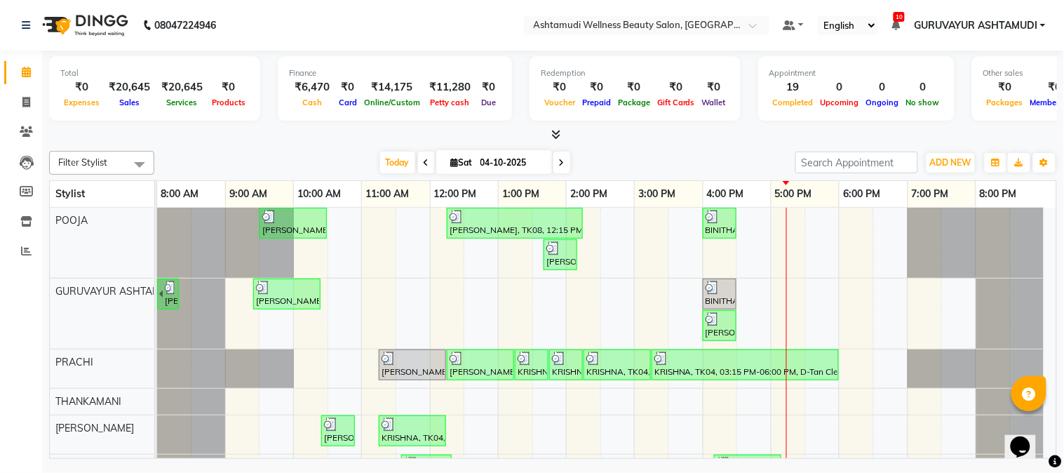
click at [554, 133] on icon at bounding box center [555, 134] width 9 height 11
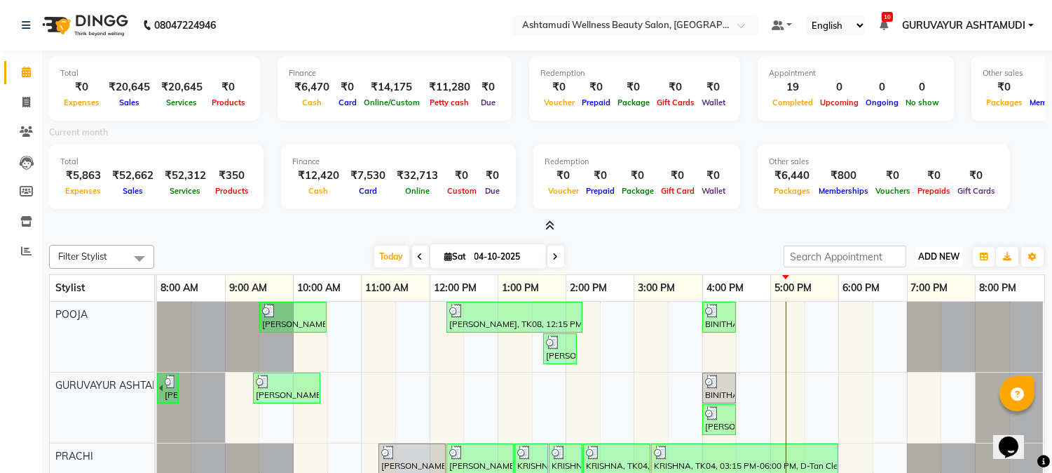
click at [943, 258] on span "ADD NEW" at bounding box center [938, 256] width 41 height 11
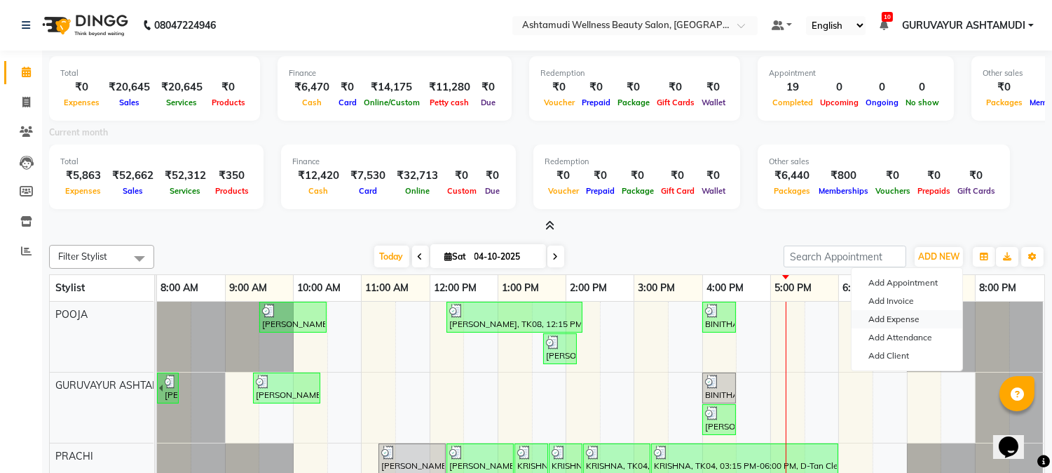
click at [878, 320] on link "Add Expense" at bounding box center [907, 319] width 111 height 18
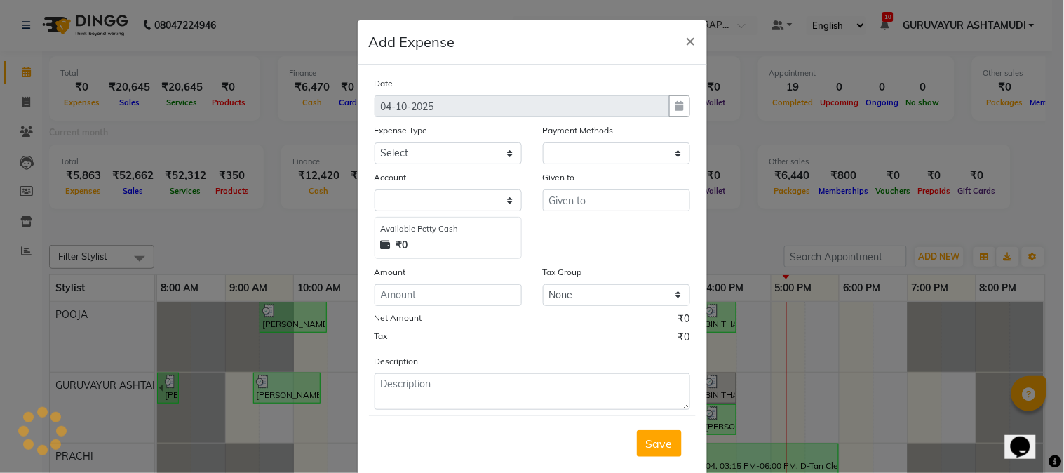
select select "1"
select select "3492"
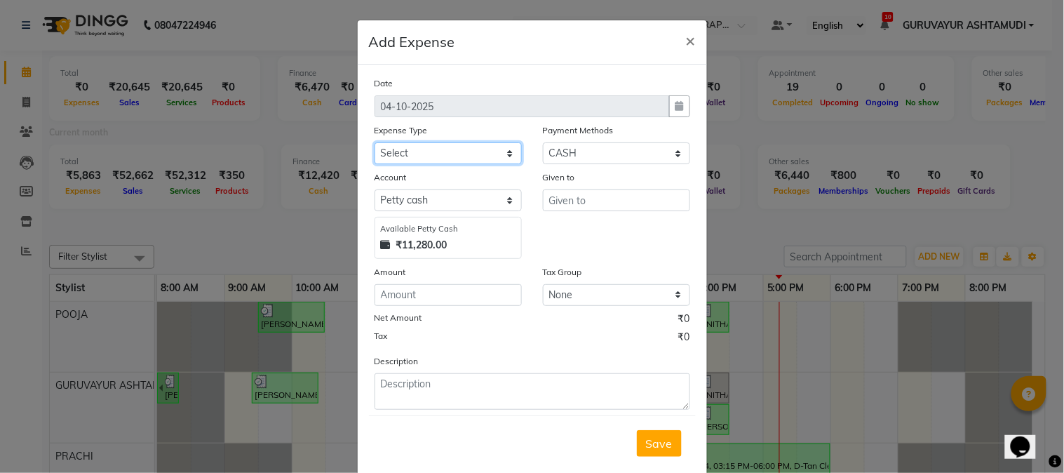
click at [471, 152] on select "Select ACCOMODATION EXPENSES ADVERTISEMENT SALES PROMOTIONAL EXPENSES Bonus BRI…" at bounding box center [447, 153] width 147 height 22
select select "6166"
click at [374, 142] on select "Select ACCOMODATION EXPENSES ADVERTISEMENT SALES PROMOTIONAL EXPENSES Bonus BRI…" at bounding box center [447, 153] width 147 height 22
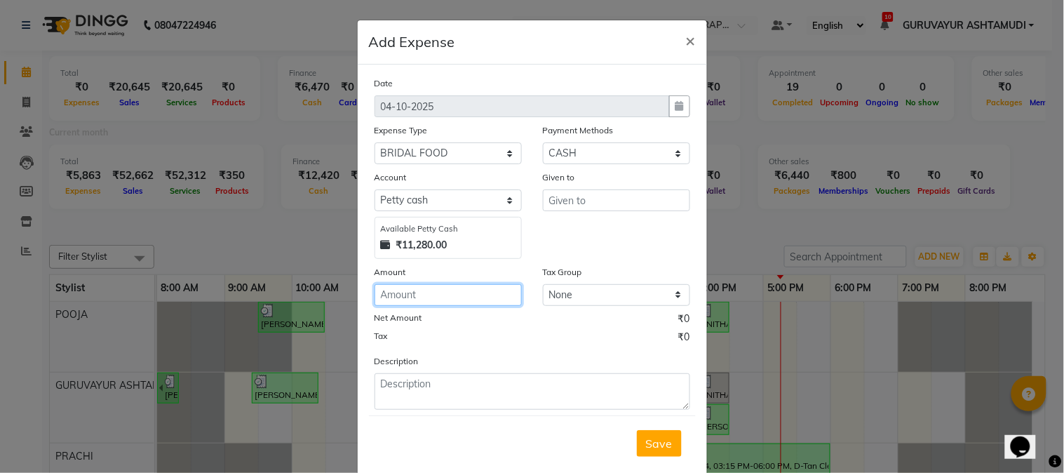
click at [435, 297] on input "number" at bounding box center [447, 295] width 147 height 22
type input "300"
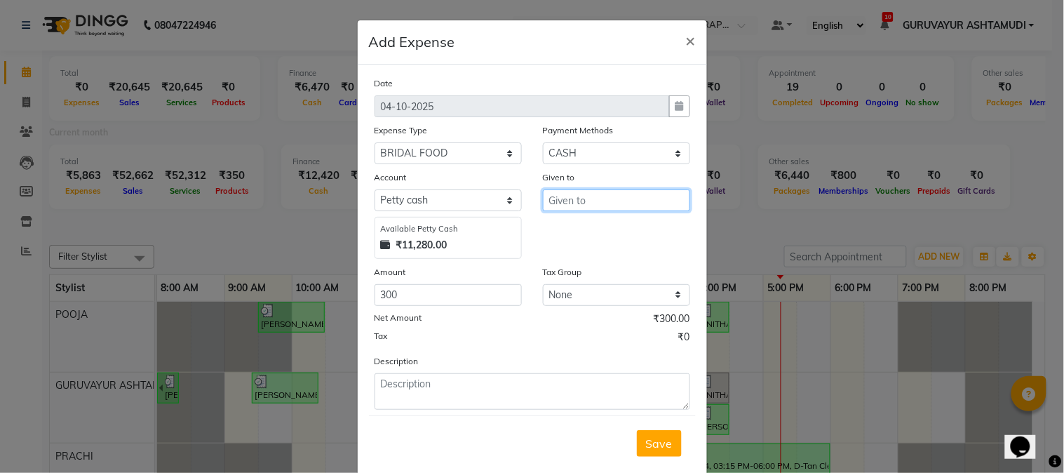
click at [645, 205] on input "text" at bounding box center [616, 200] width 147 height 22
type input "staffs"
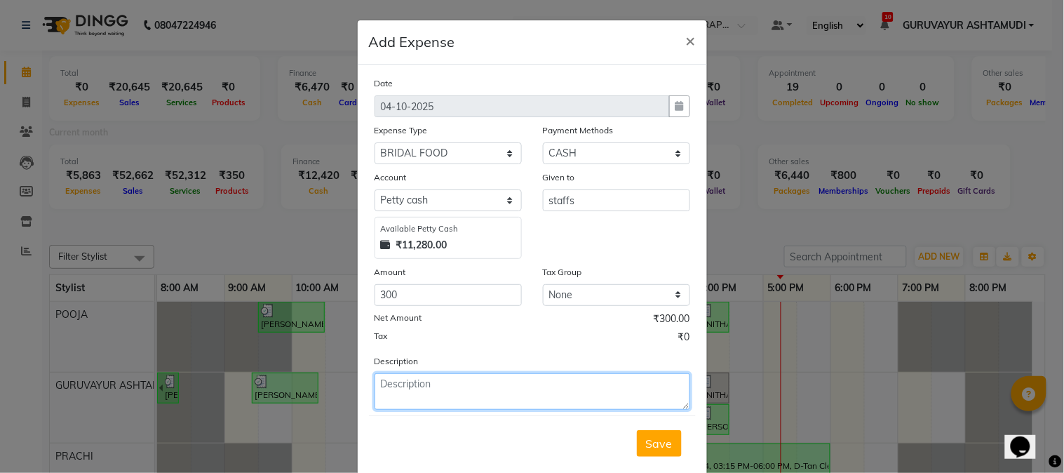
click at [548, 409] on textarea at bounding box center [531, 391] width 315 height 36
type textarea "food money for [PERSON_NAME],[PERSON_NAME],[PERSON_NAME]"
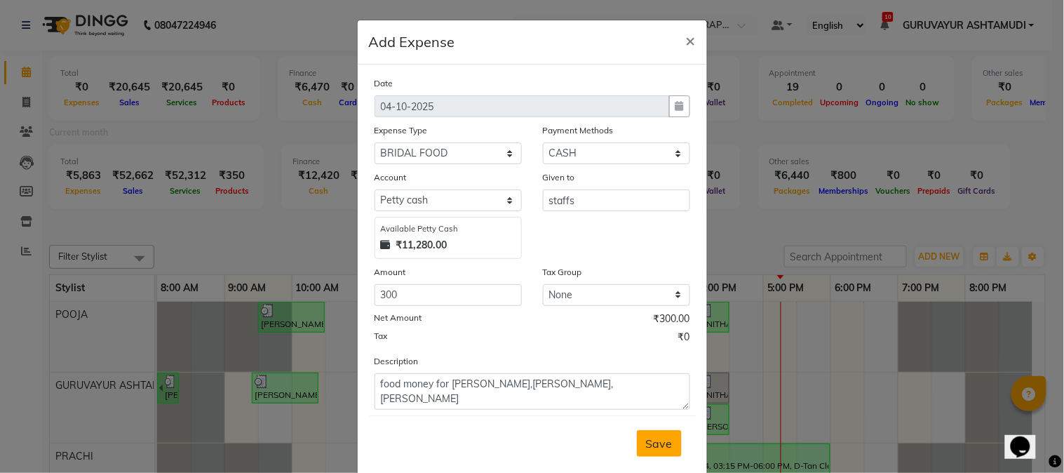
click at [647, 437] on span "Save" at bounding box center [659, 443] width 27 height 14
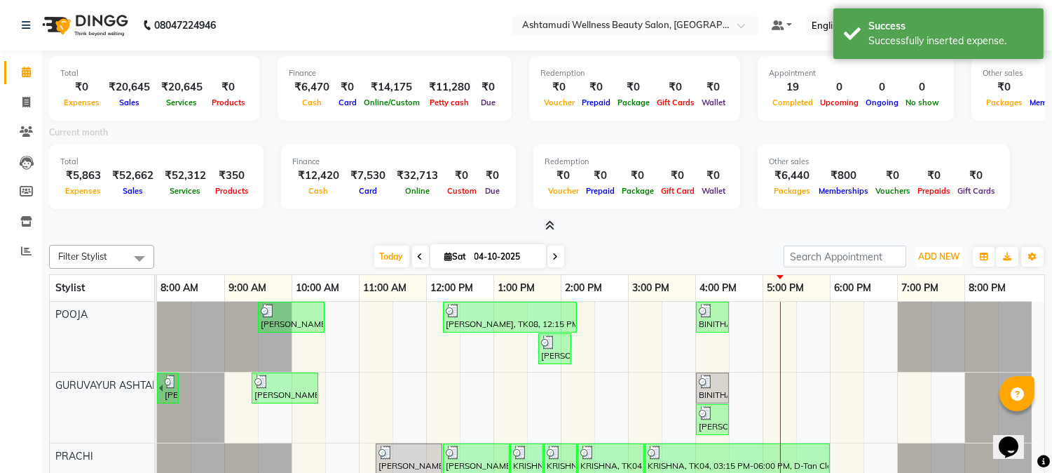
drag, startPoint x: 935, startPoint y: 252, endPoint x: 930, endPoint y: 269, distance: 16.9
click at [935, 253] on span "ADD NEW" at bounding box center [938, 256] width 41 height 11
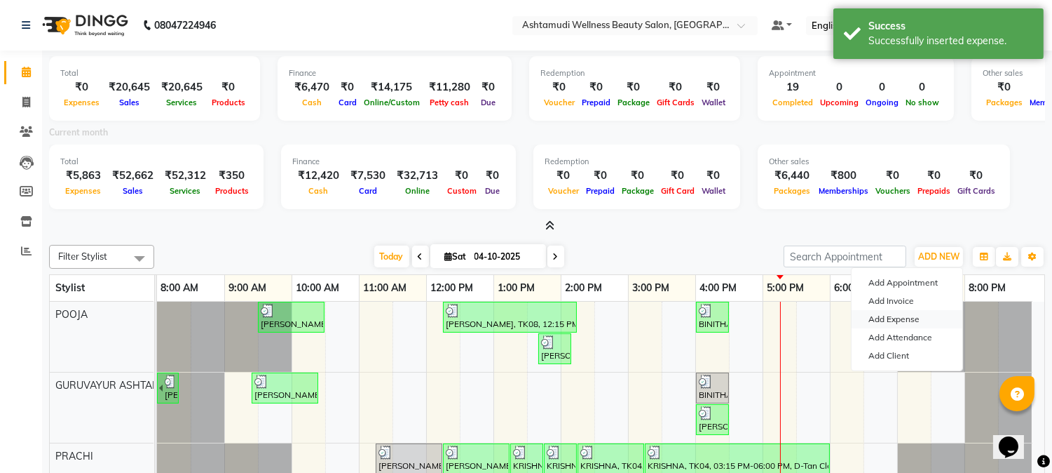
click at [893, 318] on link "Add Expense" at bounding box center [907, 319] width 111 height 18
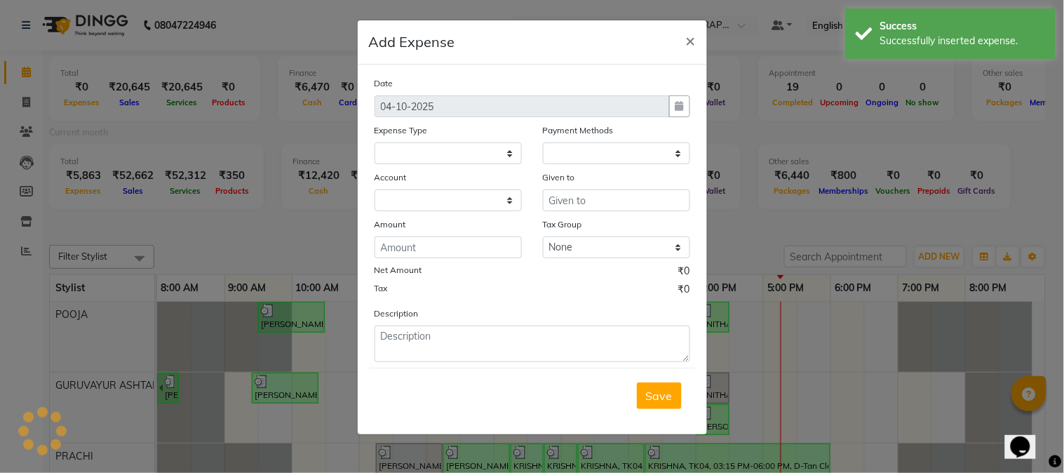
select select "1"
select select "3492"
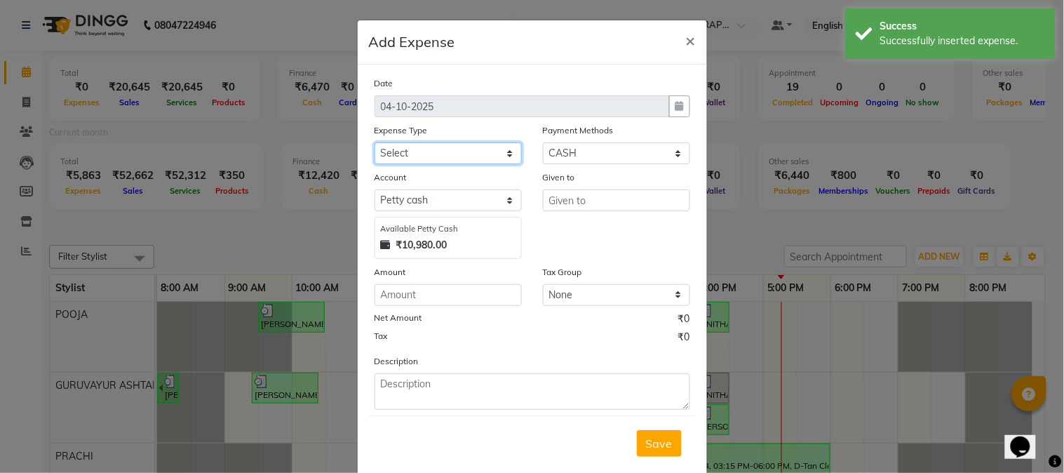
click at [461, 147] on select "Select ACCOMODATION EXPENSES ADVERTISEMENT SALES PROMOTIONAL EXPENSES Bonus BRI…" at bounding box center [447, 153] width 147 height 22
select select "6226"
click at [374, 142] on select "Select ACCOMODATION EXPENSES ADVERTISEMENT SALES PROMOTIONAL EXPENSES Bonus BRI…" at bounding box center [447, 153] width 147 height 22
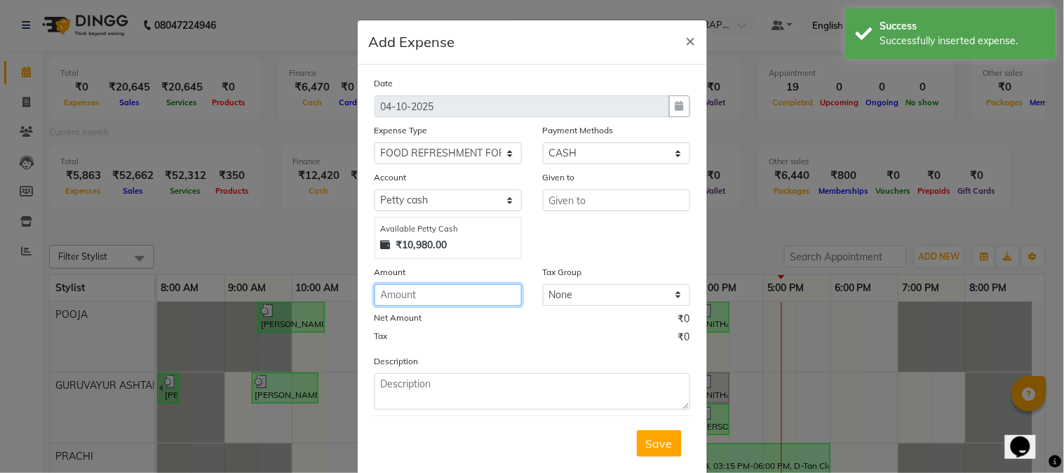
click at [422, 287] on input "number" at bounding box center [447, 295] width 147 height 22
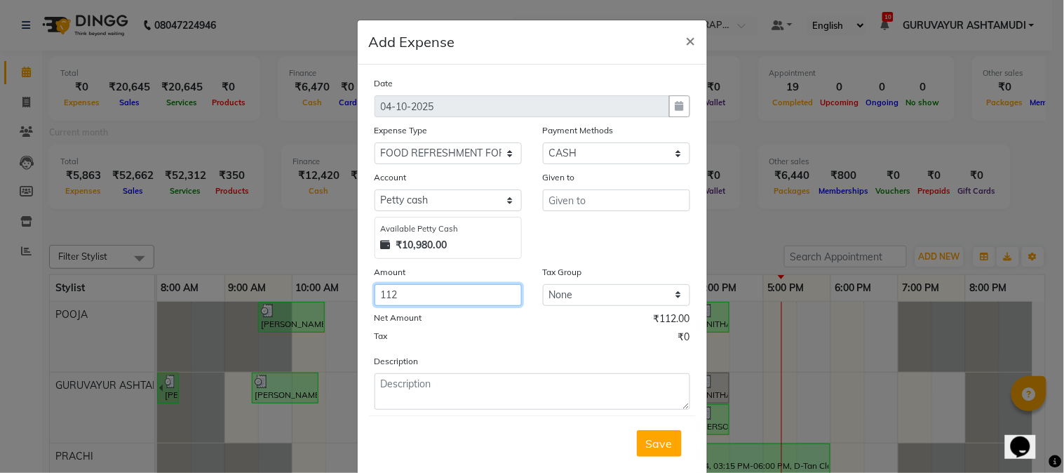
type input "112"
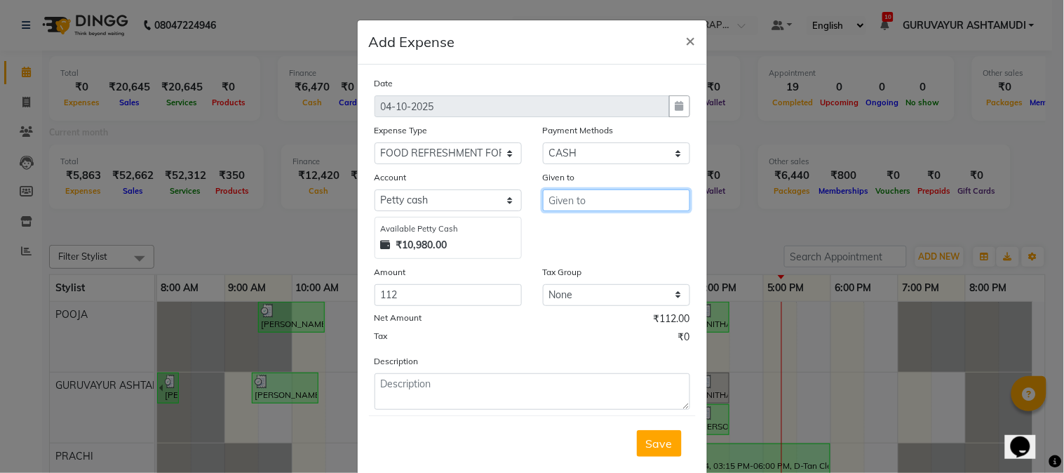
click at [637, 205] on input "text" at bounding box center [616, 200] width 147 height 22
click at [550, 200] on input "mehnaaz" at bounding box center [616, 200] width 147 height 22
click at [606, 198] on input "Mehnaaz" at bounding box center [616, 200] width 147 height 22
type input "Mehnaaz STORES"
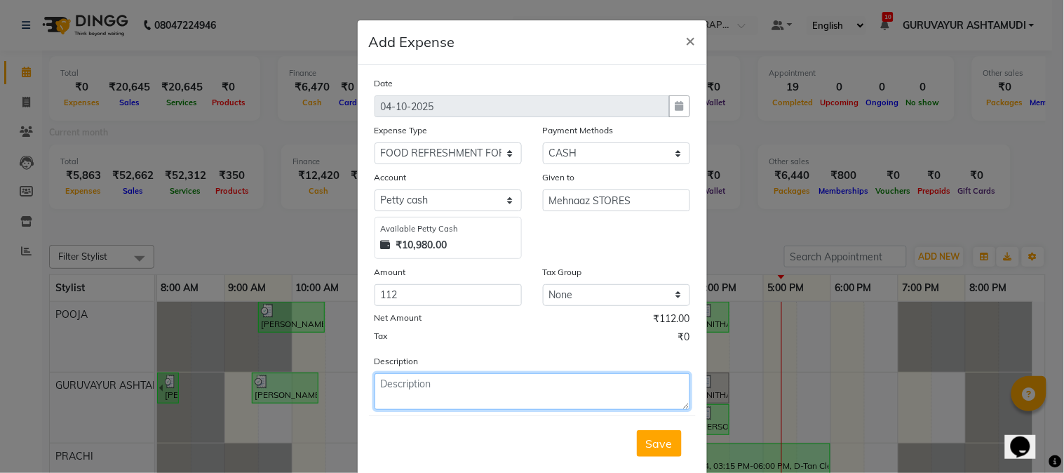
click at [541, 398] on textarea at bounding box center [531, 391] width 315 height 36
type textarea "MILK"
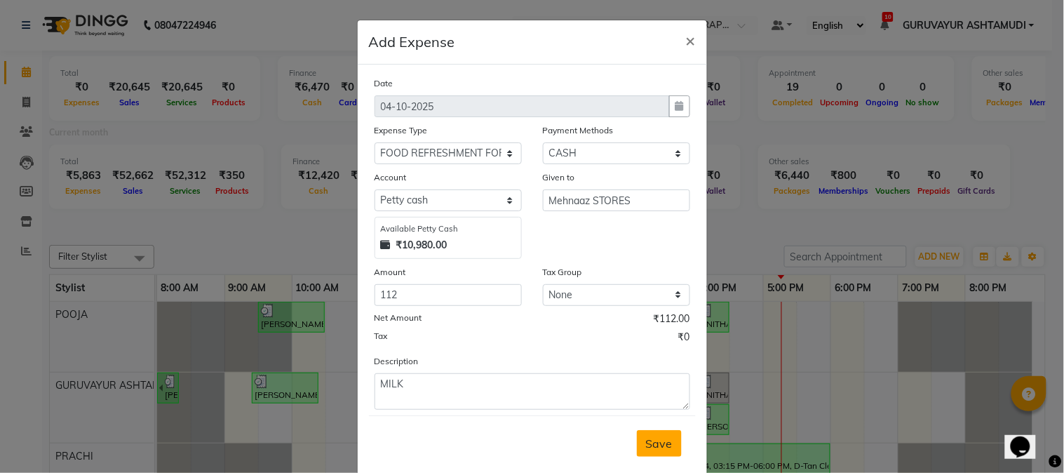
click at [647, 447] on span "Save" at bounding box center [659, 443] width 27 height 14
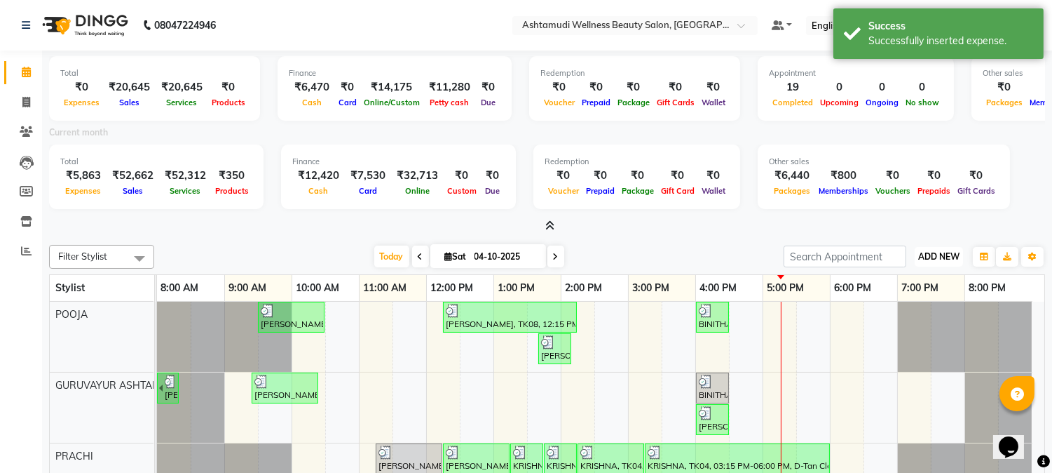
click at [916, 250] on button "ADD NEW Toggle Dropdown" at bounding box center [939, 257] width 48 height 20
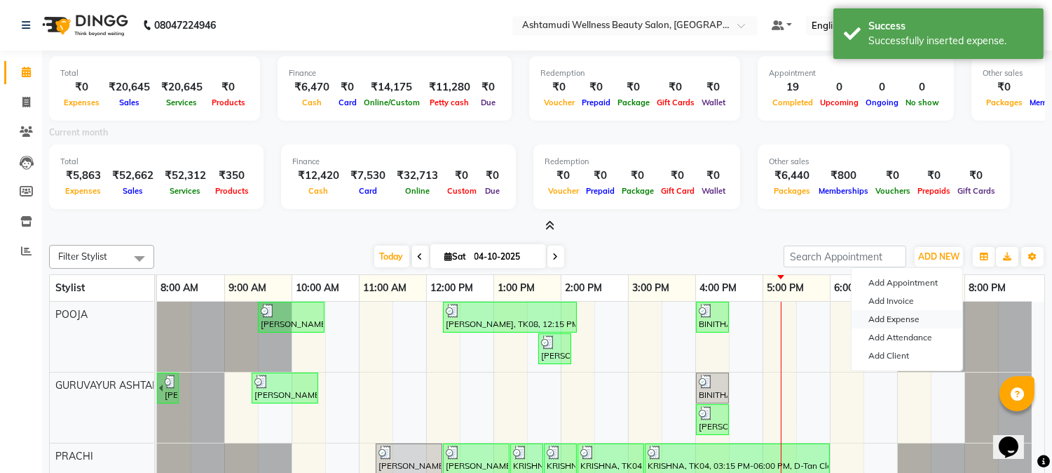
click at [898, 320] on link "Add Expense" at bounding box center [907, 319] width 111 height 18
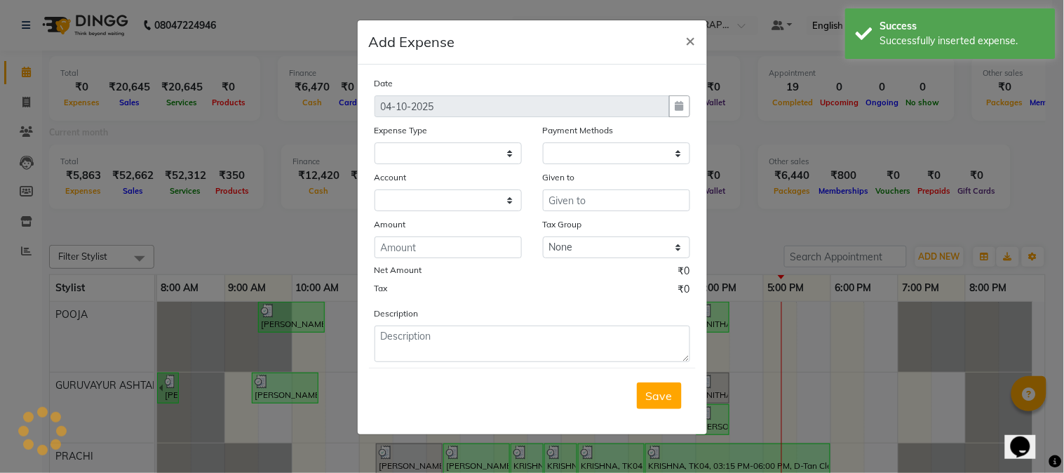
select select "1"
select select "3492"
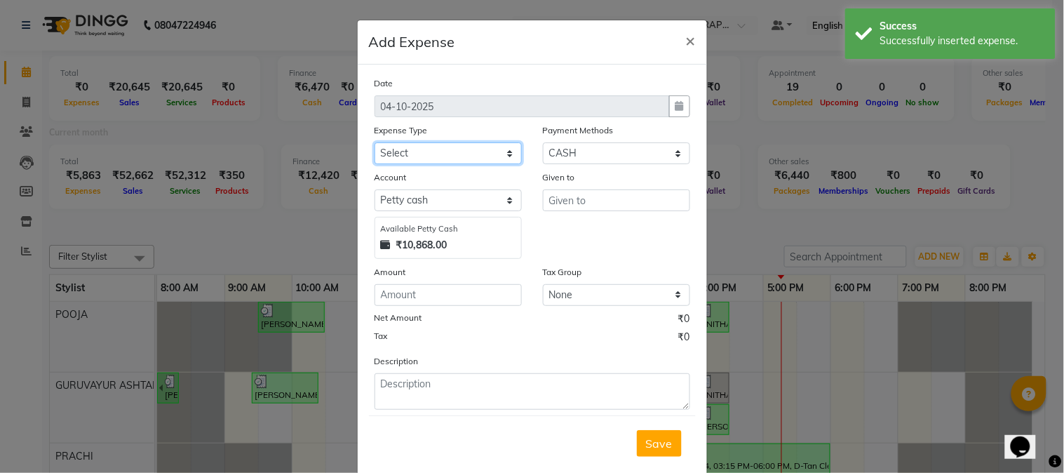
click at [438, 153] on select "Select ACCOMODATION EXPENSES ADVERTISEMENT SALES PROMOTIONAL EXPENSES Bonus BRI…" at bounding box center [447, 153] width 147 height 22
select select "6180"
click at [374, 142] on select "Select ACCOMODATION EXPENSES ADVERTISEMENT SALES PROMOTIONAL EXPENSES Bonus BRI…" at bounding box center [447, 153] width 147 height 22
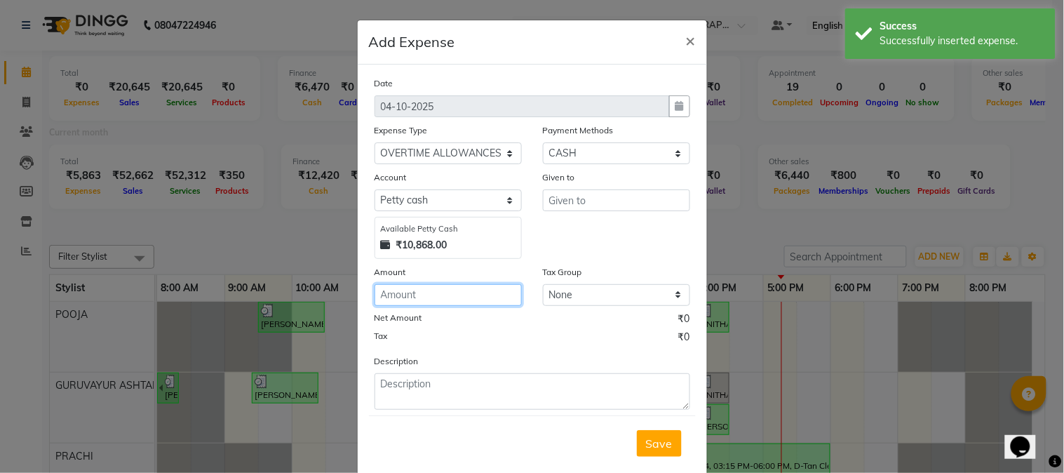
click at [403, 297] on input "number" at bounding box center [447, 295] width 147 height 22
type input "150"
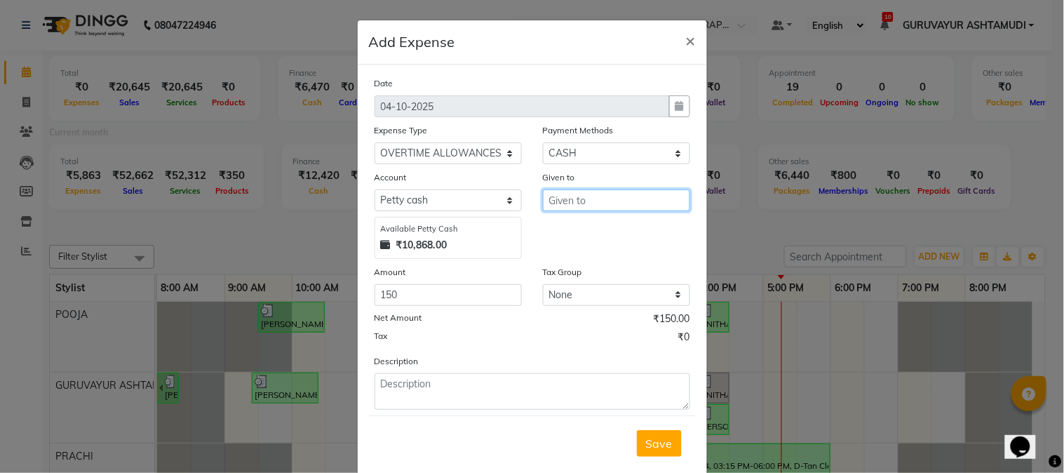
click at [615, 205] on input "text" at bounding box center [616, 200] width 147 height 22
click at [603, 233] on button "[PERSON_NAME]" at bounding box center [607, 230] width 128 height 22
type input "[PERSON_NAME]"
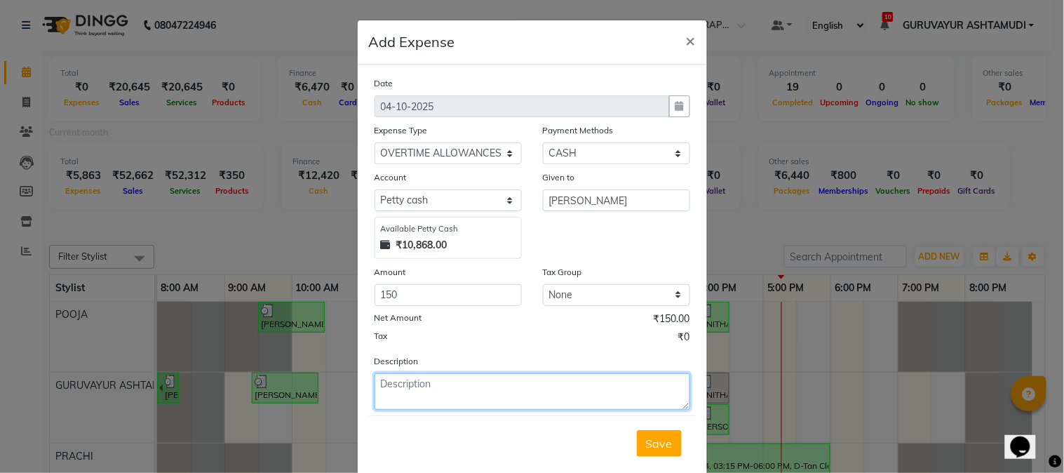
click at [515, 387] on textarea at bounding box center [531, 391] width 315 height 36
type textarea "O.T"
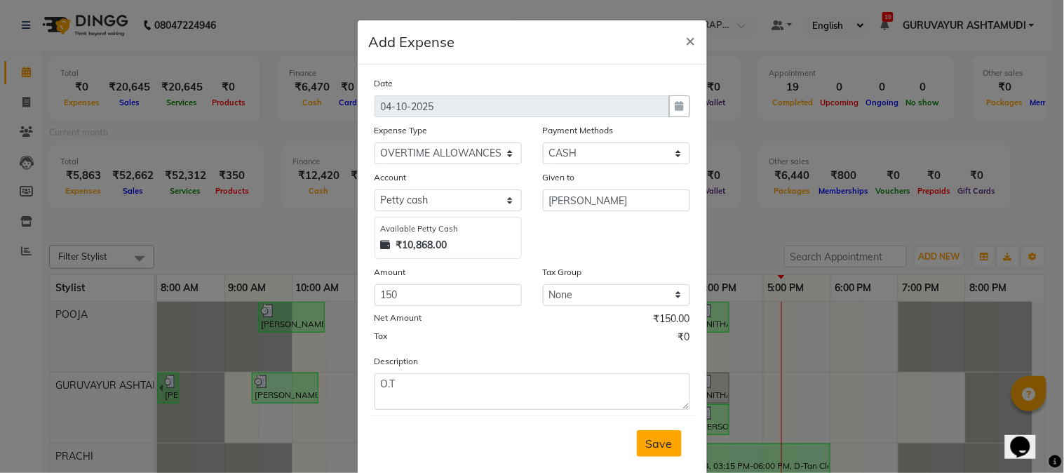
click at [646, 450] on span "Save" at bounding box center [659, 443] width 27 height 14
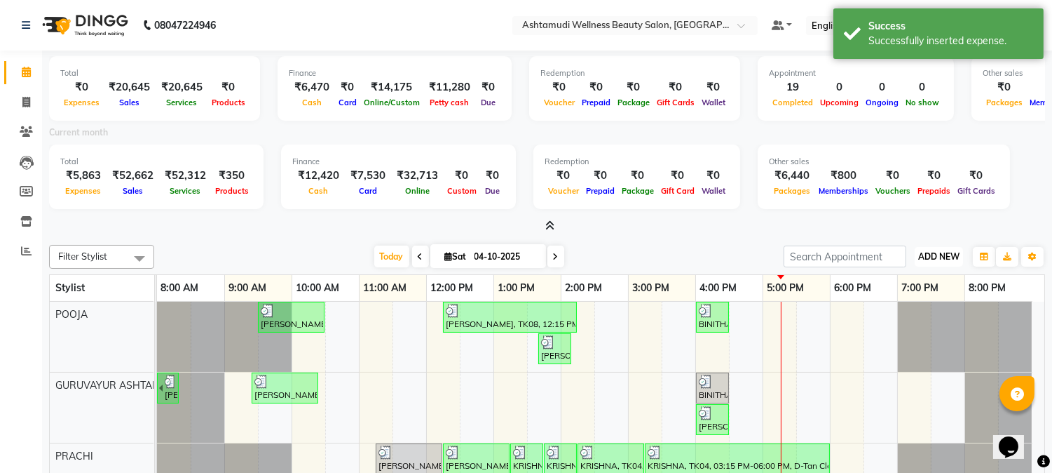
click at [951, 252] on span "ADD NEW" at bounding box center [938, 256] width 41 height 11
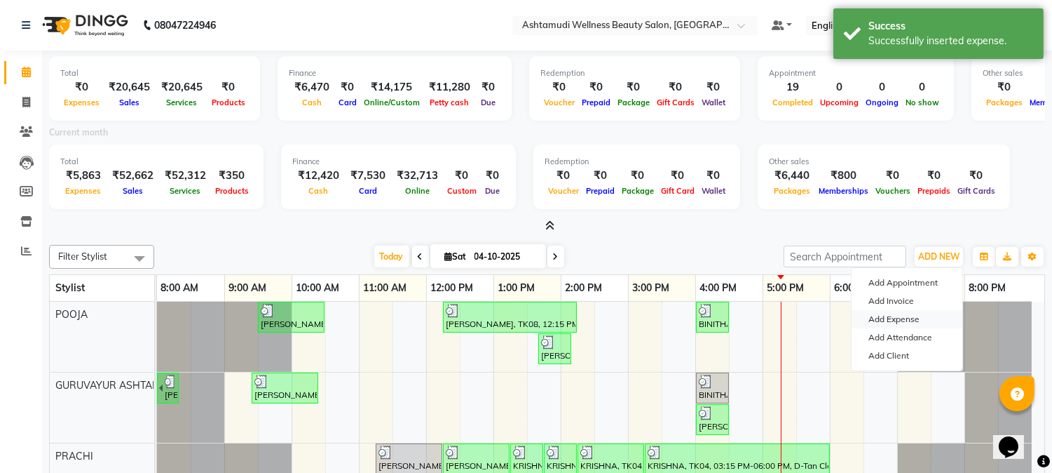
click at [907, 320] on link "Add Expense" at bounding box center [907, 319] width 111 height 18
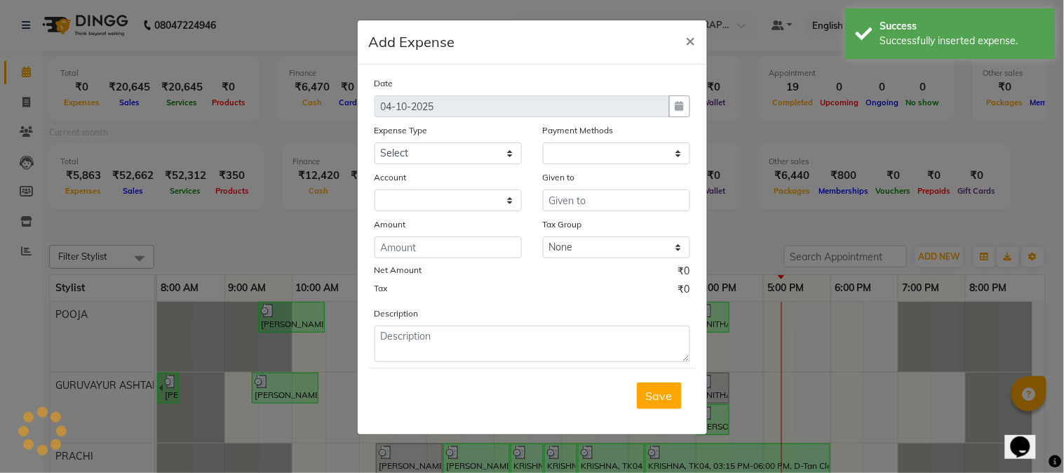
select select "1"
select select "3492"
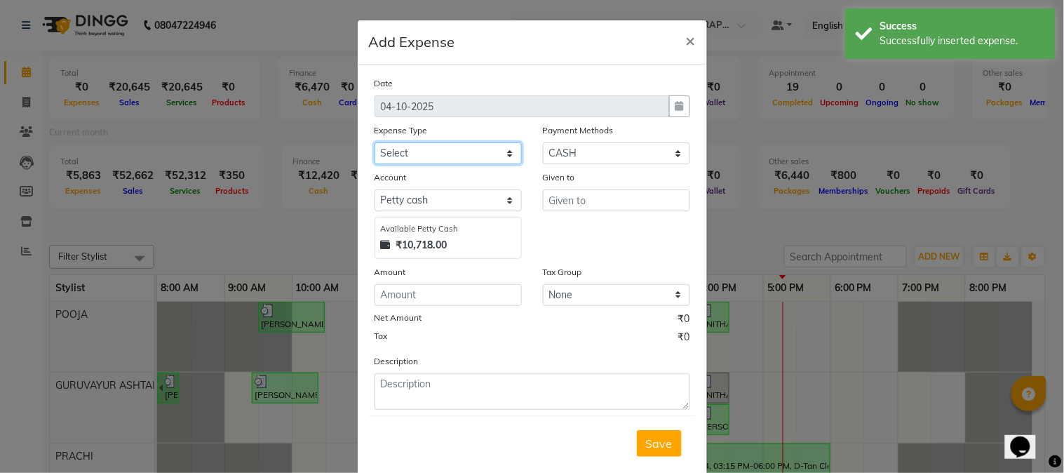
click at [437, 146] on select "Select ACCOMODATION EXPENSES ADVERTISEMENT SALES PROMOTIONAL EXPENSES Bonus BRI…" at bounding box center [447, 153] width 147 height 22
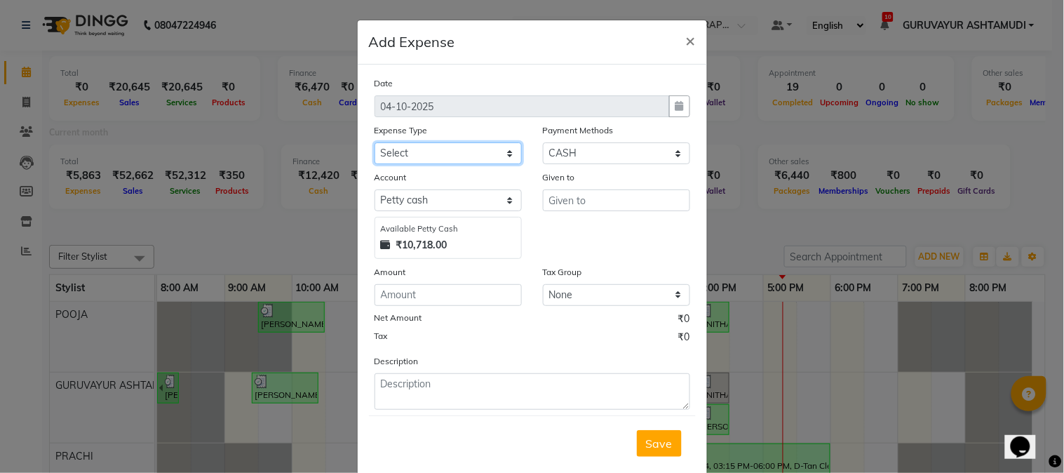
select select "6173"
click at [374, 142] on select "Select ACCOMODATION EXPENSES ADVERTISEMENT SALES PROMOTIONAL EXPENSES Bonus BRI…" at bounding box center [447, 153] width 147 height 22
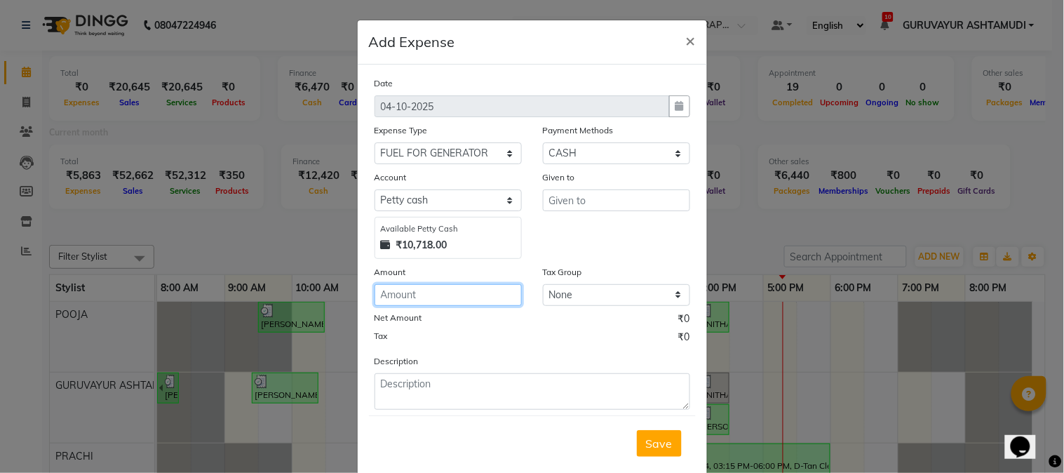
click at [411, 294] on input "number" at bounding box center [447, 295] width 147 height 22
type input "1000"
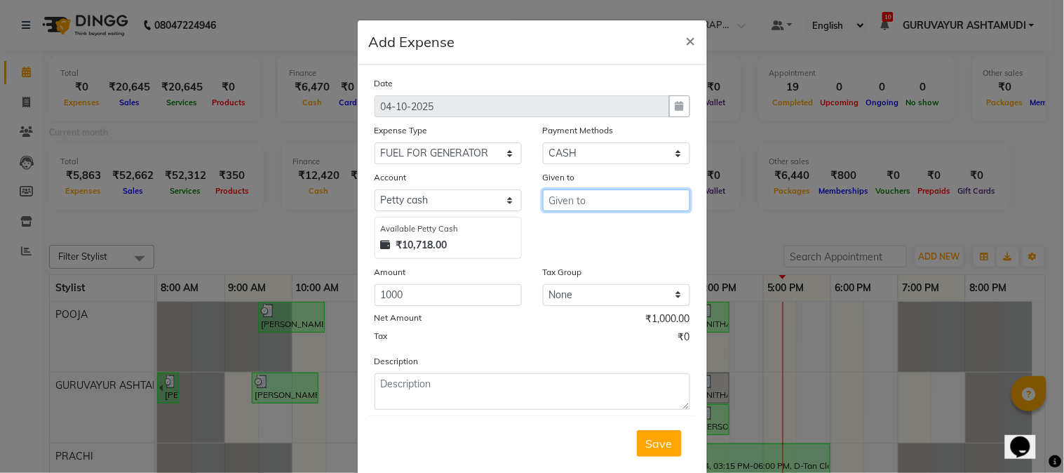
click at [589, 201] on input "text" at bounding box center [616, 200] width 147 height 22
type input "INDIAN OIL"
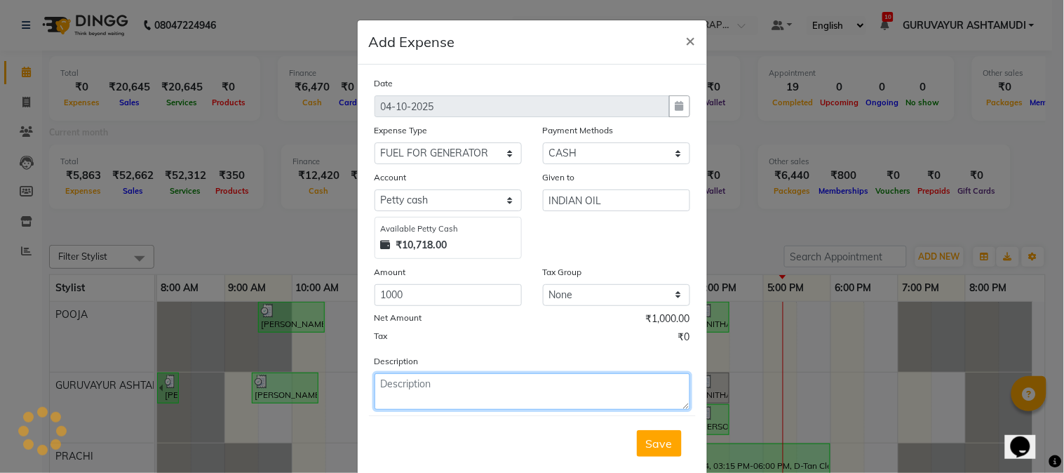
click at [478, 390] on textarea at bounding box center [531, 391] width 315 height 36
type textarea "PETROL"
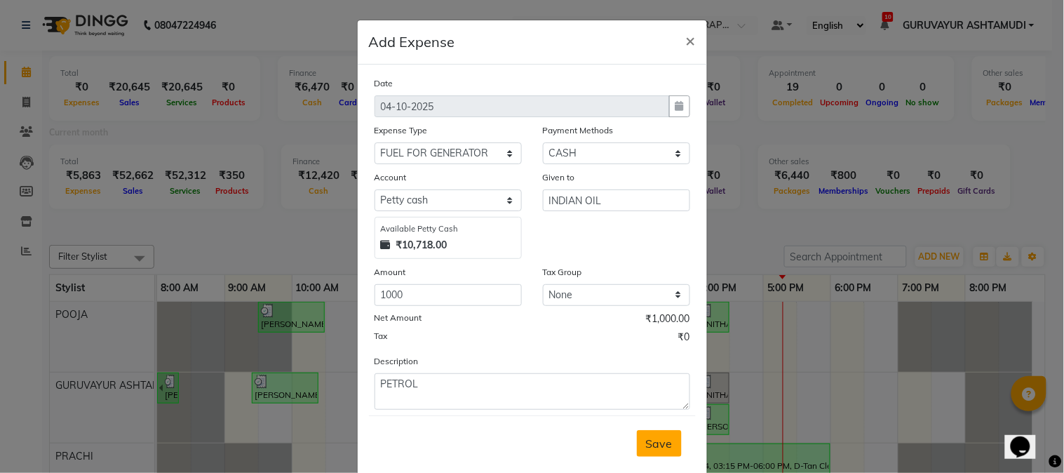
click at [651, 437] on span "Save" at bounding box center [659, 443] width 27 height 14
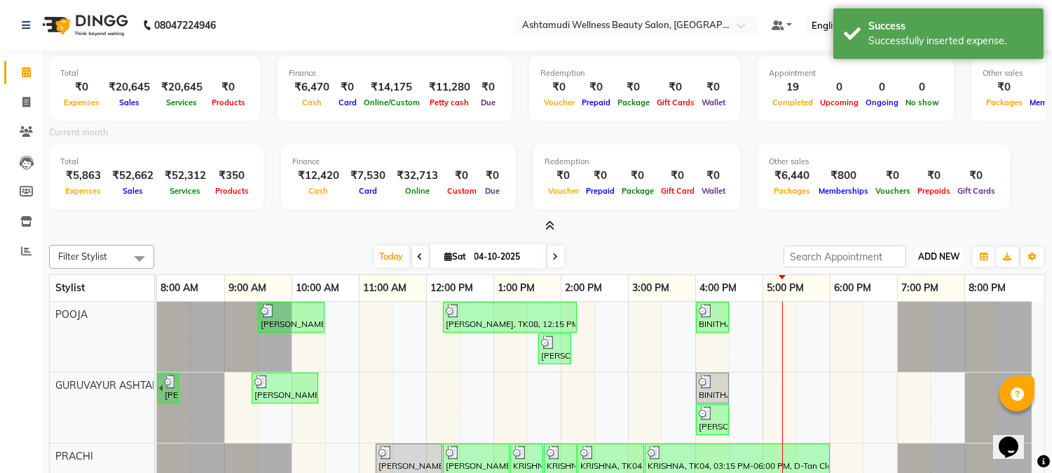
click at [942, 264] on button "ADD NEW Toggle Dropdown" at bounding box center [939, 257] width 48 height 20
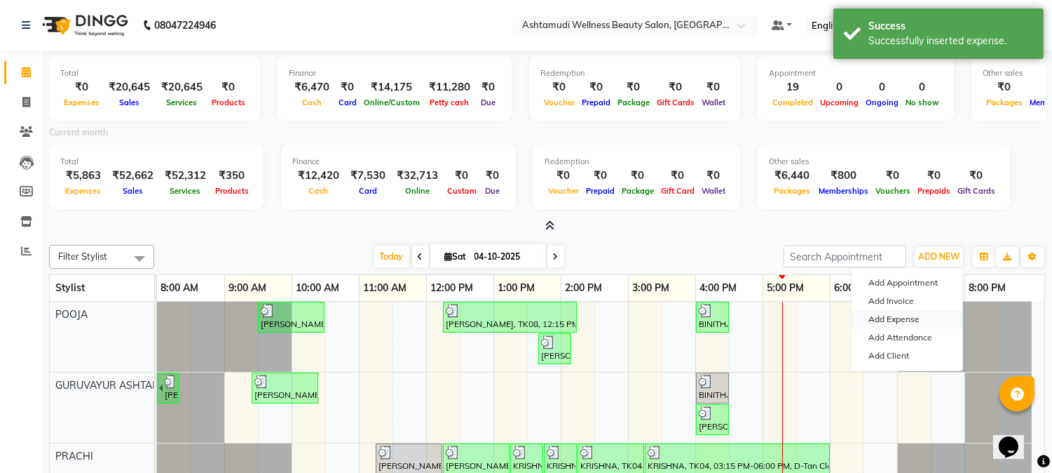
click at [903, 320] on link "Add Expense" at bounding box center [907, 319] width 111 height 18
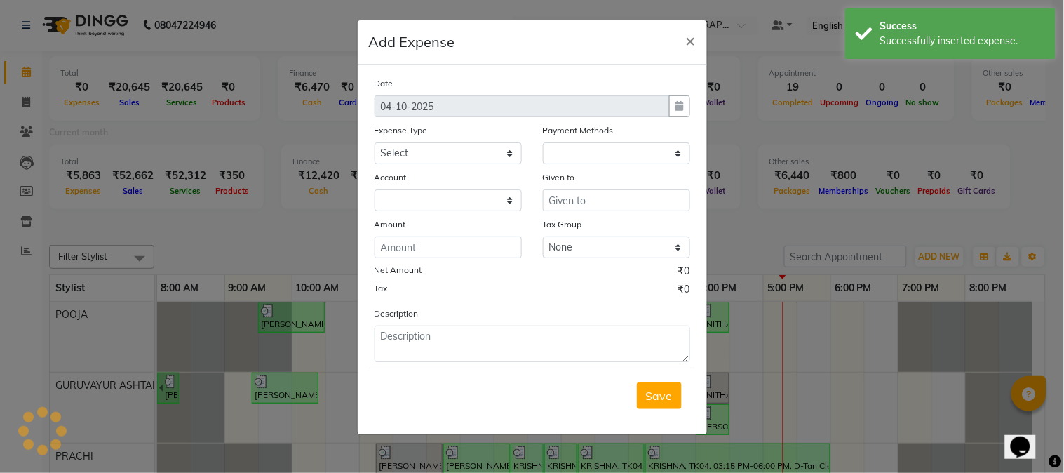
select select "1"
select select "3492"
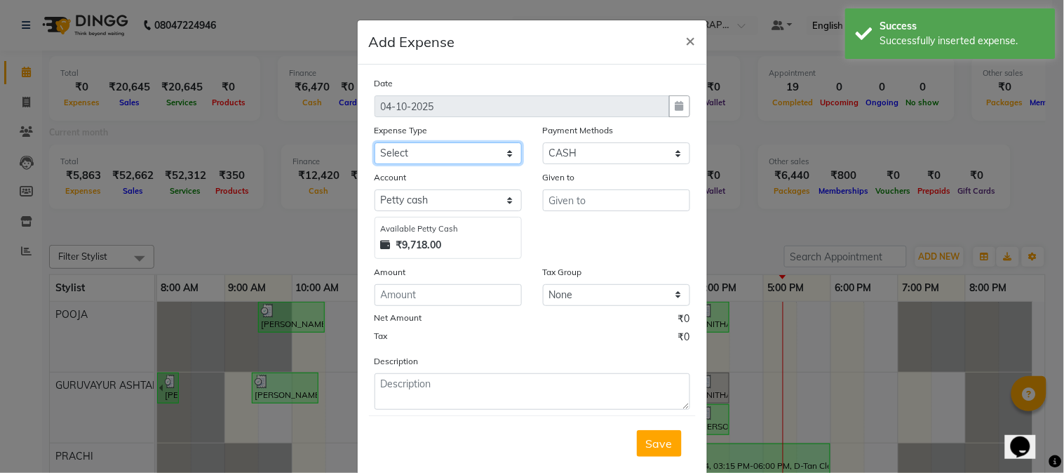
click at [491, 152] on select "Select ACCOMODATION EXPENSES ADVERTISEMENT SALES PROMOTIONAL EXPENSES Bonus BRI…" at bounding box center [447, 153] width 147 height 22
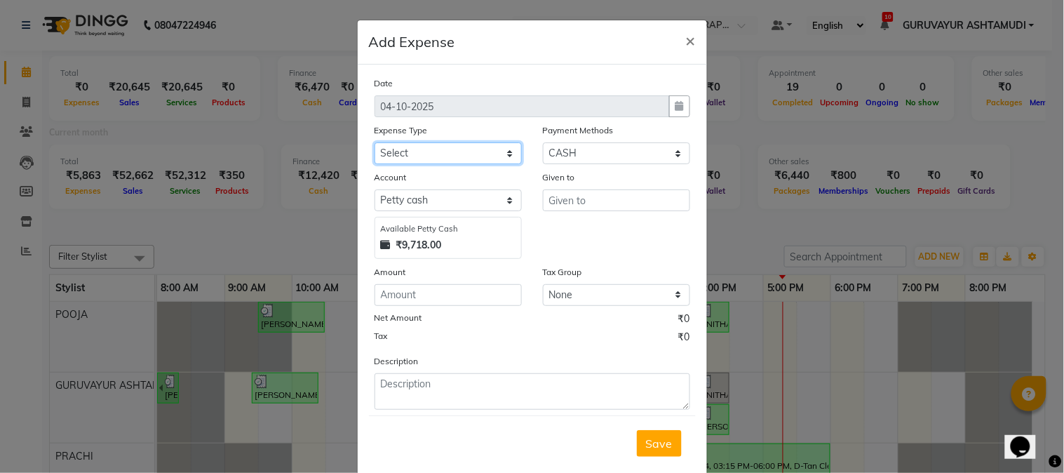
select select "6187"
click at [374, 142] on select "Select ACCOMODATION EXPENSES ADVERTISEMENT SALES PROMOTIONAL EXPENSES Bonus BRI…" at bounding box center [447, 153] width 147 height 22
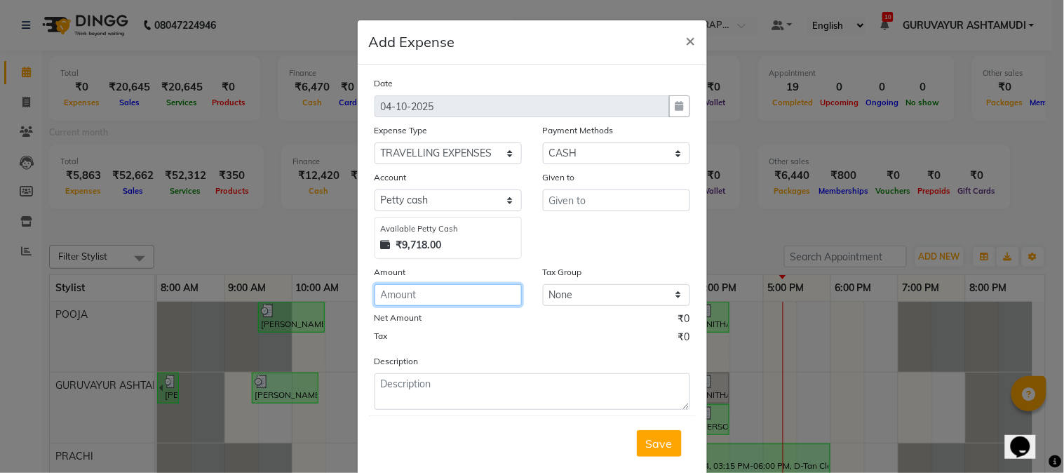
click at [411, 299] on input "number" at bounding box center [447, 295] width 147 height 22
type input "50"
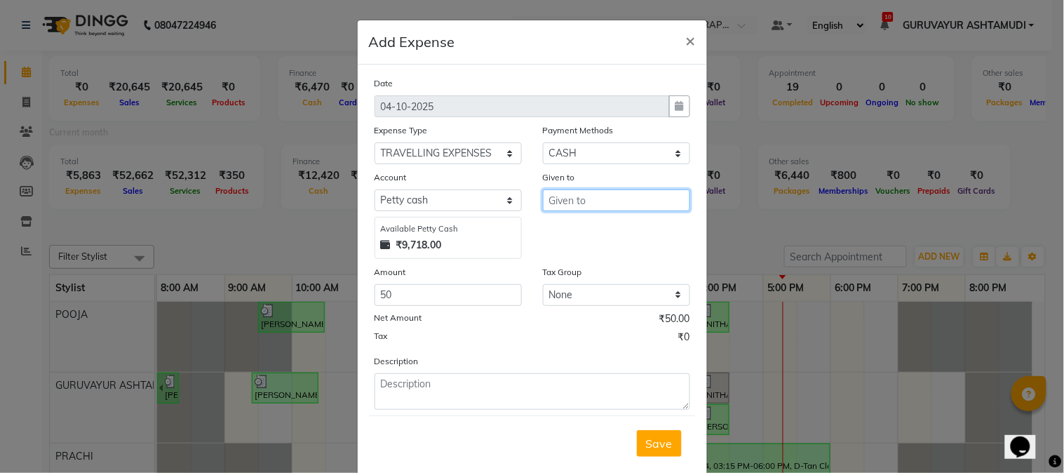
click at [632, 201] on input "text" at bounding box center [616, 200] width 147 height 22
type input "AMMINI"
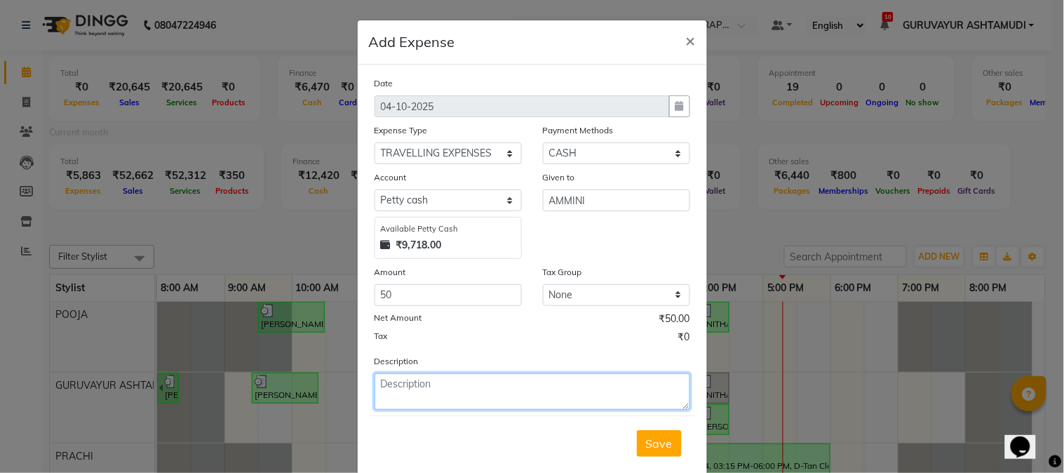
click at [491, 400] on textarea at bounding box center [531, 391] width 315 height 36
type textarea "AUTO FARE"
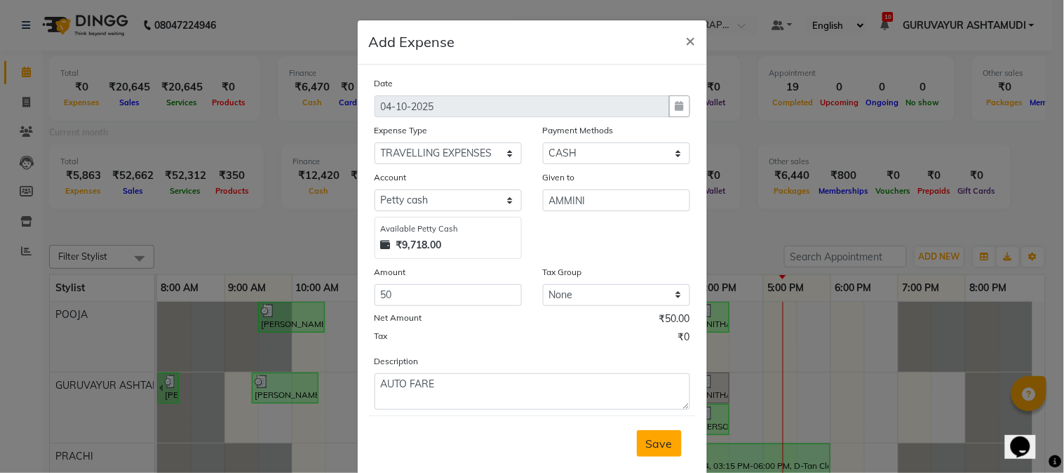
click at [659, 452] on button "Save" at bounding box center [659, 443] width 45 height 27
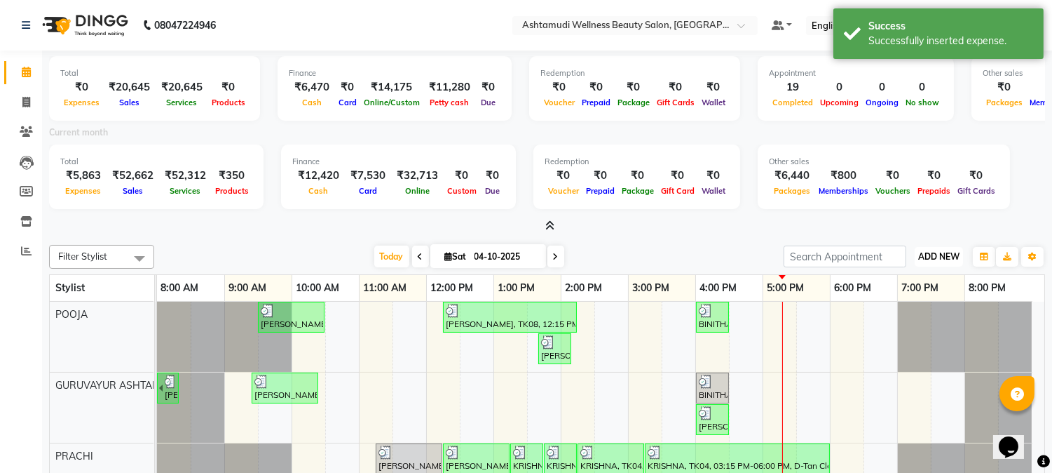
click at [941, 247] on button "ADD NEW Toggle Dropdown" at bounding box center [939, 257] width 48 height 20
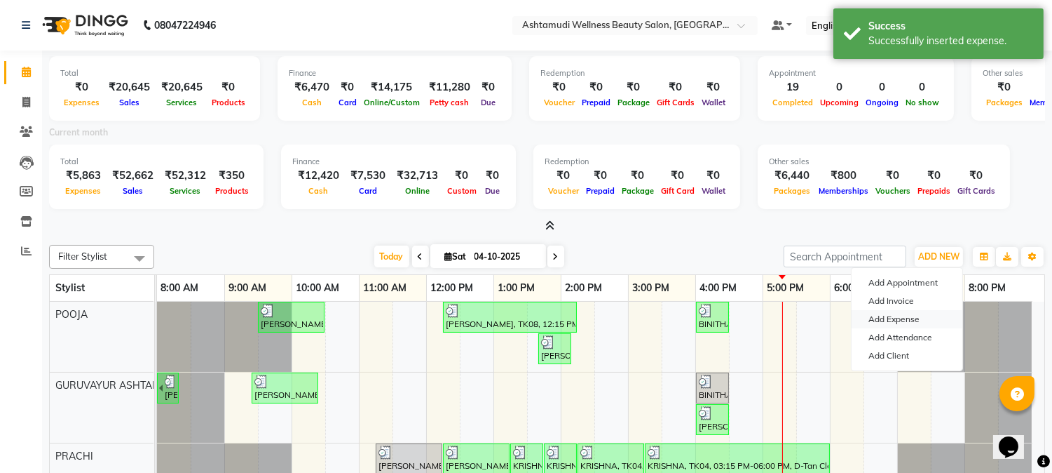
click at [889, 315] on link "Add Expense" at bounding box center [907, 319] width 111 height 18
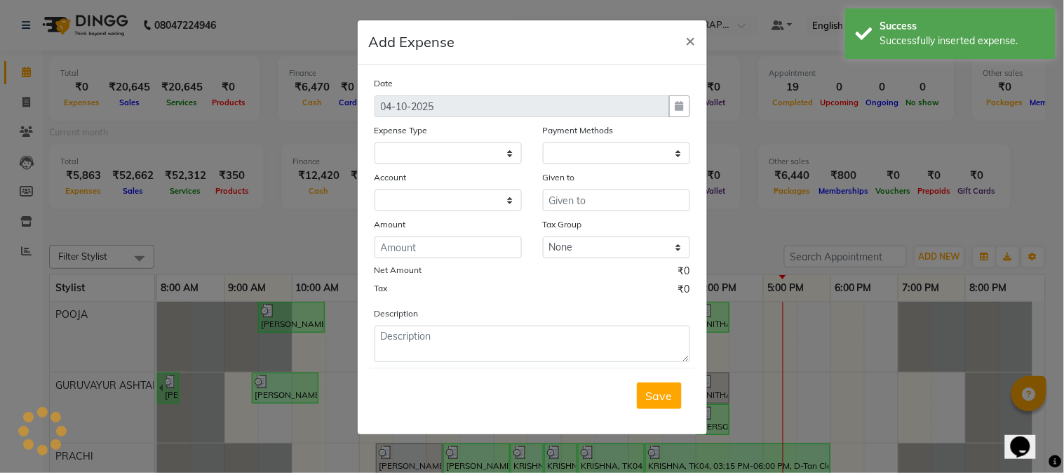
select select
select select "1"
select select "3492"
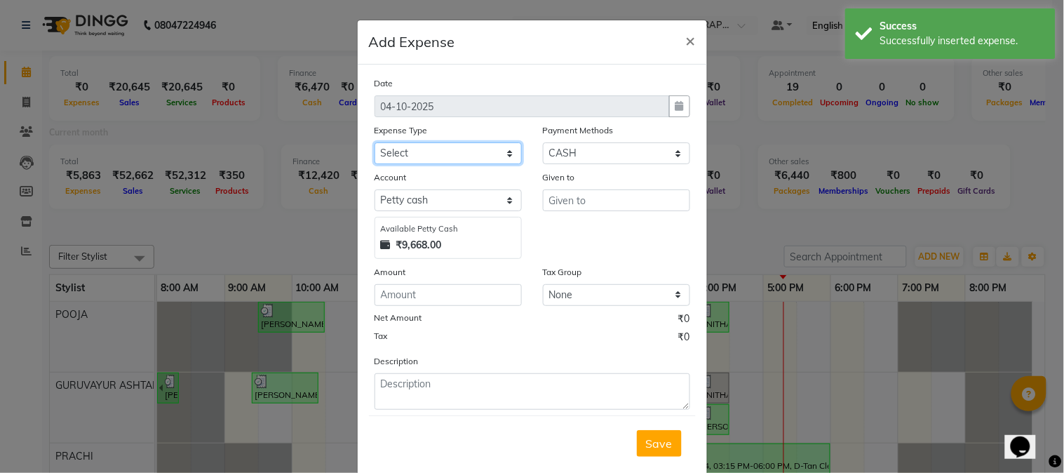
drag, startPoint x: 475, startPoint y: 156, endPoint x: 468, endPoint y: 159, distance: 8.2
click at [475, 156] on select "Select ACCOMODATION EXPENSES ADVERTISEMENT SALES PROMOTIONAL EXPENSES Bonus BRI…" at bounding box center [447, 153] width 147 height 22
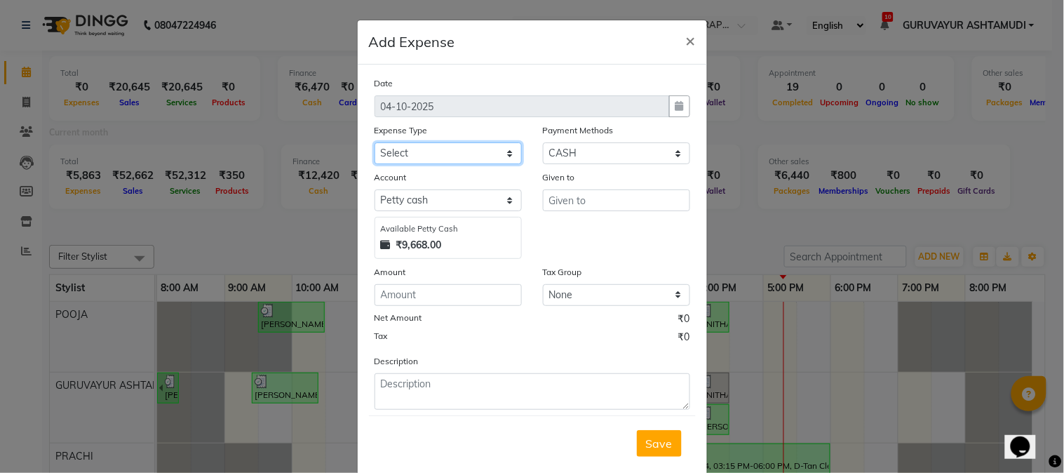
select select "6175"
click at [374, 142] on select "Select ACCOMODATION EXPENSES ADVERTISEMENT SALES PROMOTIONAL EXPENSES Bonus BRI…" at bounding box center [447, 153] width 147 height 22
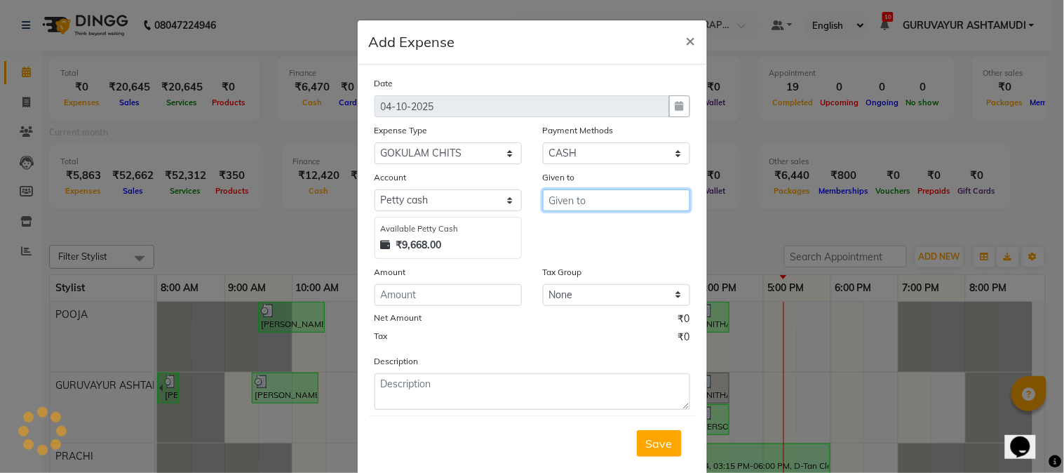
click at [613, 203] on input "text" at bounding box center [616, 200] width 147 height 22
type input "1"
type input "SREE GOKULAM"
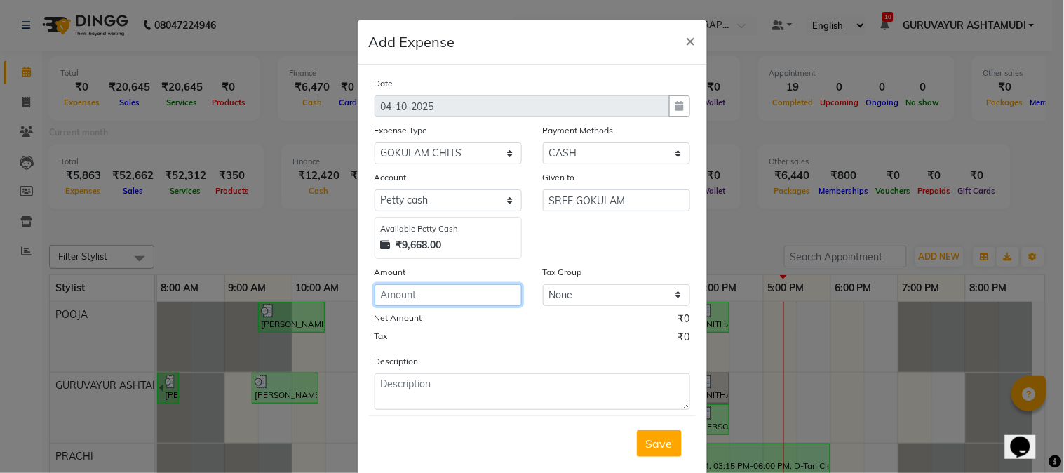
click at [453, 294] on input "number" at bounding box center [447, 295] width 147 height 22
type input "1500"
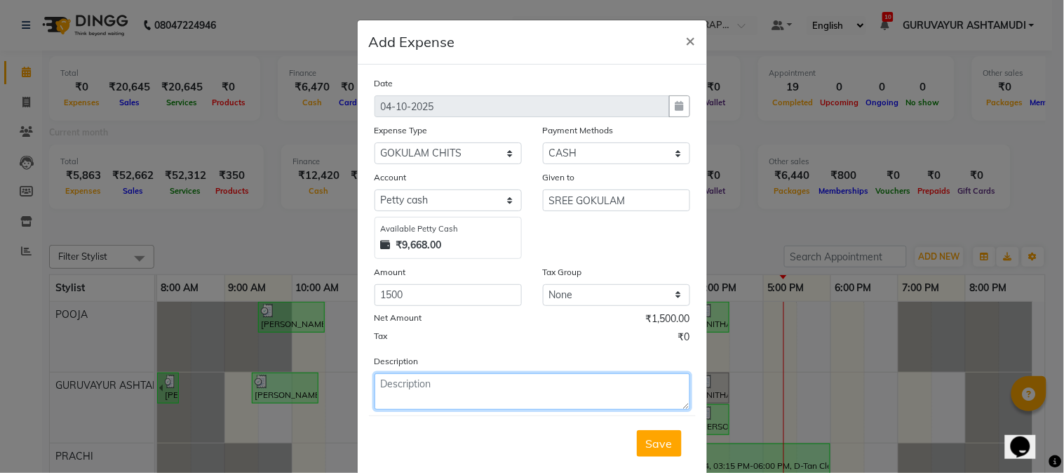
click at [461, 391] on textarea at bounding box center [531, 391] width 315 height 36
type textarea "CHITS"
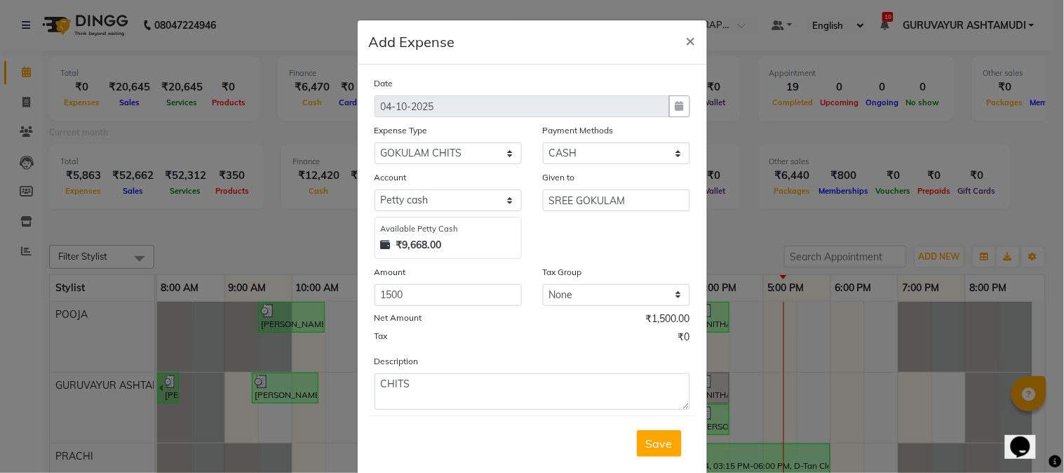
click at [678, 443] on div "Save" at bounding box center [532, 442] width 327 height 55
click at [663, 446] on span "Save" at bounding box center [659, 443] width 27 height 14
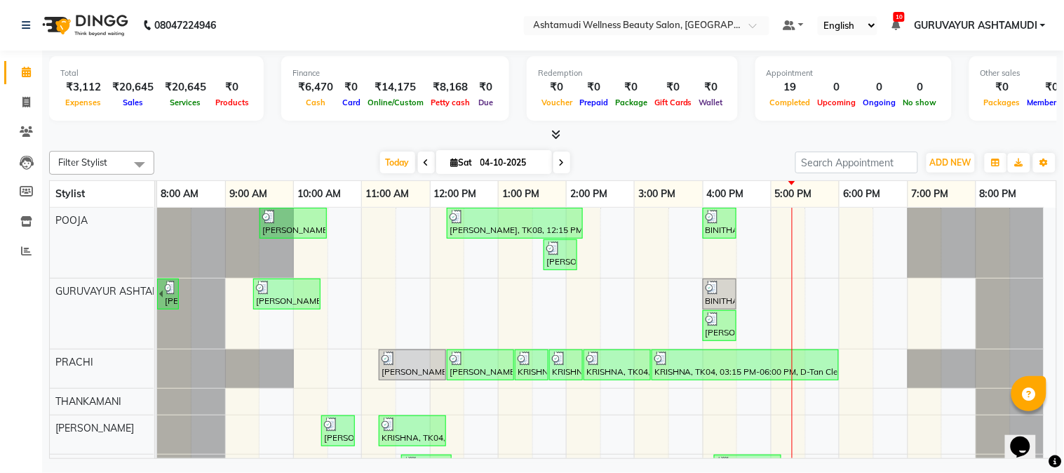
click at [510, 4] on nav "08047224946 Select Location × Ashtamudi Wellness Beauty Salon, Guruvayur Defaul…" at bounding box center [532, 25] width 1064 height 50
click at [551, 135] on icon at bounding box center [555, 134] width 9 height 11
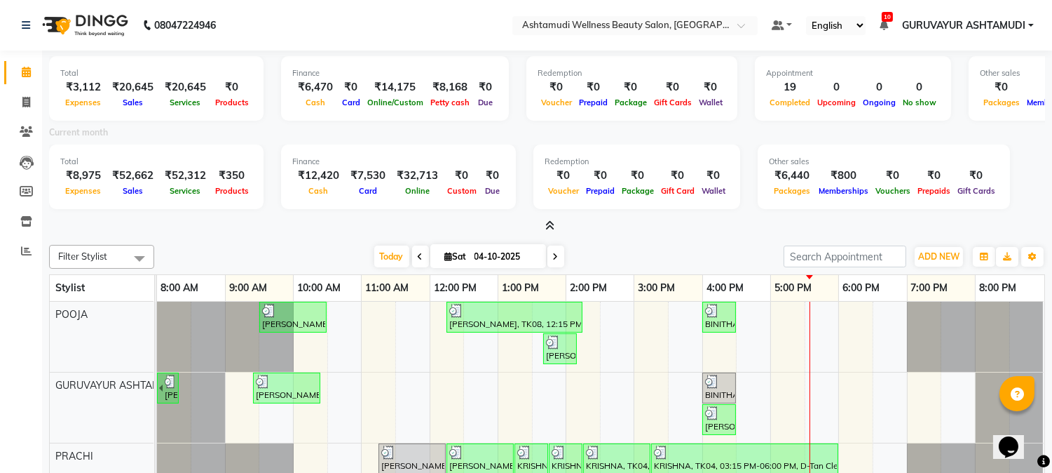
click at [550, 227] on icon at bounding box center [549, 225] width 9 height 11
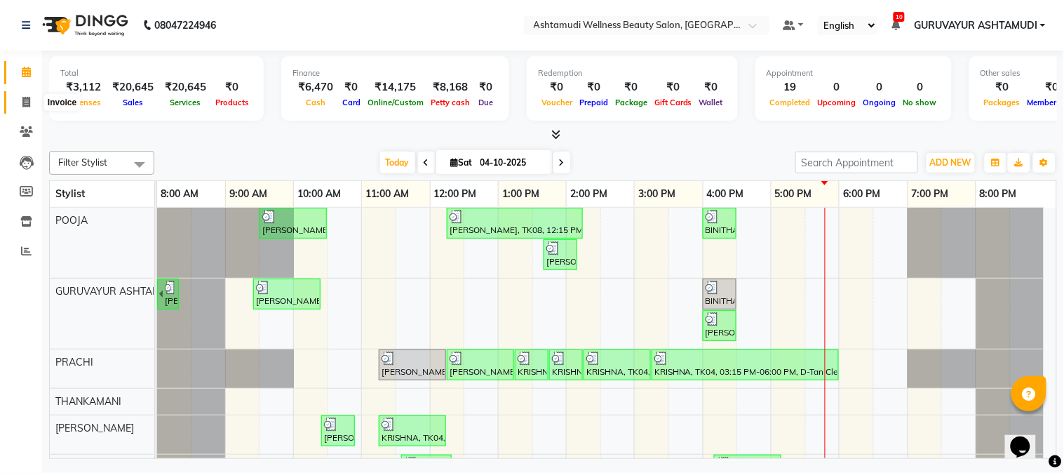
click at [29, 96] on span at bounding box center [26, 103] width 25 height 16
select select "service"
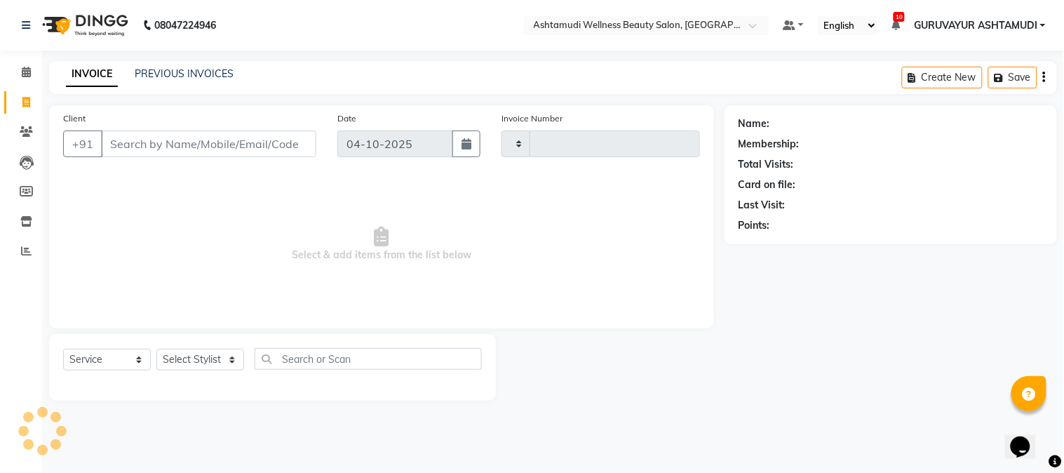
type input "2484"
select select "4660"
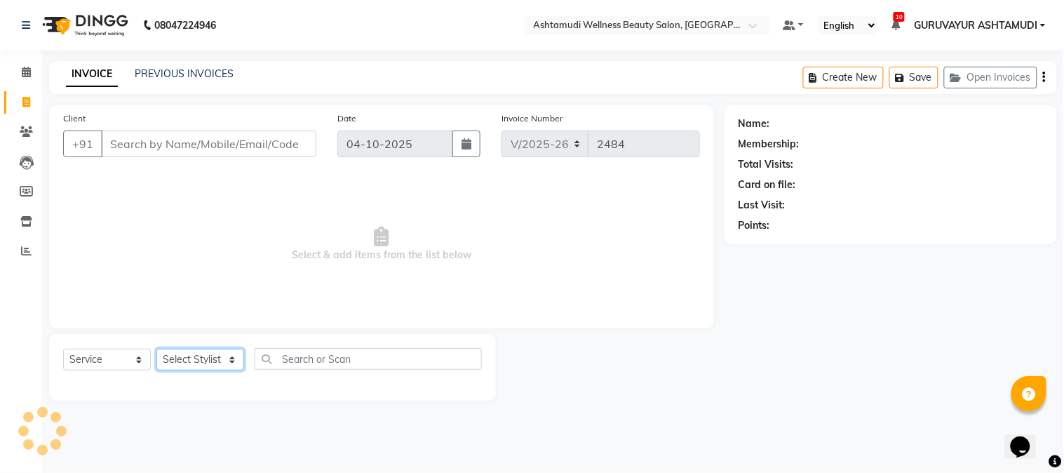
click at [205, 368] on select "Select Stylist Aathithya [PERSON_NAME] [PERSON_NAME] ARYA GURUVAYUR ASHTAMUDI […" at bounding box center [200, 359] width 88 height 22
select select "85075"
click at [156, 349] on select "Select Stylist Aathithya [PERSON_NAME] [PERSON_NAME] ARYA GURUVAYUR ASHTAMUDI […" at bounding box center [200, 359] width 88 height 22
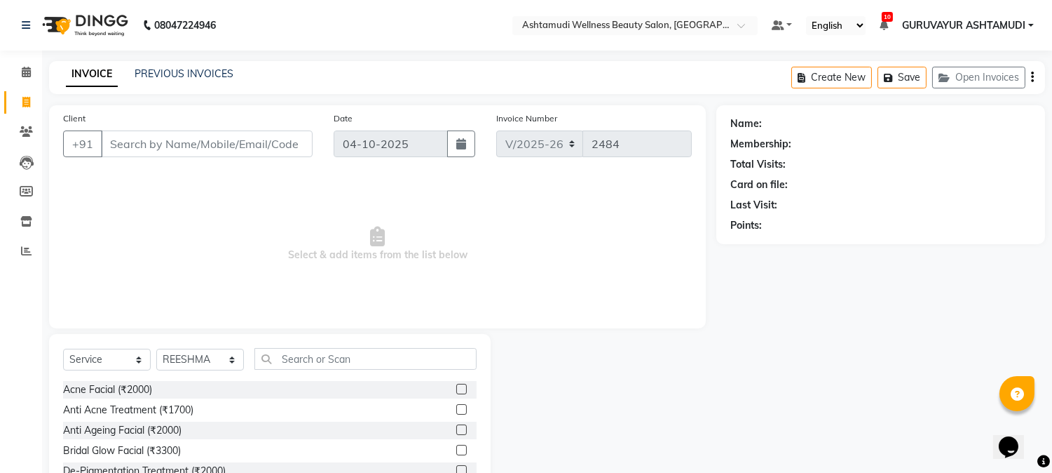
click at [337, 370] on div "Select Service Product Membership Package Voucher Prepaid Gift Card Select Styl…" at bounding box center [270, 364] width 414 height 33
click at [339, 367] on input "text" at bounding box center [366, 359] width 222 height 22
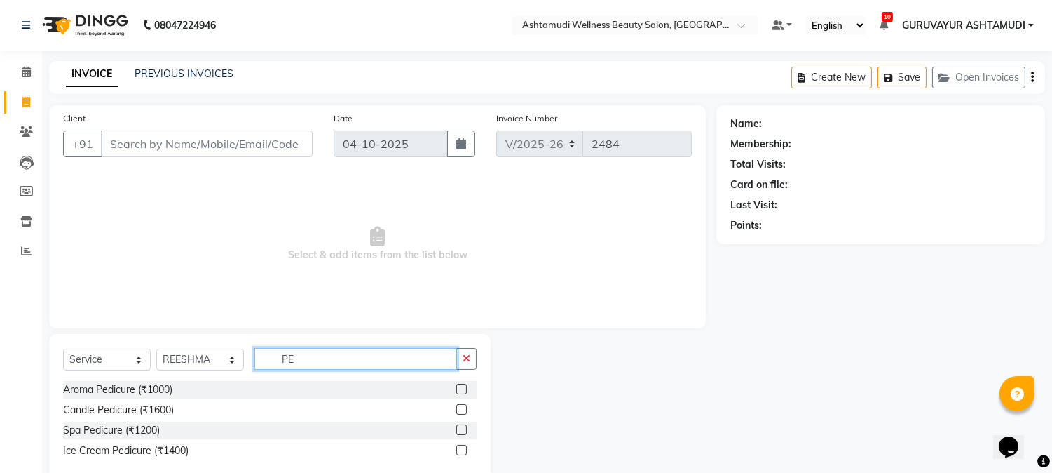
type input "P"
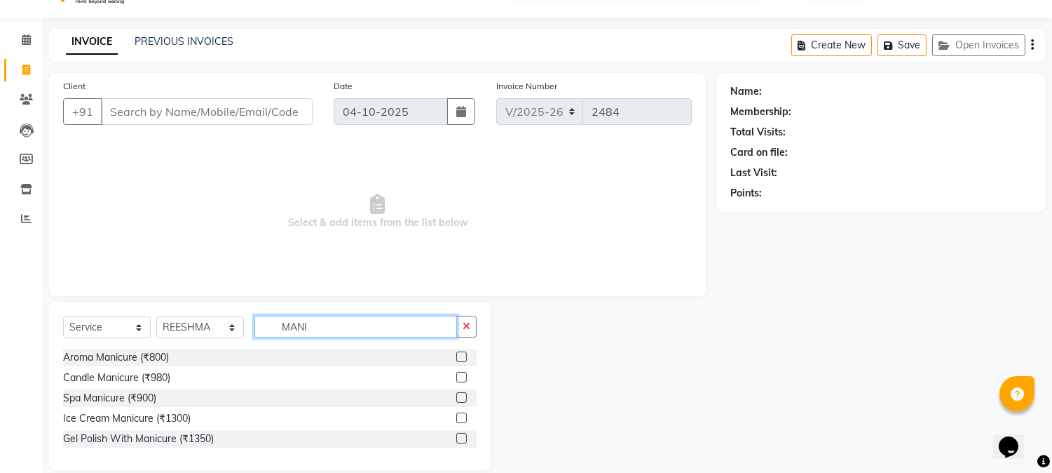
scroll to position [50, 0]
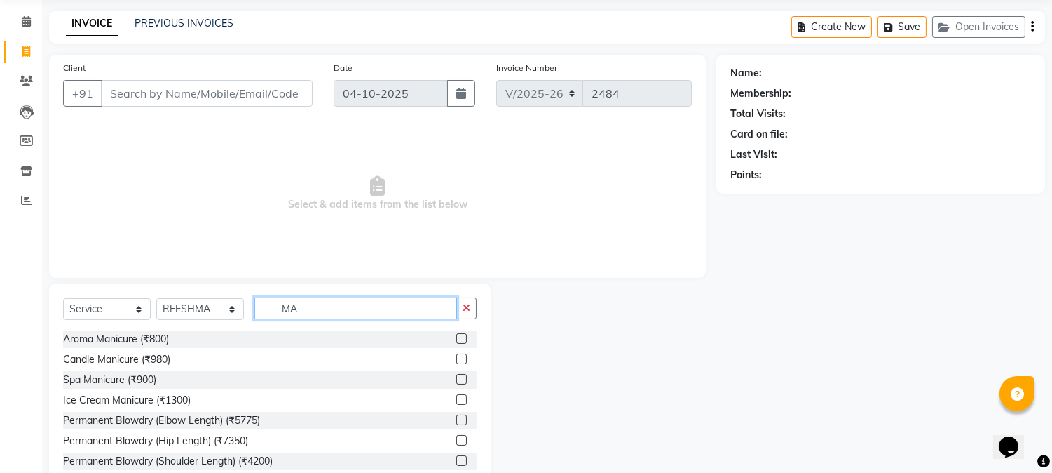
type input "M"
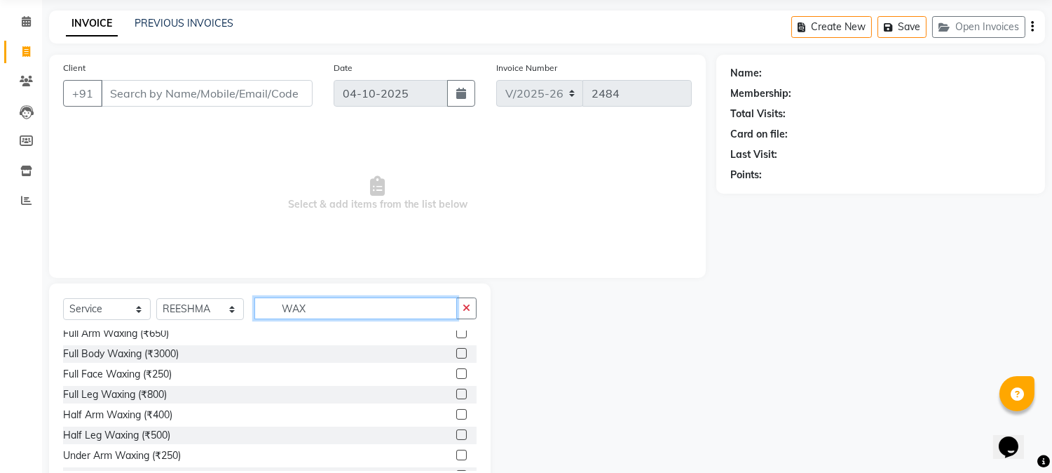
scroll to position [0, 0]
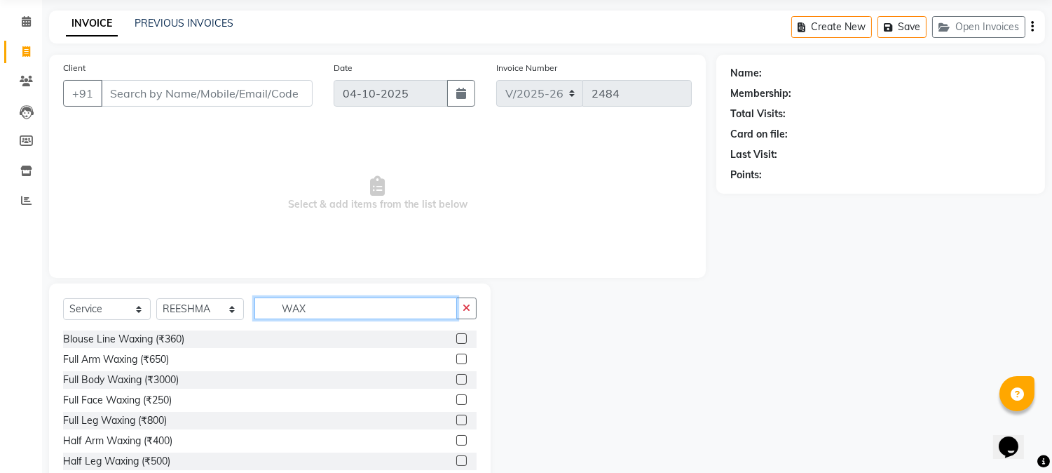
type input "WAX"
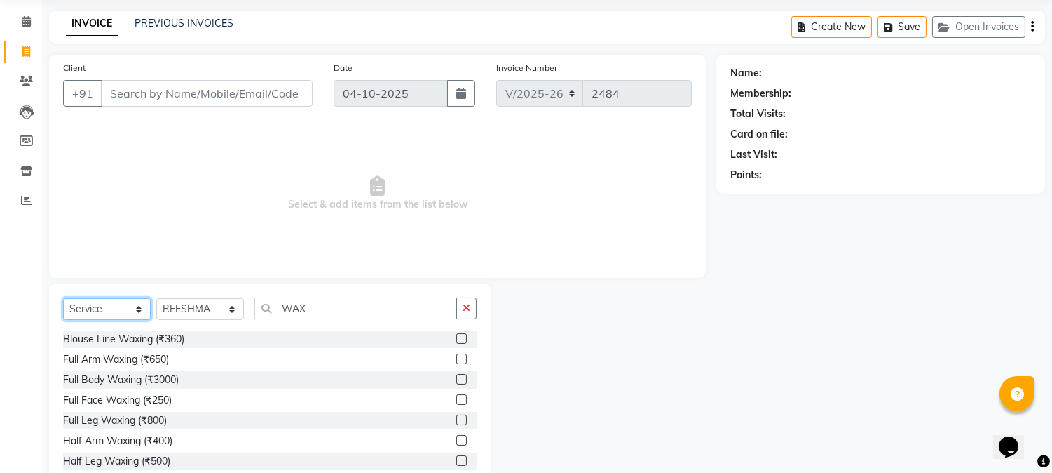
click at [94, 308] on select "Select Service Product Membership Package Voucher Prepaid Gift Card" at bounding box center [107, 309] width 88 height 22
select select "package"
click at [63, 318] on select "Select Service Product Membership Package Voucher Prepaid Gift Card" at bounding box center [107, 309] width 88 height 22
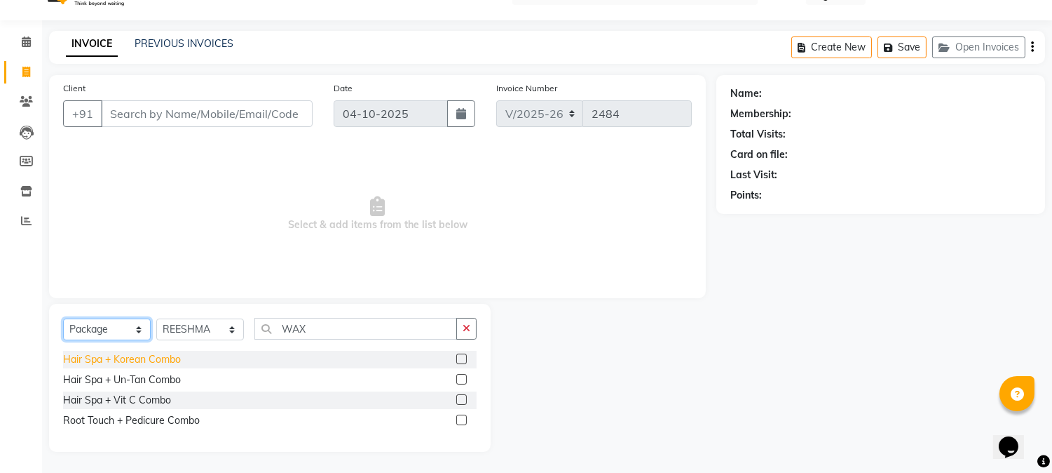
scroll to position [30, 0]
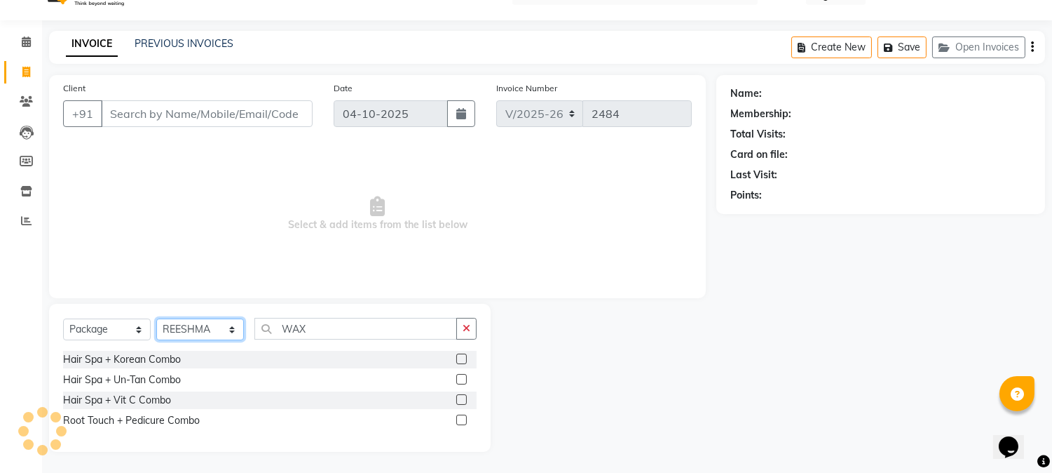
click at [217, 330] on select "Select Stylist Aathithya [PERSON_NAME] [PERSON_NAME] ARYA GURUVAYUR ASHTAMUDI […" at bounding box center [200, 329] width 88 height 22
select select "77498"
click at [156, 318] on select "Select Stylist Aathithya [PERSON_NAME] [PERSON_NAME] ARYA GURUVAYUR ASHTAMUDI […" at bounding box center [200, 329] width 88 height 22
click at [463, 358] on label at bounding box center [461, 358] width 11 height 11
click at [463, 358] on input "checkbox" at bounding box center [460, 359] width 9 height 9
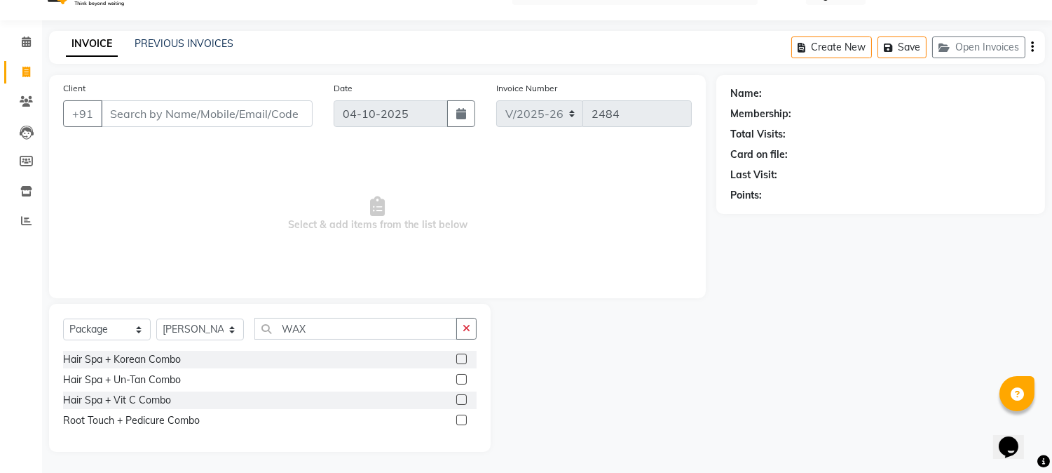
checkbox input "true"
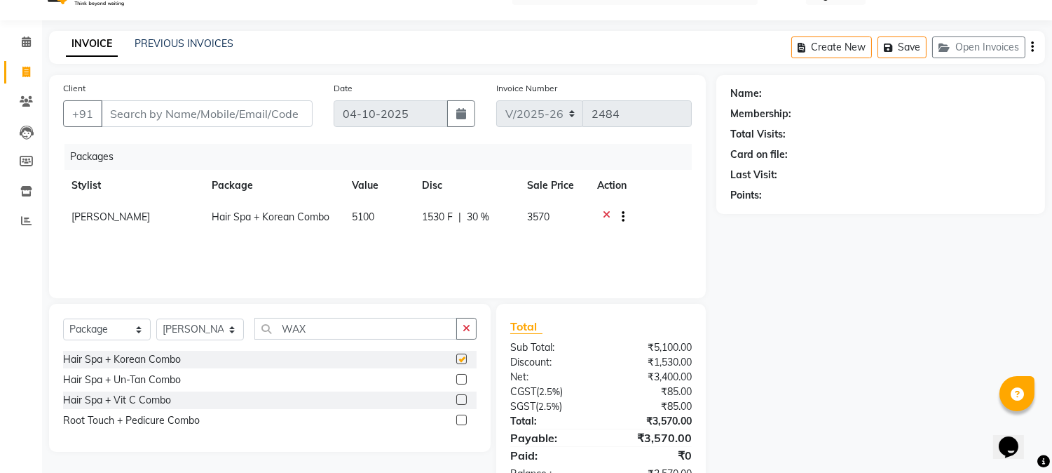
click at [463, 376] on label at bounding box center [461, 379] width 11 height 11
click at [463, 376] on input "checkbox" at bounding box center [460, 379] width 9 height 9
checkbox input "true"
checkbox input "false"
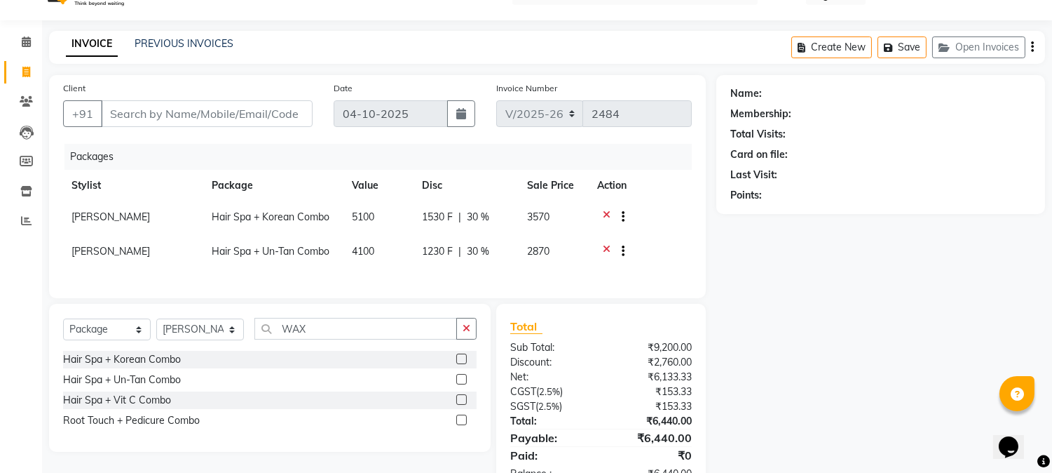
checkbox input "false"
drag, startPoint x: 463, startPoint y: 405, endPoint x: 465, endPoint y: 431, distance: 26.0
click at [463, 405] on label at bounding box center [461, 399] width 11 height 11
click at [463, 405] on input "checkbox" at bounding box center [460, 399] width 9 height 9
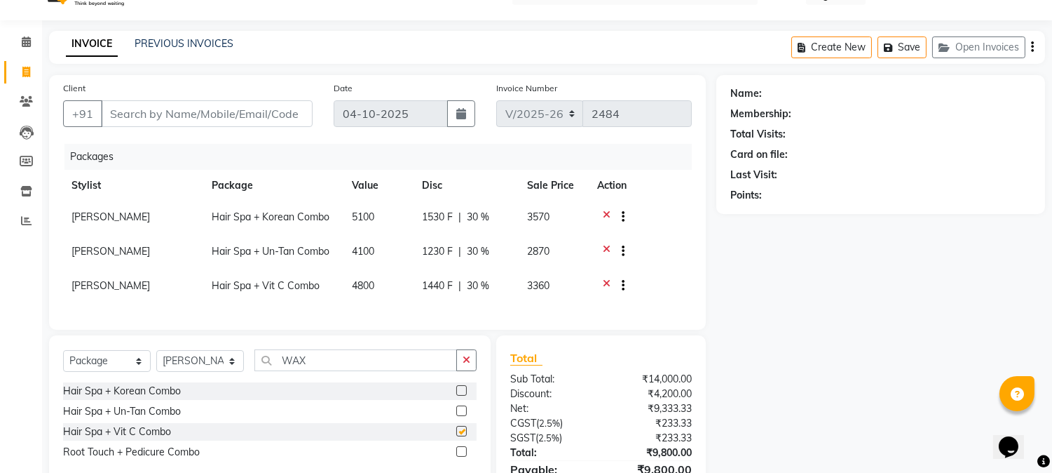
checkbox input "false"
click at [460, 456] on label at bounding box center [461, 451] width 11 height 11
click at [460, 456] on input "checkbox" at bounding box center [460, 451] width 9 height 9
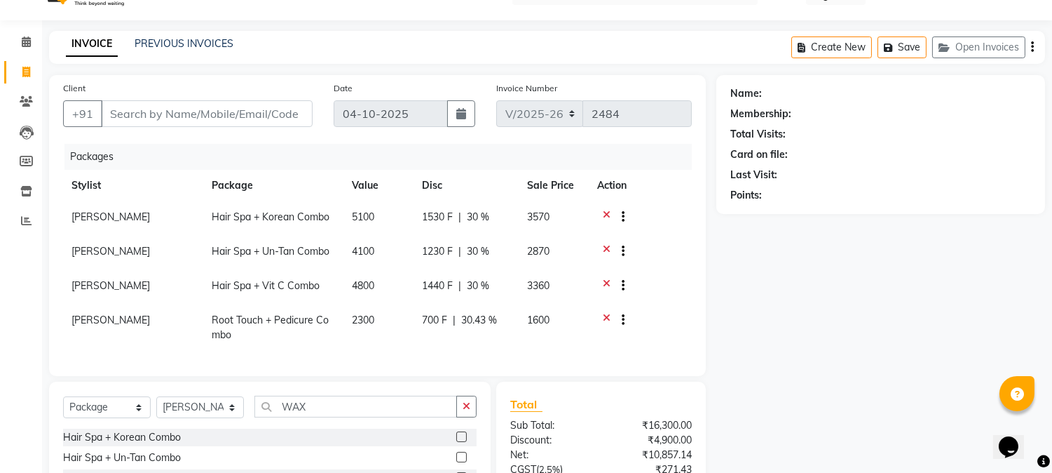
checkbox input "false"
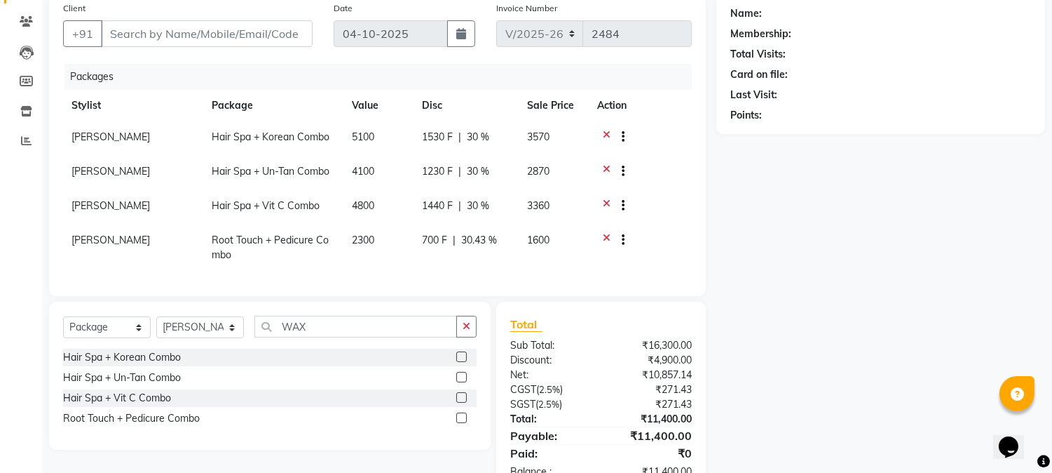
scroll to position [163, 0]
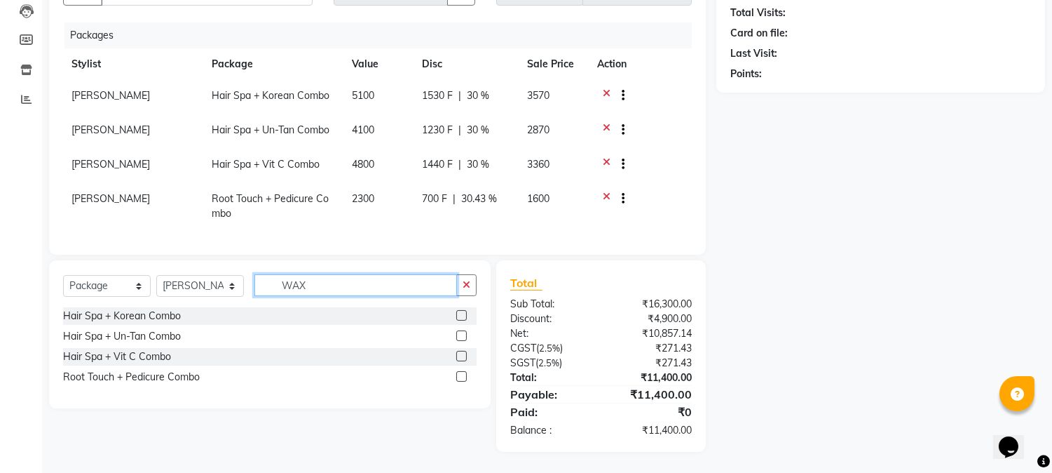
click at [338, 292] on input "WAX" at bounding box center [356, 285] width 203 height 22
type input "W"
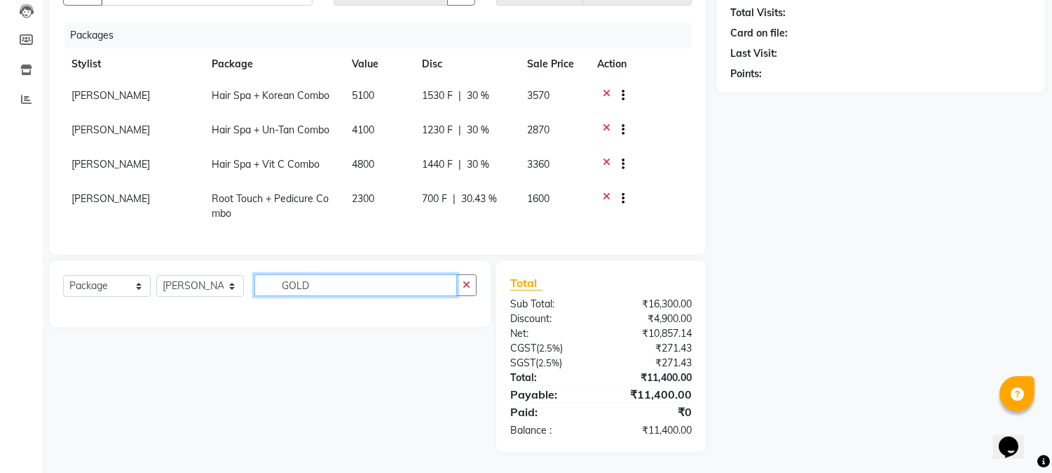
type input "GOLD"
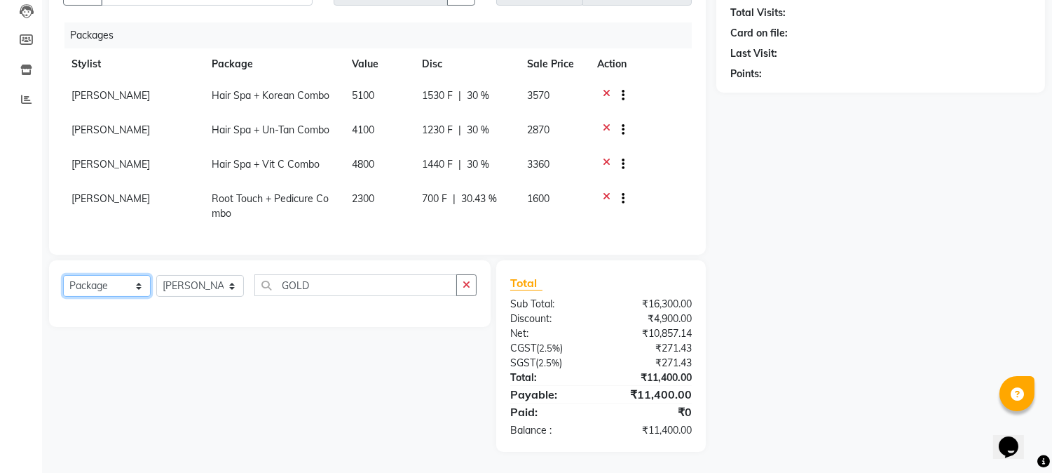
click at [148, 280] on select "Select Service Product Membership Package Voucher Prepaid Gift Card" at bounding box center [107, 286] width 88 height 22
select select "service"
click at [63, 276] on select "Select Service Product Membership Package Voucher Prepaid Gift Card" at bounding box center [107, 286] width 88 height 22
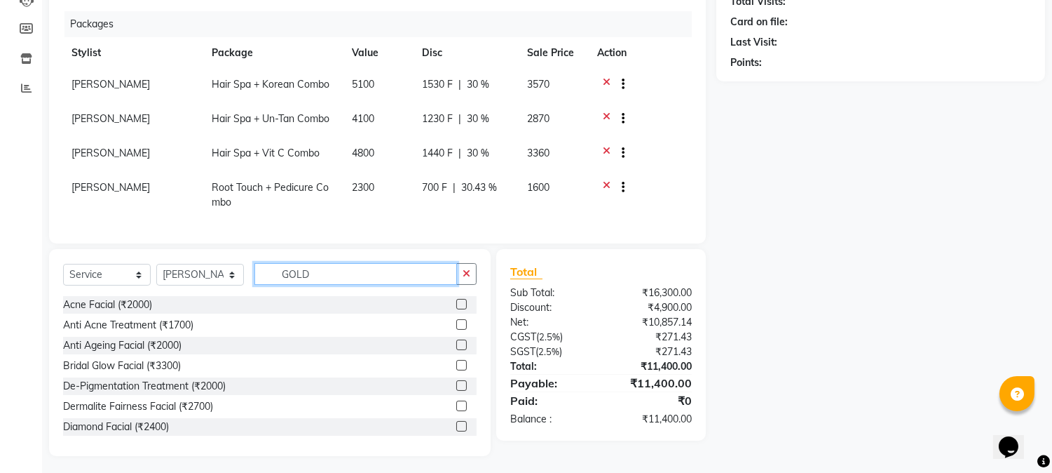
click at [325, 274] on input "GOLD" at bounding box center [356, 274] width 203 height 22
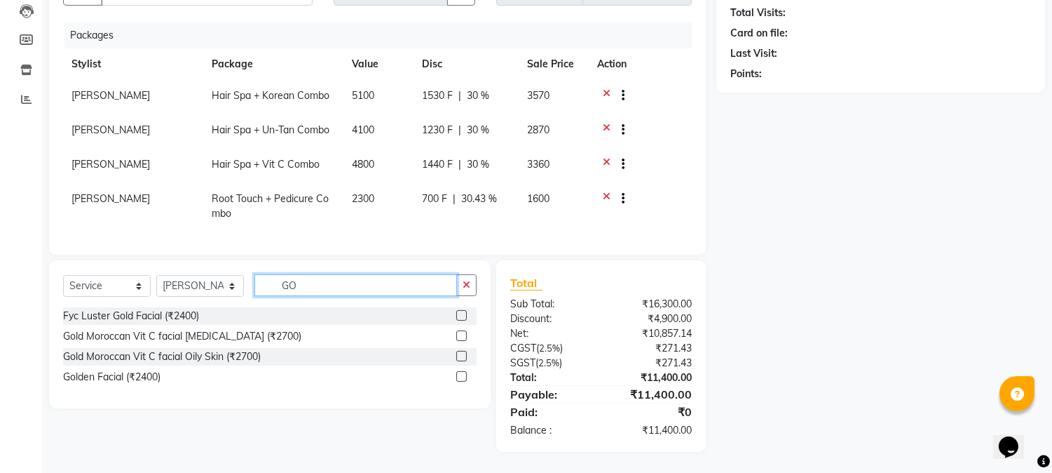
type input "G"
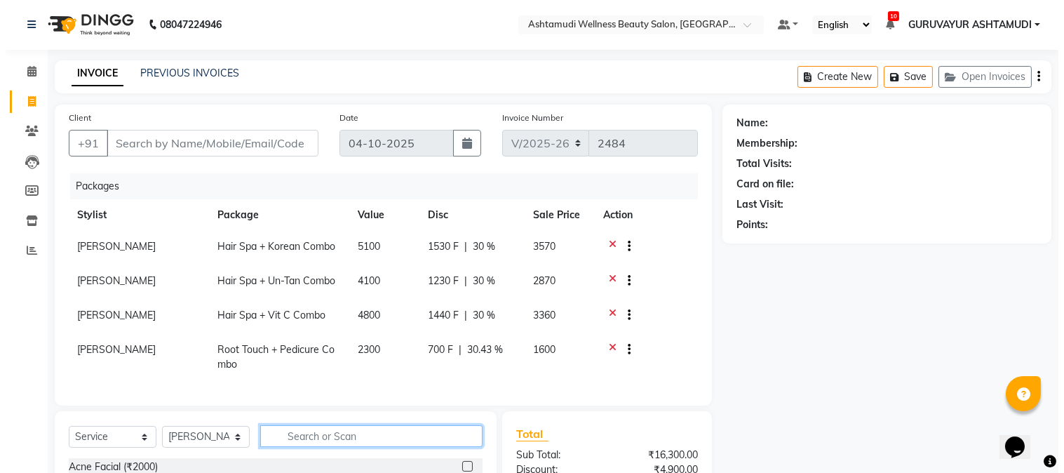
scroll to position [0, 0]
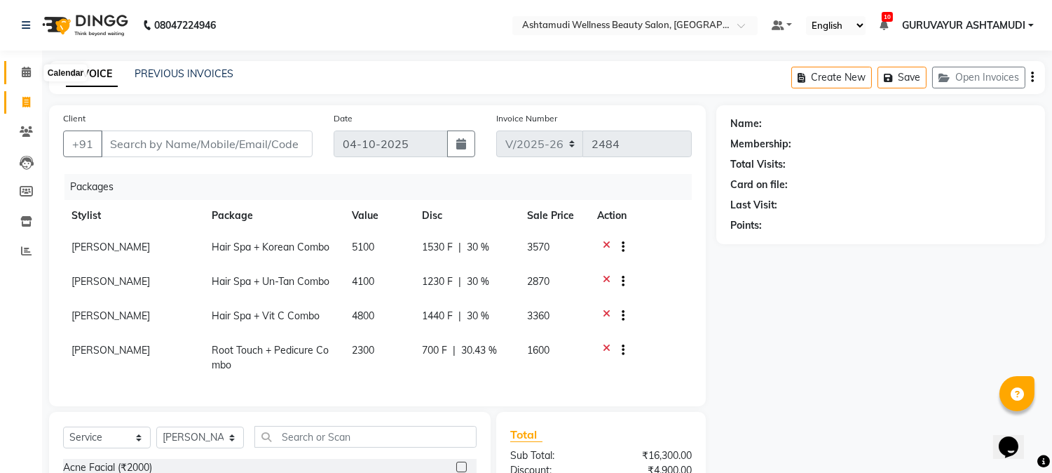
click at [27, 69] on icon at bounding box center [26, 72] width 9 height 11
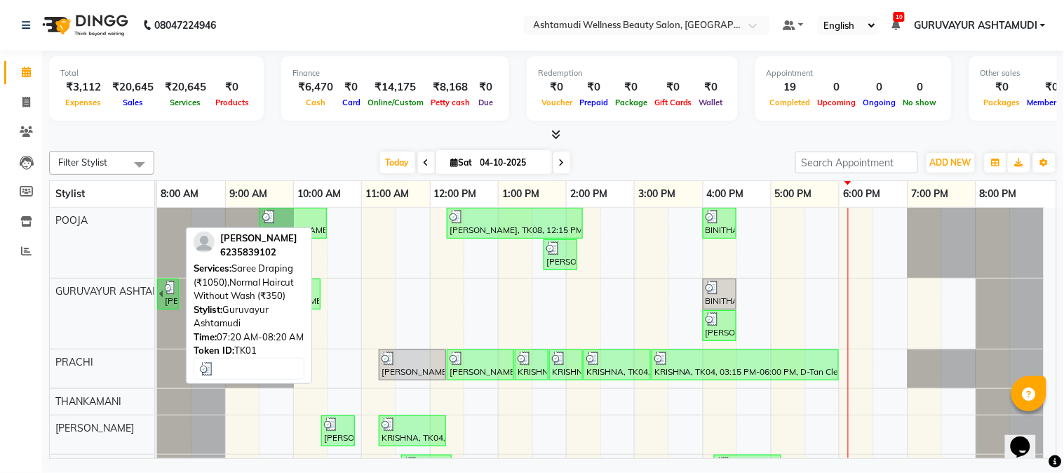
click at [164, 304] on div "[PERSON_NAME], TK01, 07:20 AM-08:20 AM, Saree Draping (₹1050),Normal Haircut Wi…" at bounding box center [170, 293] width 14 height 27
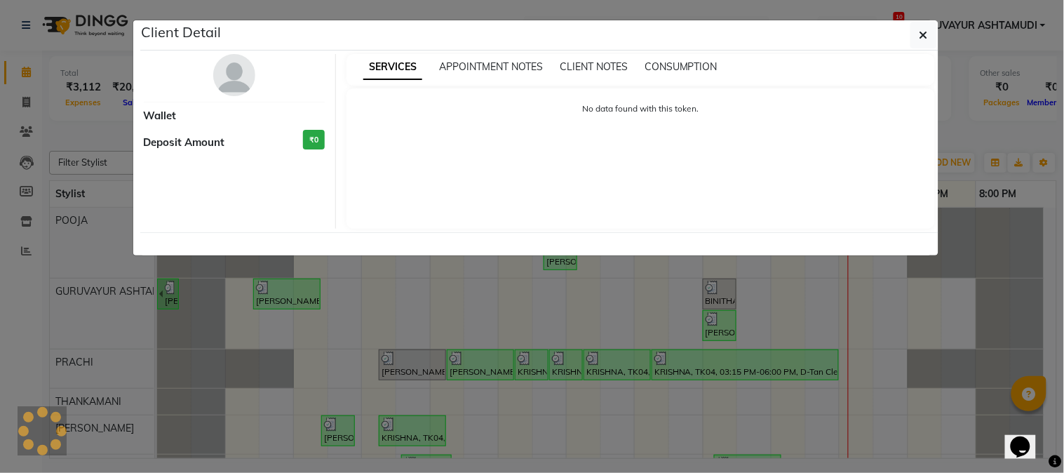
select select "3"
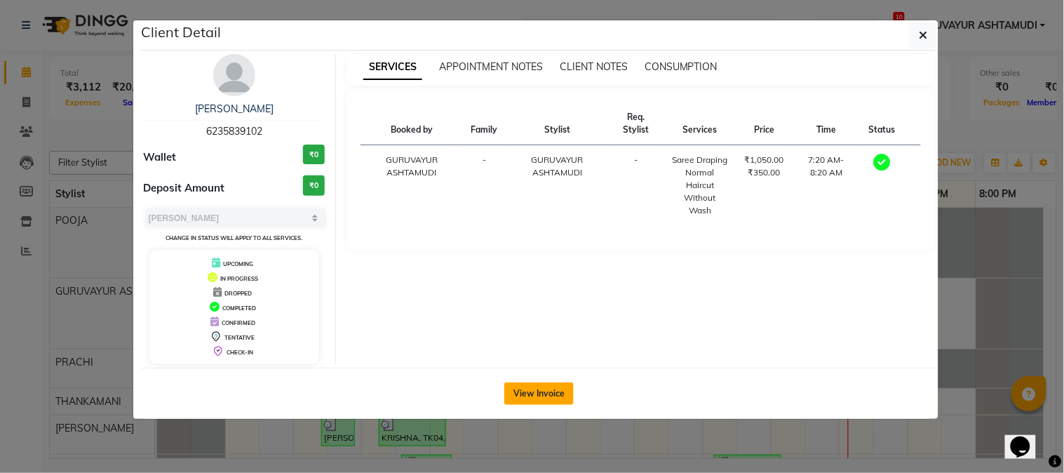
click at [552, 394] on button "View Invoice" at bounding box center [538, 393] width 69 height 22
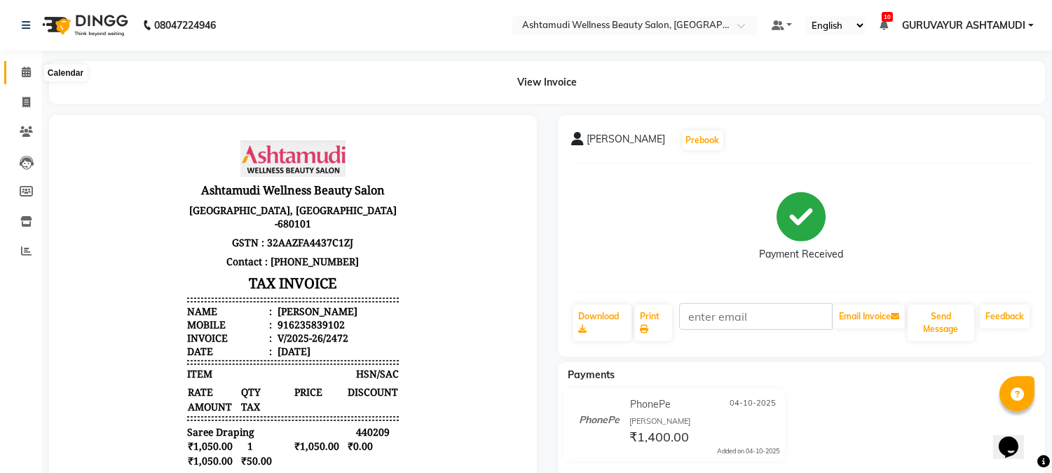
click at [17, 72] on span at bounding box center [26, 73] width 25 height 16
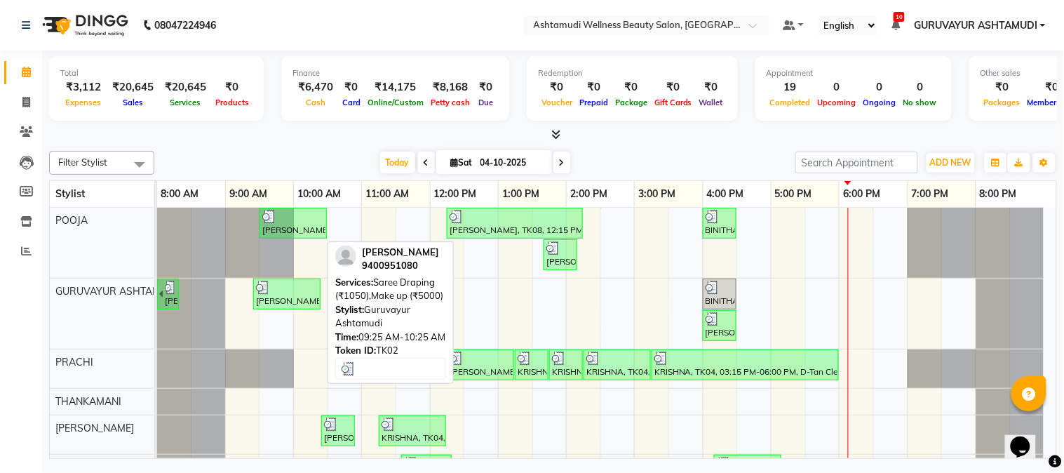
click at [299, 288] on div at bounding box center [287, 287] width 62 height 14
select select "3"
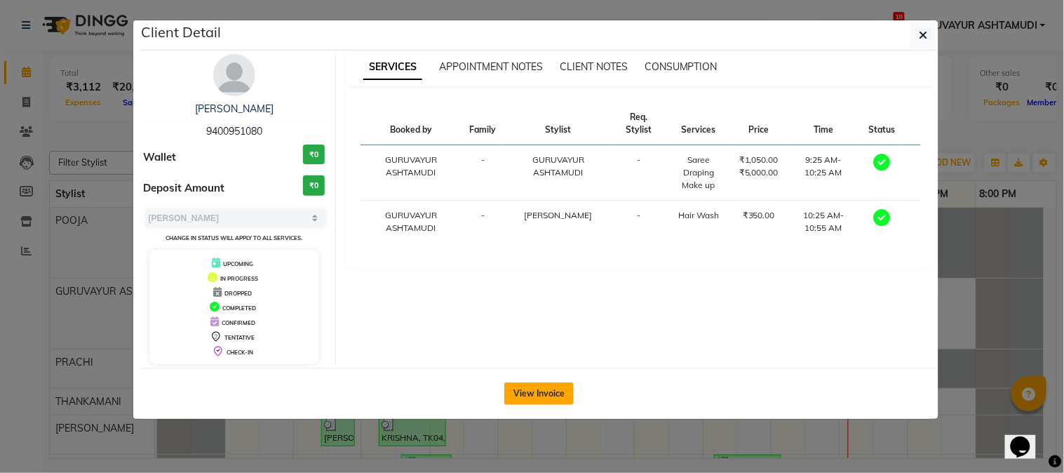
click at [536, 395] on button "View Invoice" at bounding box center [538, 393] width 69 height 22
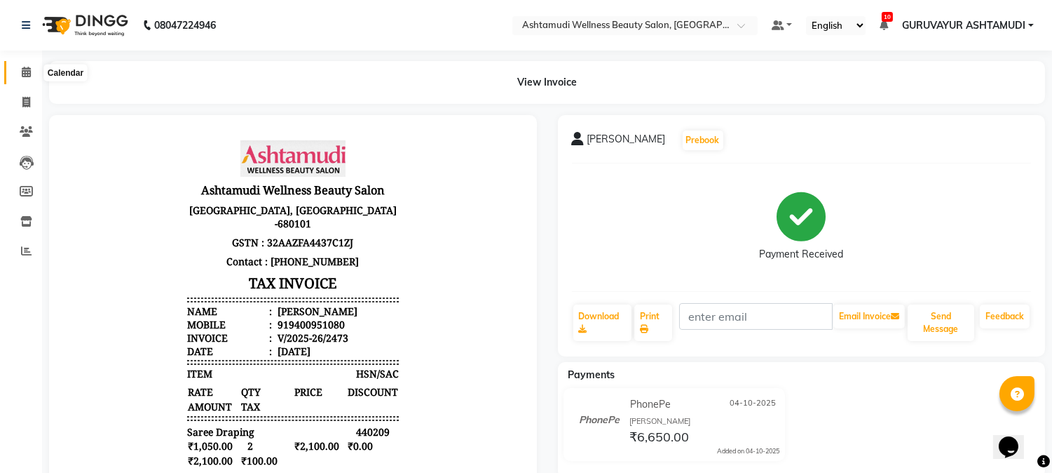
click at [27, 68] on icon at bounding box center [26, 72] width 9 height 11
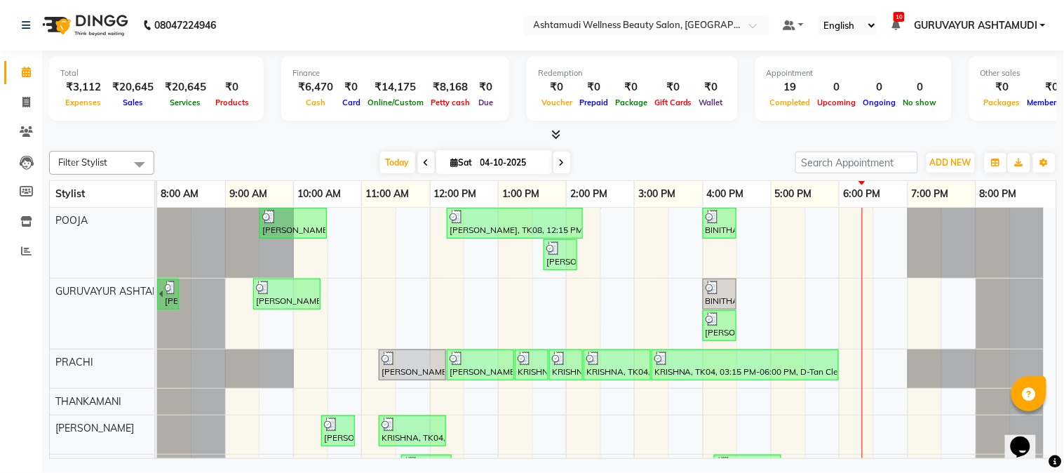
click at [157, 359] on div at bounding box center [157, 368] width 0 height 39
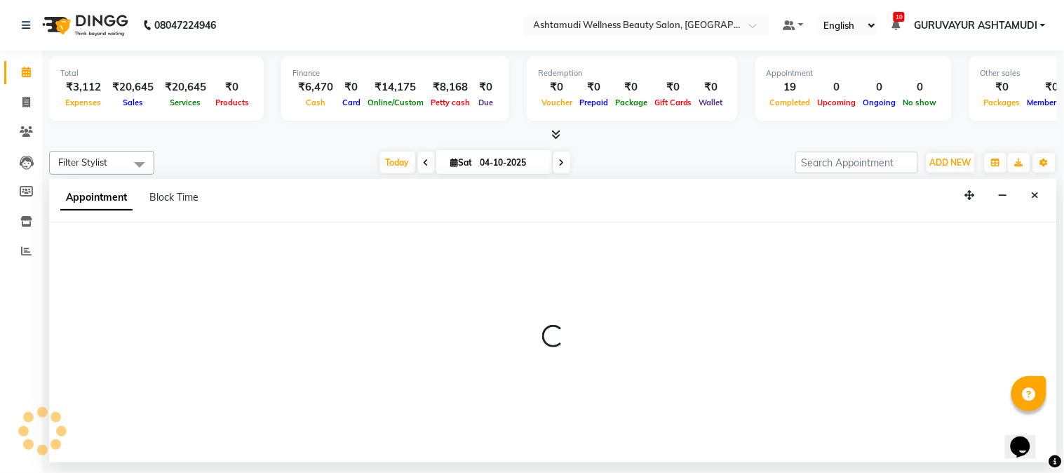
select select "28230"
select select "tentative"
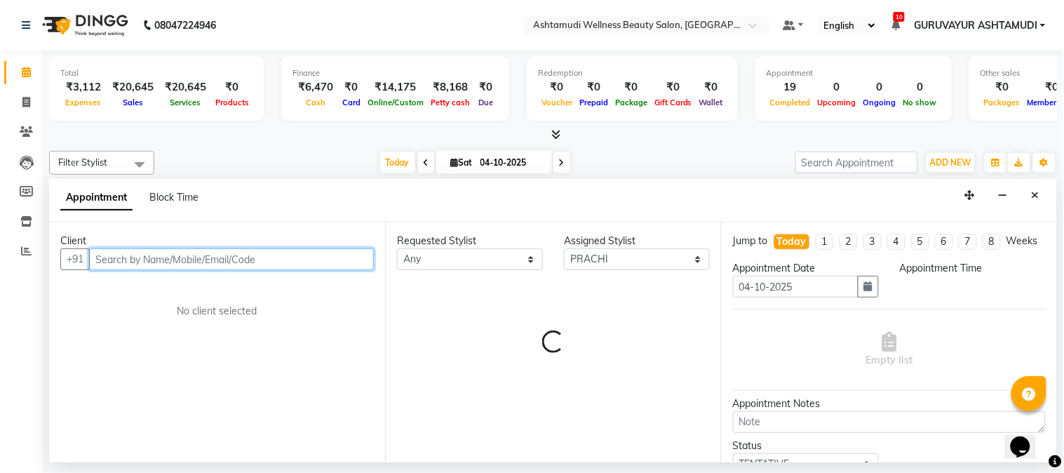
select select "1140"
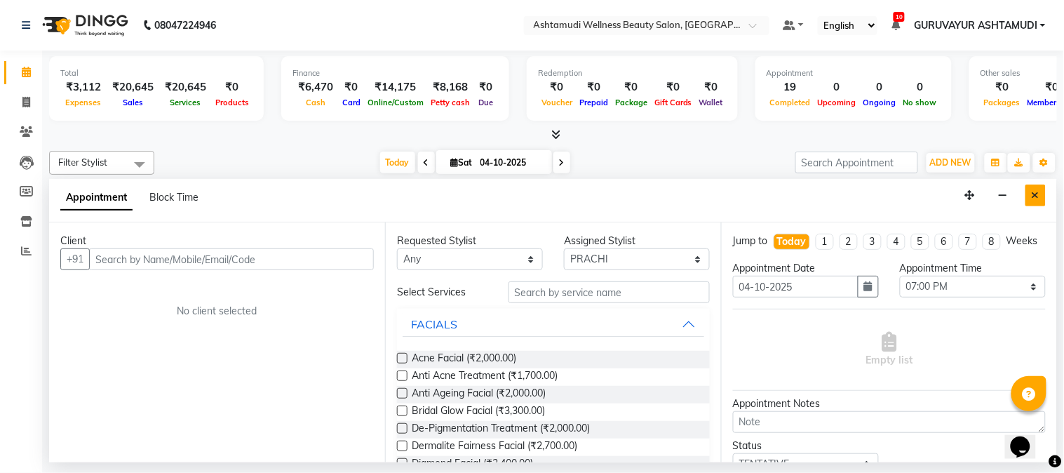
click at [1038, 192] on icon "Close" at bounding box center [1035, 195] width 8 height 10
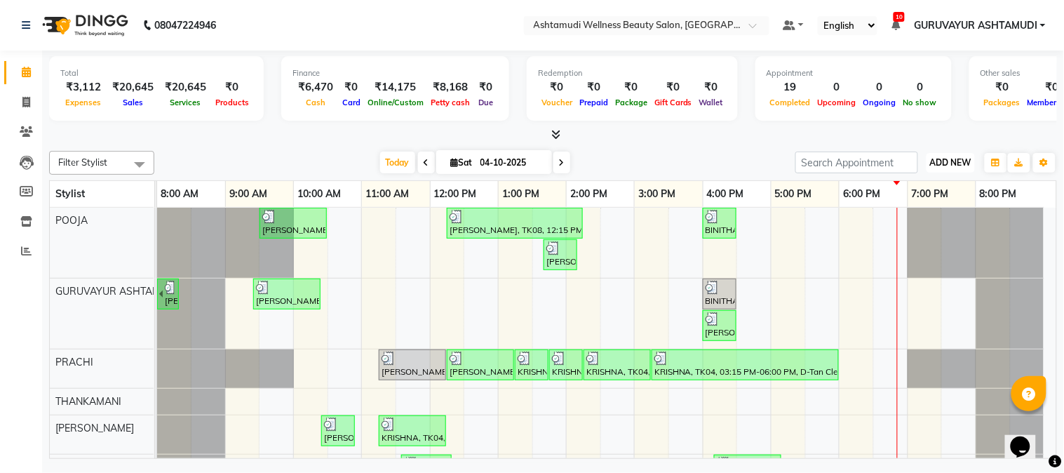
click at [950, 158] on span "ADD NEW" at bounding box center [950, 162] width 41 height 11
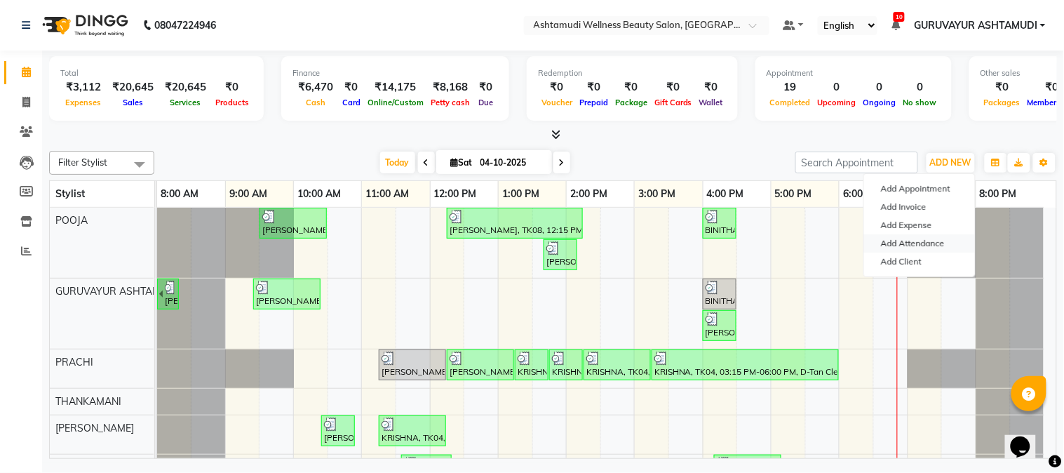
click at [922, 243] on link "Add Attendance" at bounding box center [919, 243] width 111 height 18
select select "A"
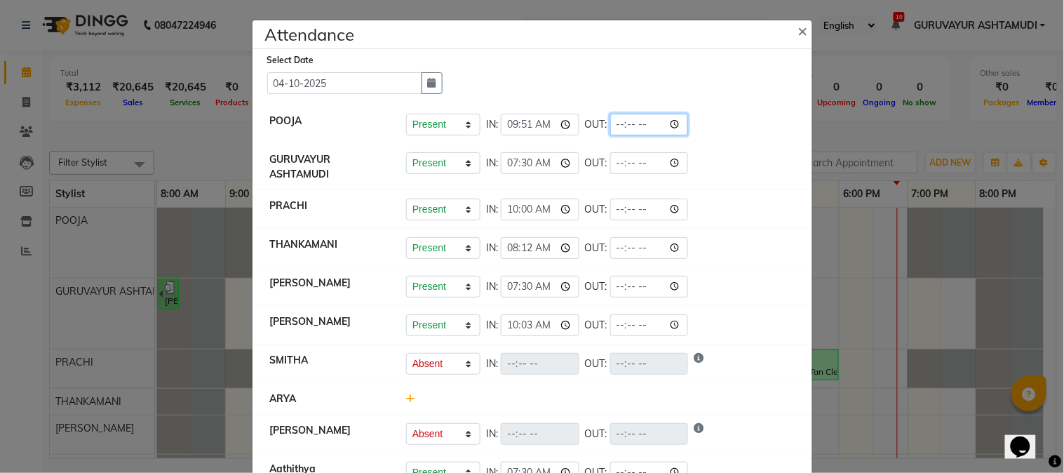
click at [672, 128] on input "time" at bounding box center [649, 125] width 79 height 22
type input "19:00"
click at [766, 148] on li "GURUVAYUR ASHTAMUDI Present Absent Late Half Day Weekly Off IN: 07:30 OUT:" at bounding box center [532, 167] width 552 height 47
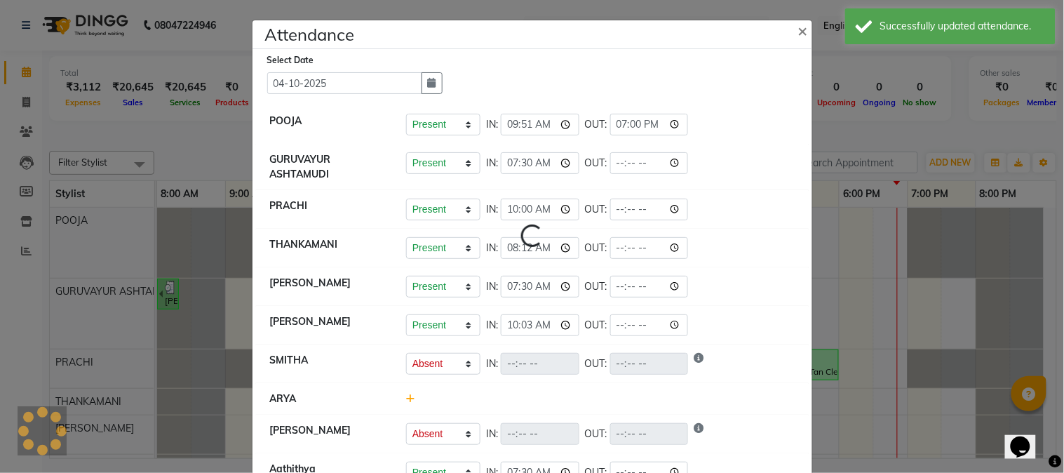
select select "A"
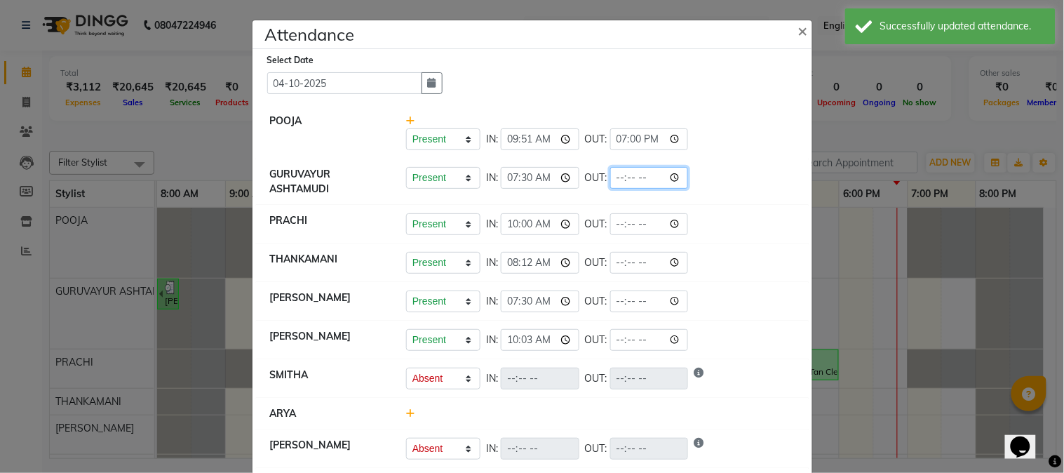
click at [680, 179] on input "time" at bounding box center [649, 178] width 79 height 22
type input "19:00"
click at [773, 168] on div "Present Absent Late Half Day Weekly Off IN: 07:30 OUT: 19:00" at bounding box center [600, 178] width 388 height 22
select select "A"
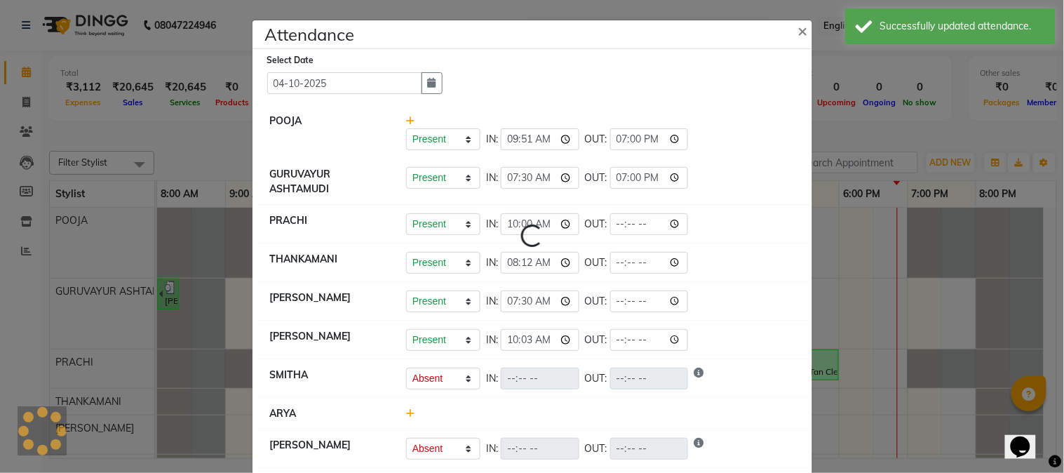
select select "A"
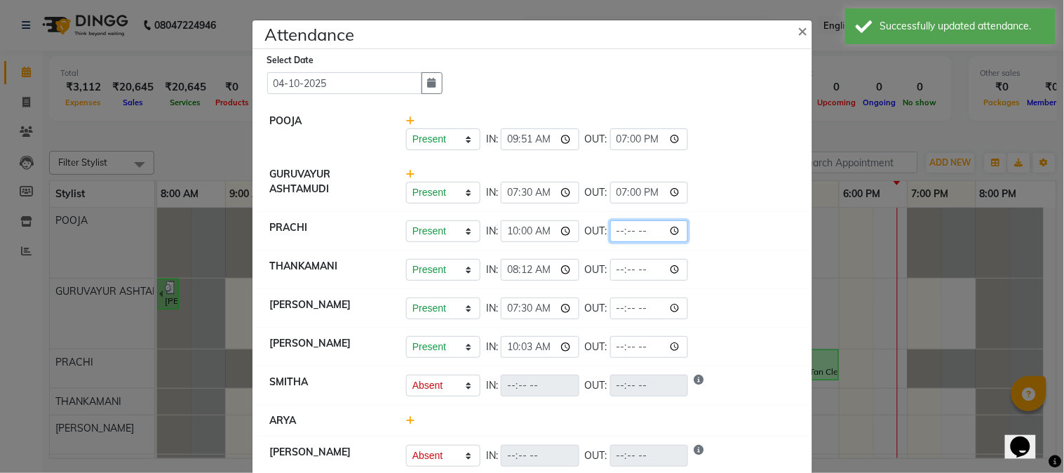
click at [673, 233] on input "time" at bounding box center [649, 231] width 79 height 22
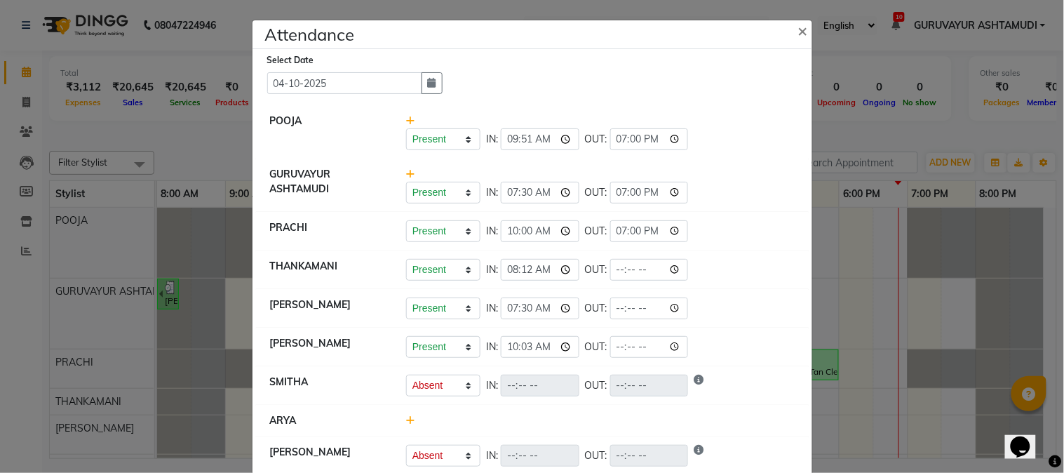
type input "19:00"
click at [754, 242] on div "Present Absent Late Half Day Weekly Off IN: 10:00 OUT: 19:00" at bounding box center [600, 231] width 388 height 22
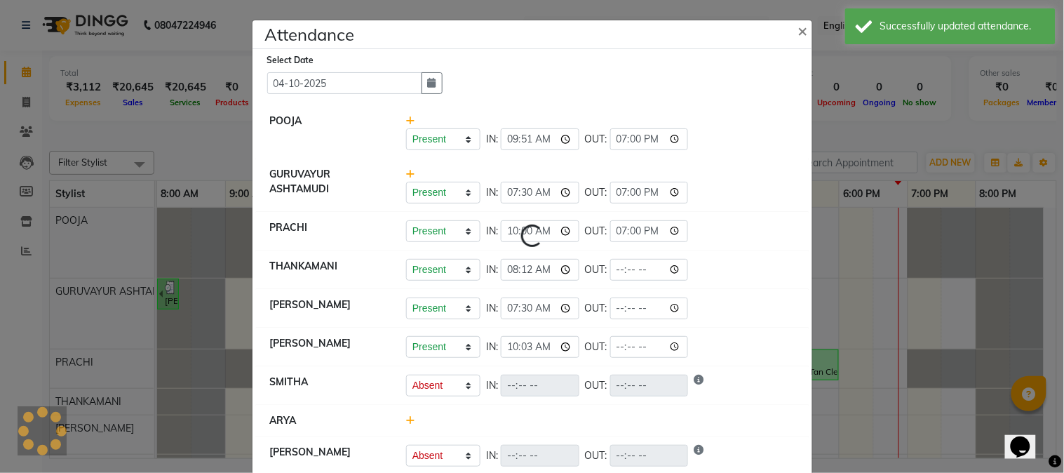
select select "A"
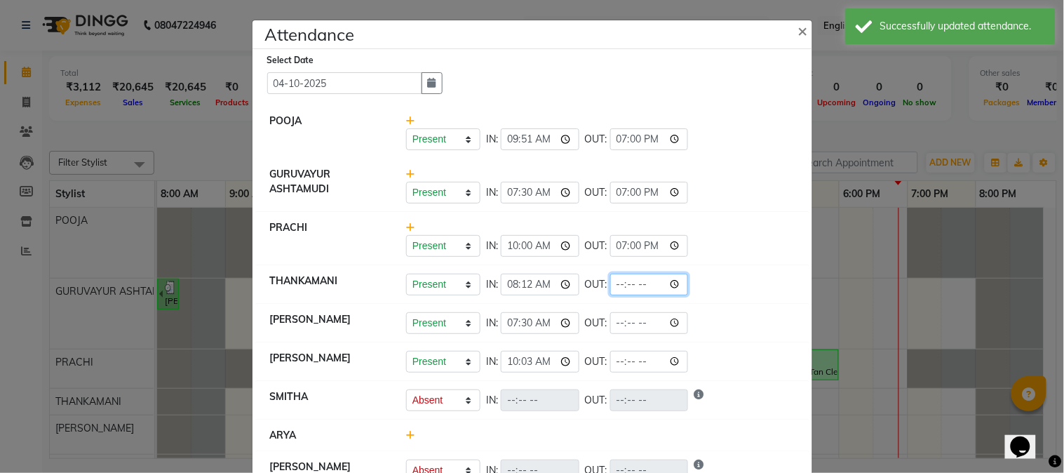
click at [678, 287] on input "time" at bounding box center [649, 284] width 79 height 22
type input "19:00"
click at [745, 132] on div "Present Absent Late Half Day Weekly Off IN: 09:51 OUT: 19:00" at bounding box center [600, 139] width 388 height 22
select select "A"
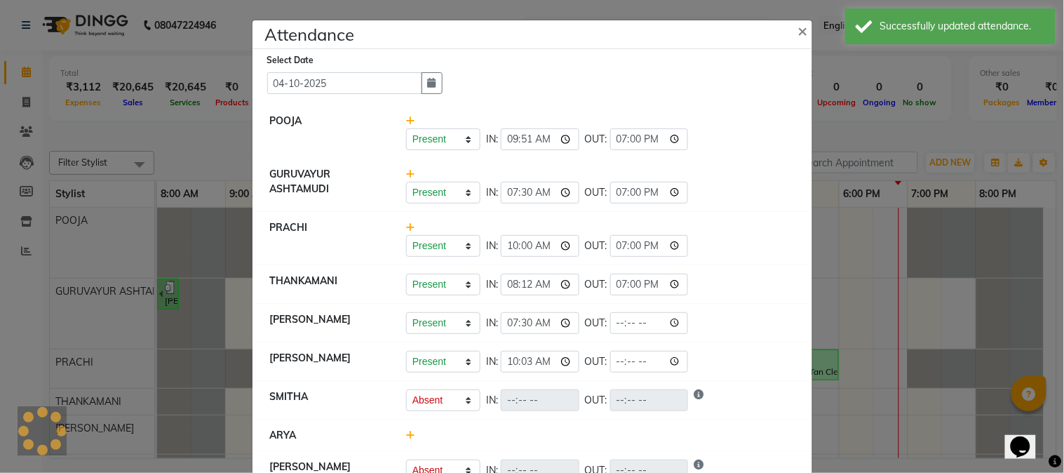
select select "A"
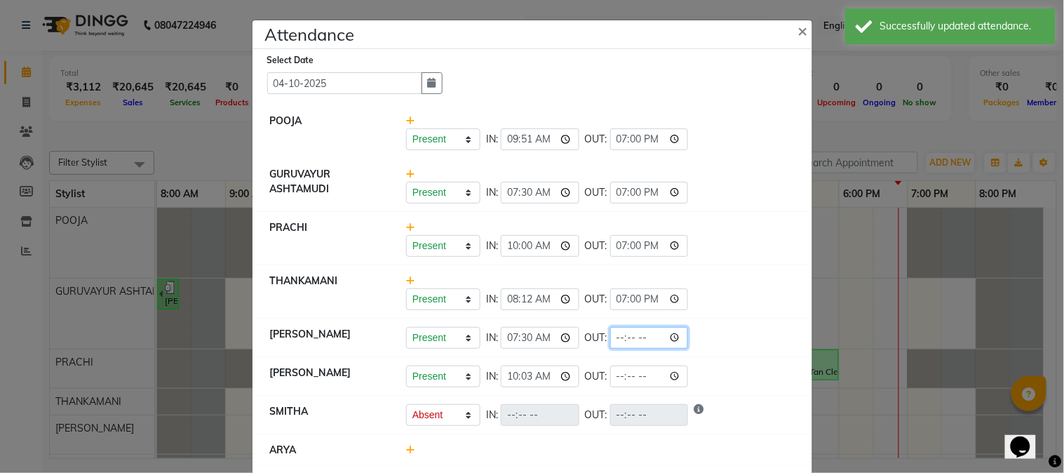
click at [672, 335] on input "time" at bounding box center [649, 338] width 79 height 22
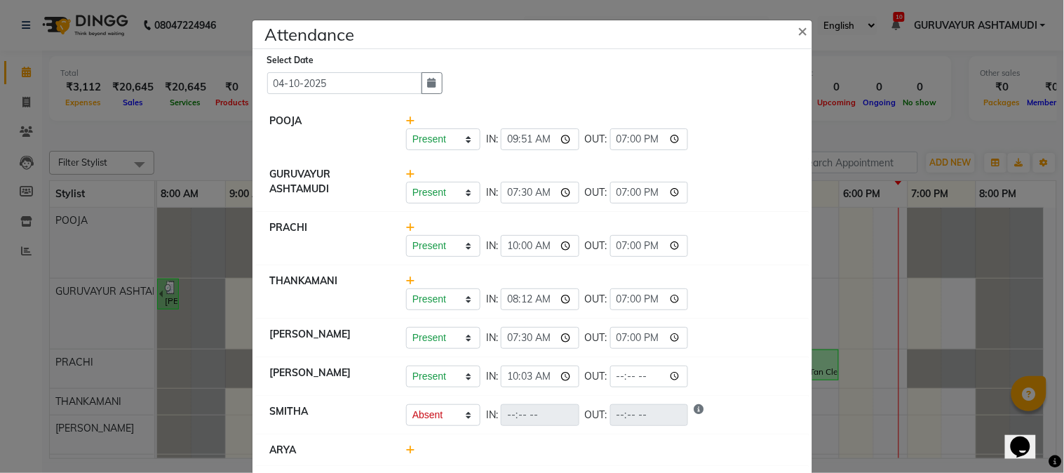
type input "19:00"
click at [740, 152] on li "POOJA Present Absent Late Half Day Weekly Off IN: 09:51 OUT: 19:00" at bounding box center [532, 132] width 552 height 54
select select "A"
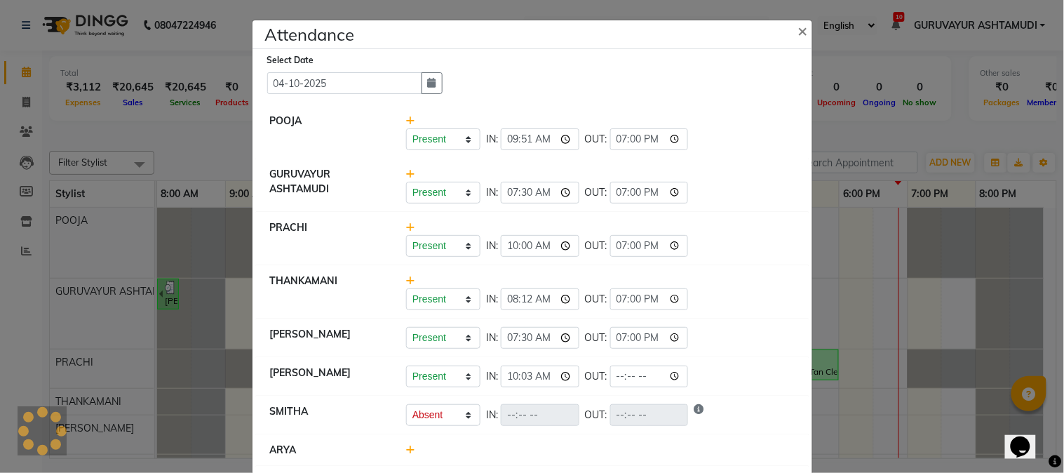
select select "A"
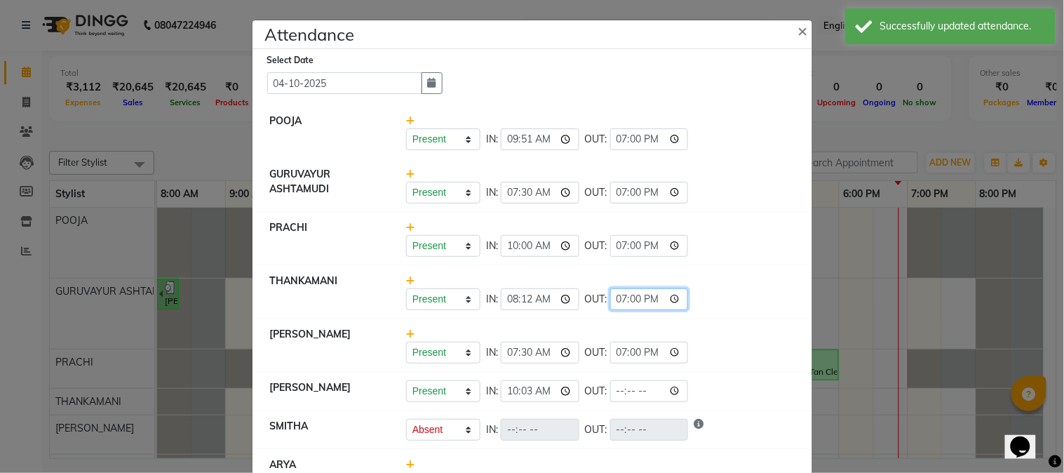
click at [674, 299] on input "19:00" at bounding box center [649, 299] width 79 height 22
type input "18:00"
click at [753, 119] on div "Present Absent Late Half Day Weekly Off IN: 09:51 OUT: 19:00" at bounding box center [599, 132] width 409 height 36
select select "A"
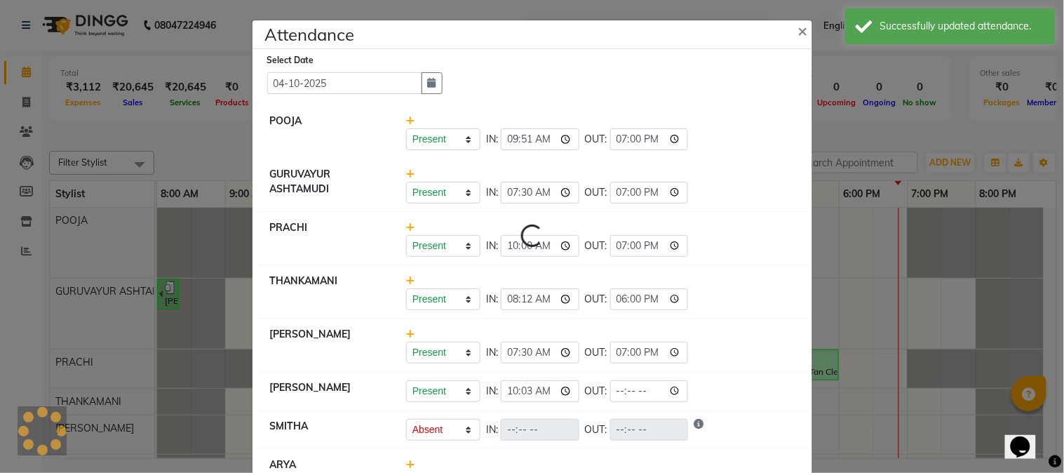
select select "A"
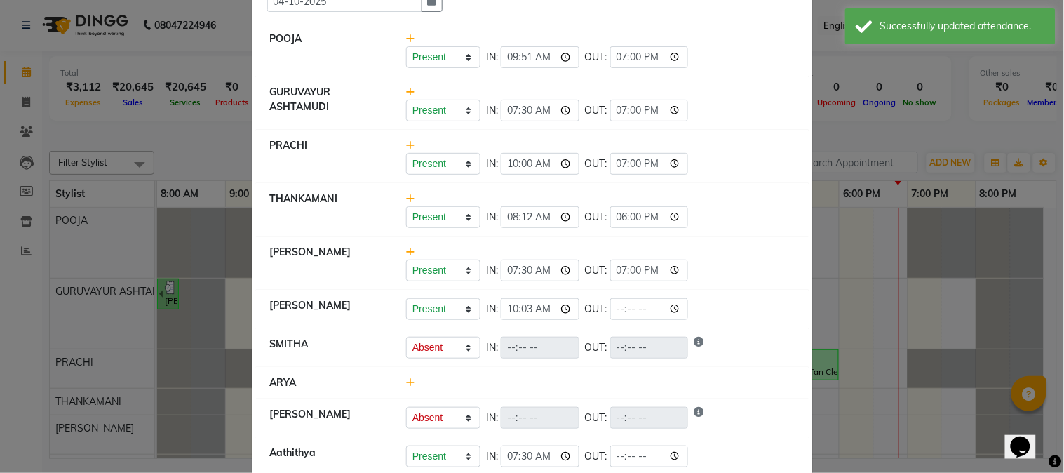
scroll to position [156, 0]
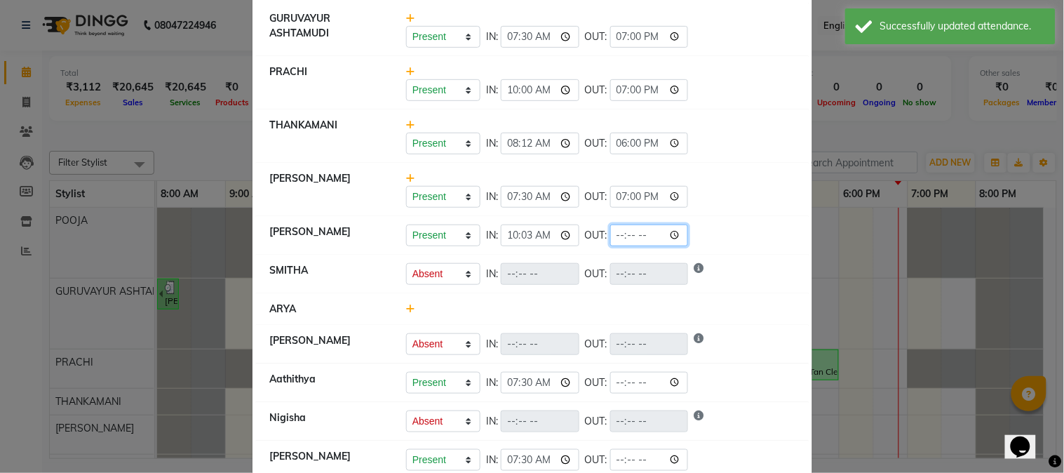
click at [676, 235] on input "time" at bounding box center [649, 235] width 79 height 22
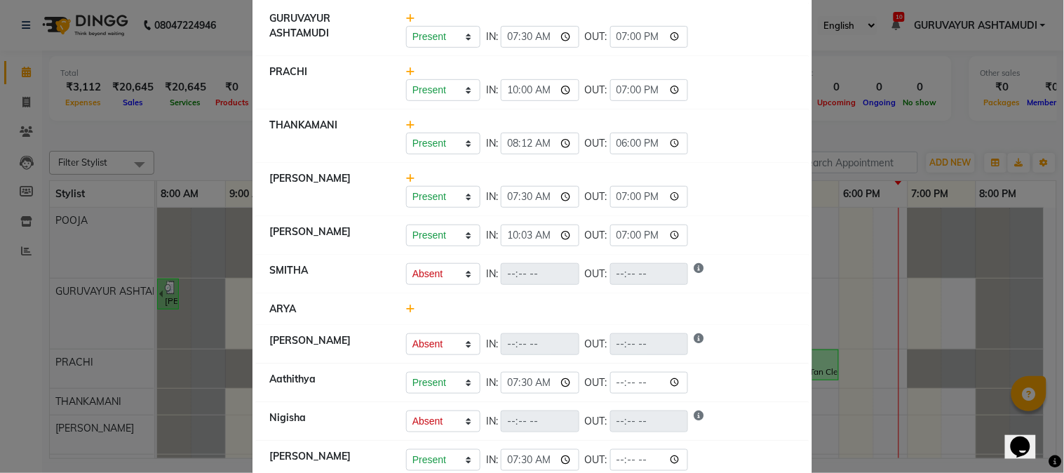
type input "19:00"
click at [749, 203] on div "Present Absent Late Half Day Weekly Off IN: 07:30 OUT: 19:00" at bounding box center [600, 197] width 388 height 22
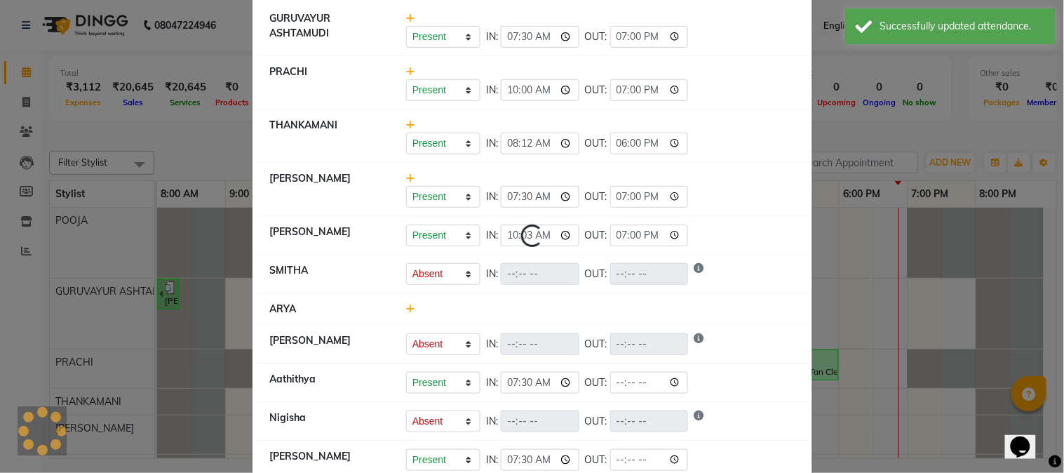
select select "A"
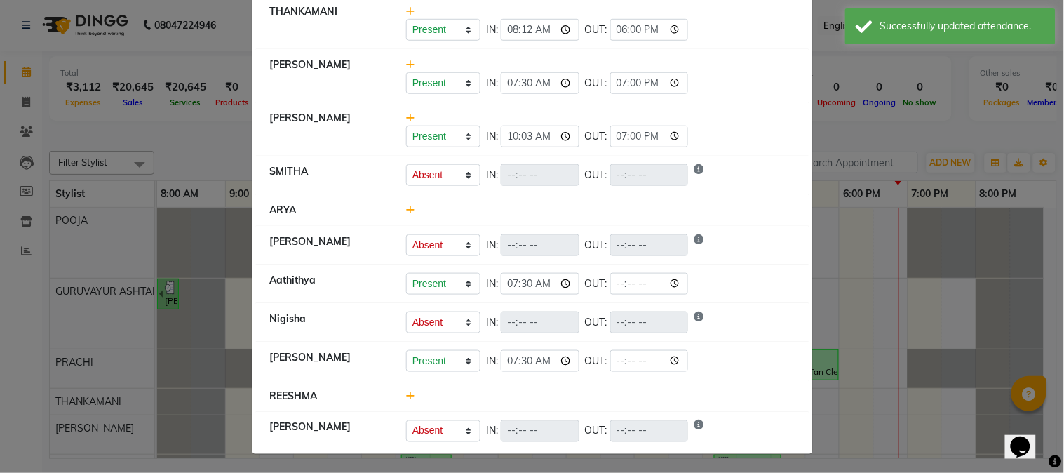
scroll to position [271, 0]
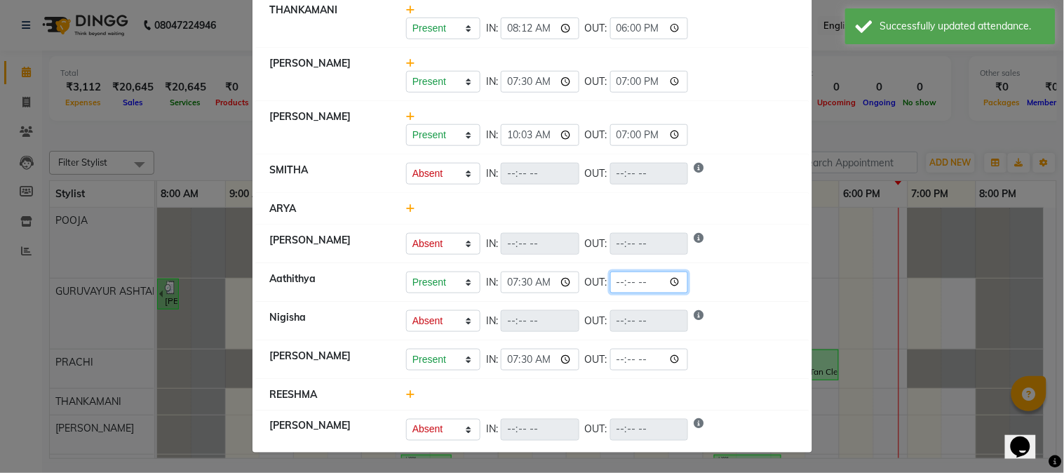
click at [677, 284] on input "time" at bounding box center [649, 282] width 79 height 22
type input "19:00"
click at [738, 101] on li "PRASEETHA Present Absent Late Half Day Weekly Off IN: 10:03 OUT: 19:00" at bounding box center [532, 128] width 552 height 54
select select "A"
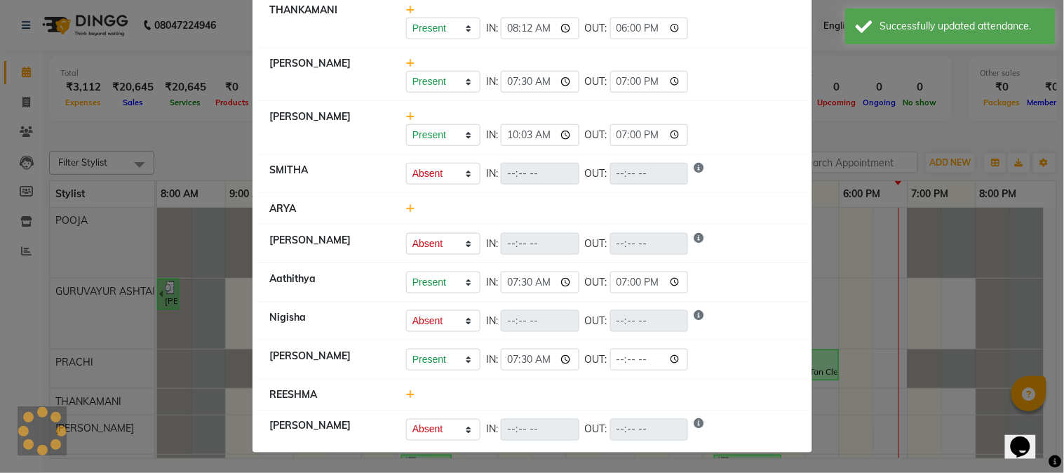
select select "A"
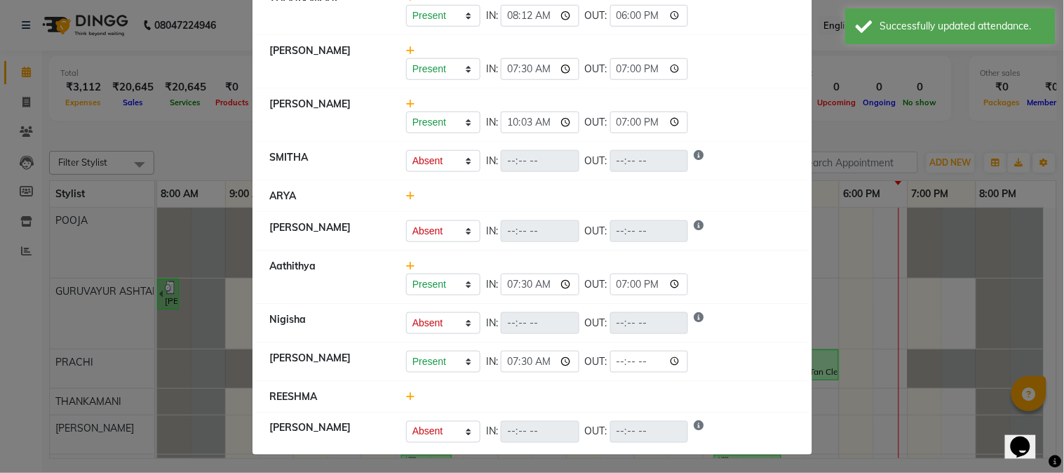
scroll to position [286, 0]
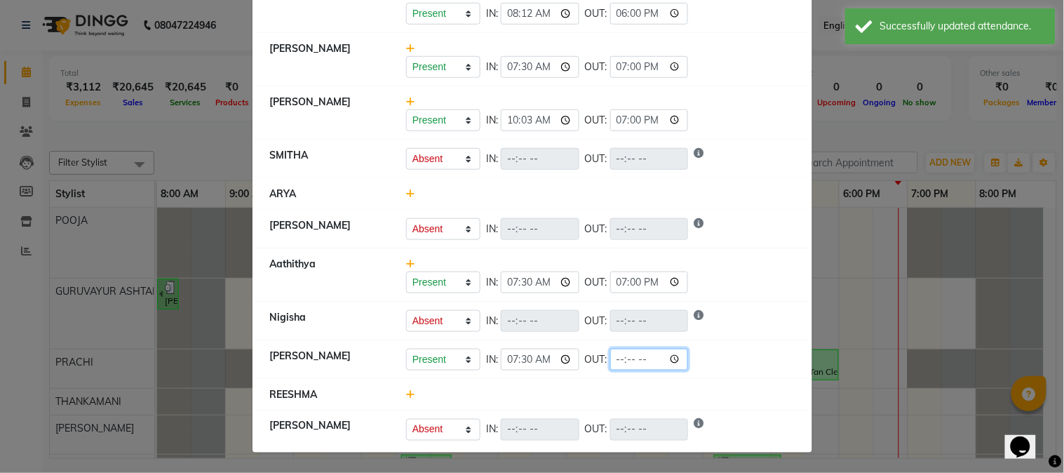
click at [674, 360] on input "time" at bounding box center [649, 359] width 79 height 22
type input "19:00"
click at [735, 181] on li "ARYA" at bounding box center [532, 194] width 552 height 32
select select "A"
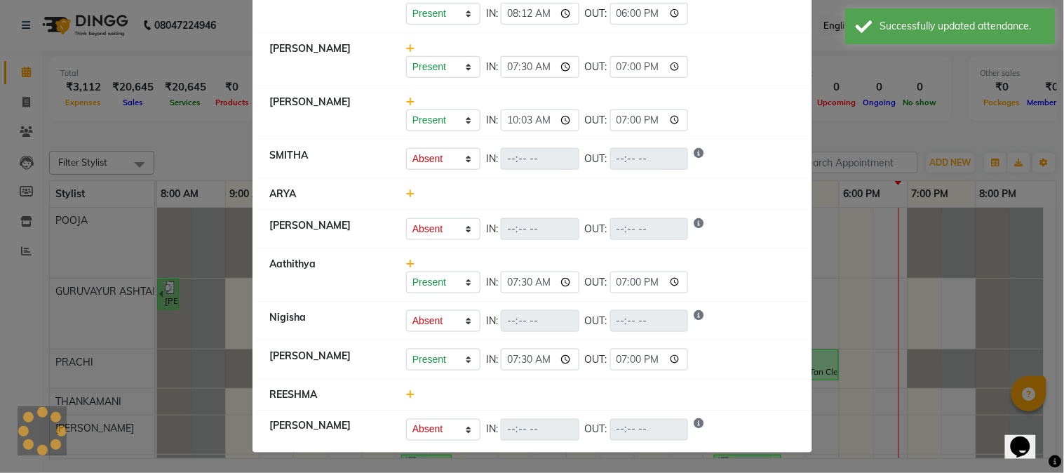
select select "A"
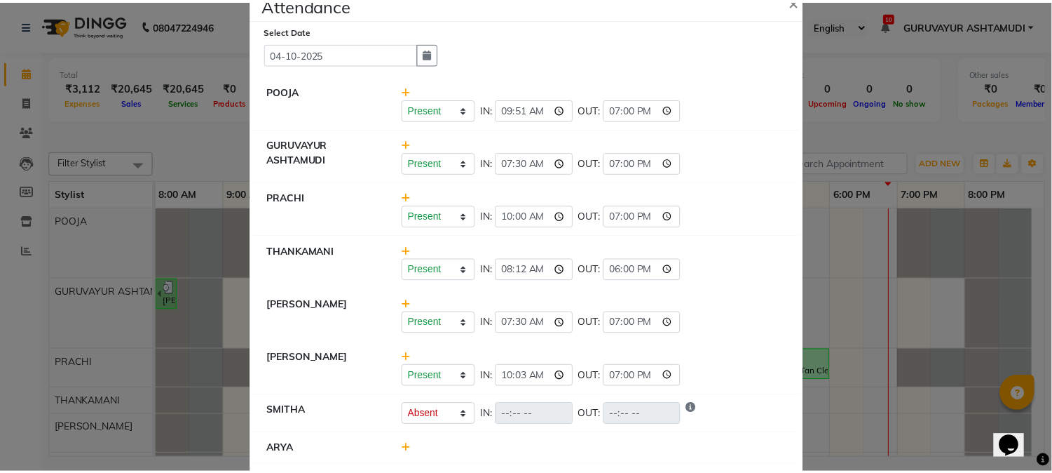
scroll to position [0, 0]
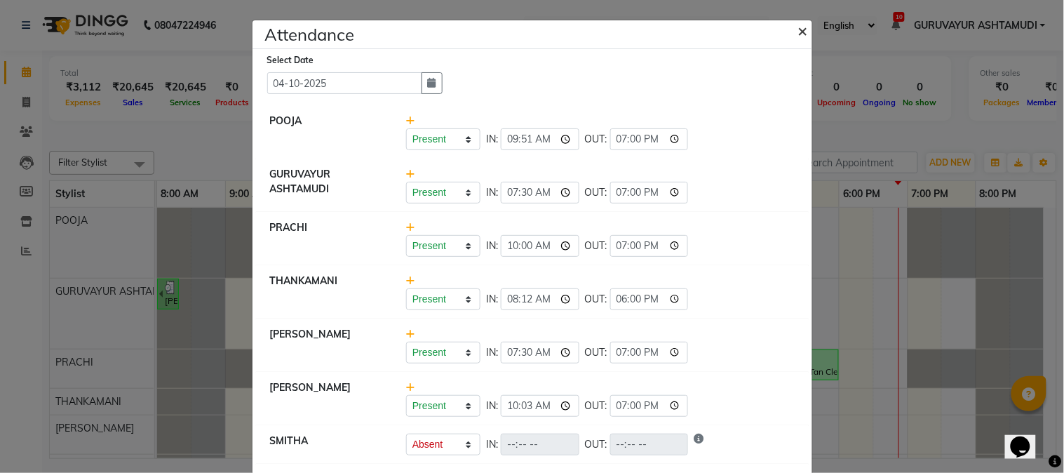
click at [798, 31] on span "×" at bounding box center [803, 30] width 10 height 21
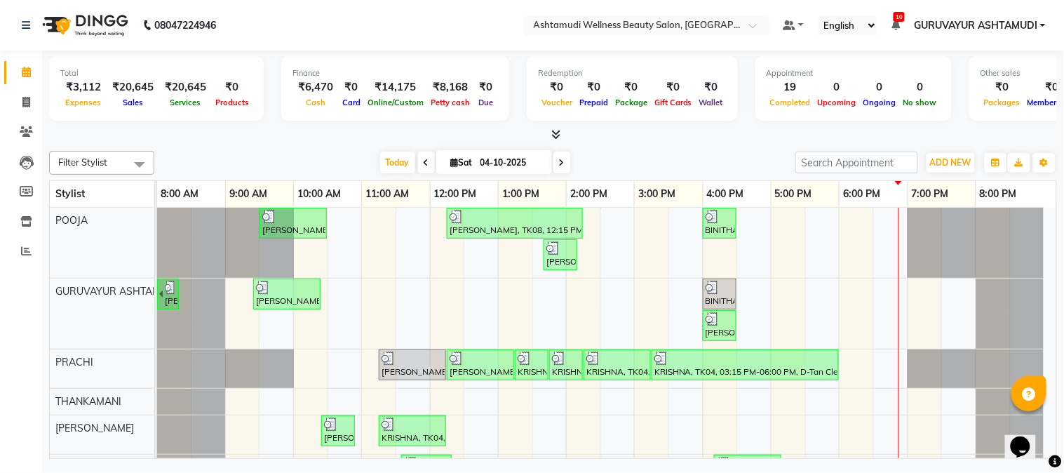
click at [551, 134] on icon at bounding box center [555, 134] width 9 height 11
